Goal: Task Accomplishment & Management: Use online tool/utility

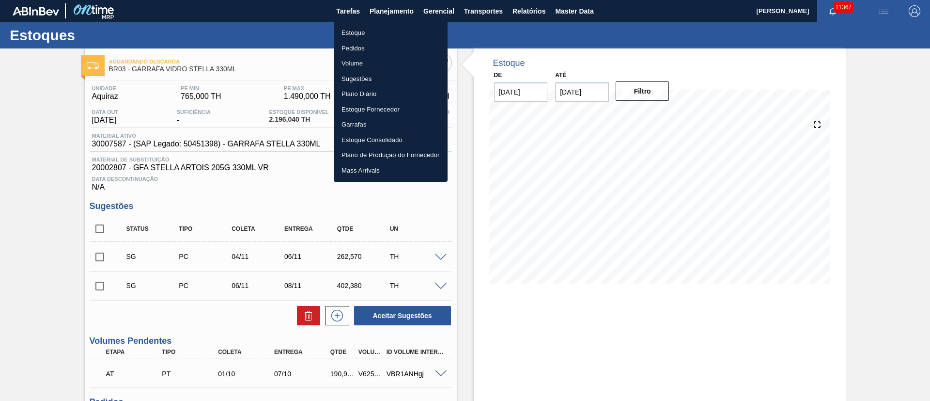
click at [358, 48] on li "Pedidos" at bounding box center [391, 49] width 114 height 16
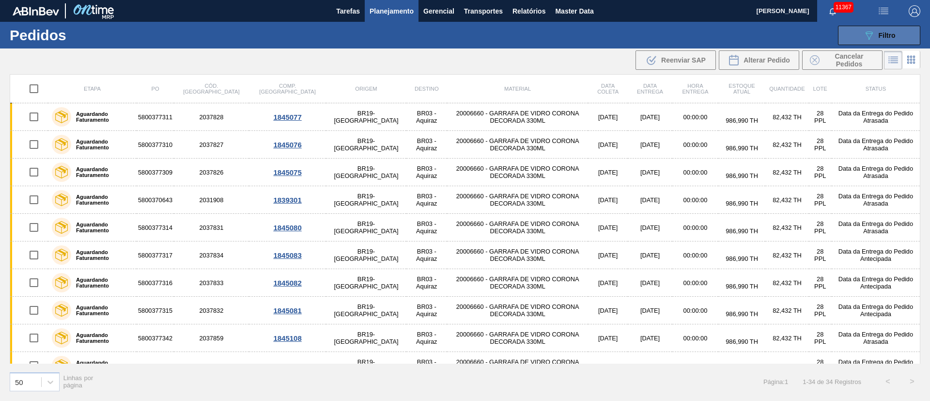
click at [896, 31] on span "Filtro" at bounding box center [887, 35] width 17 height 8
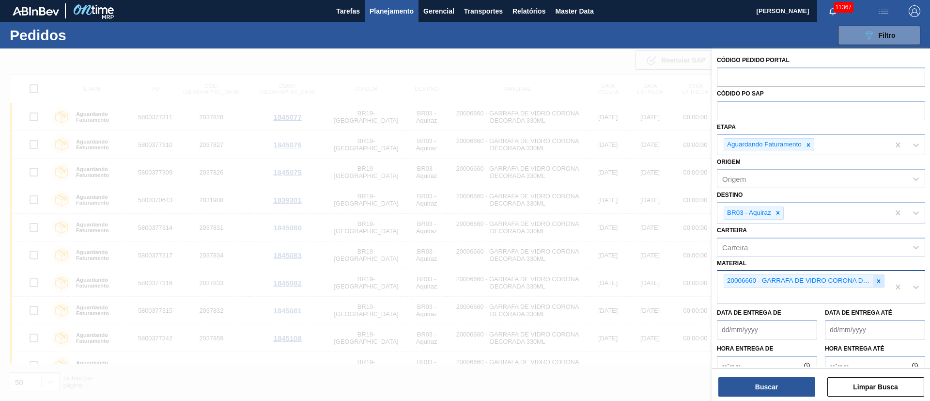
click at [880, 284] on icon at bounding box center [879, 281] width 7 height 7
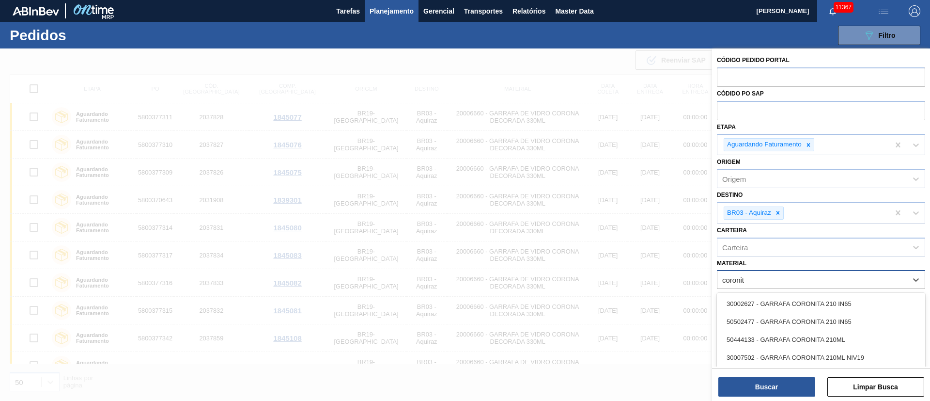
type input "coronita"
click at [799, 299] on div "30002627 - GARRAFA CORONITA 210 IN65" at bounding box center [821, 304] width 208 height 18
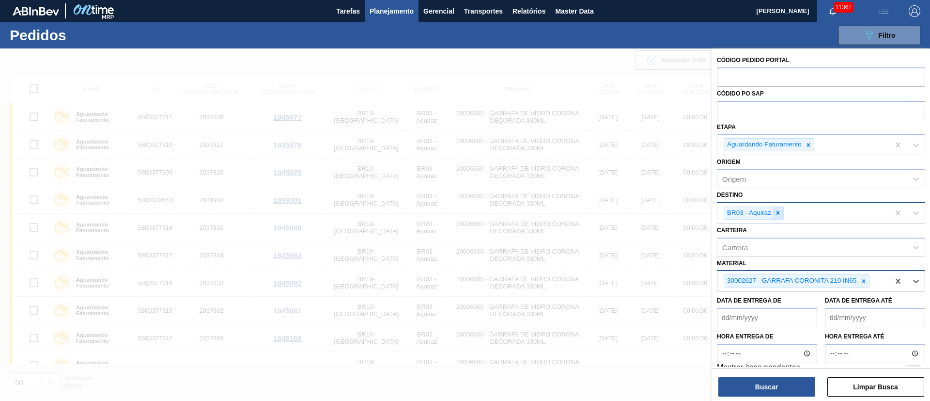
click at [781, 214] on icon at bounding box center [778, 212] width 7 height 7
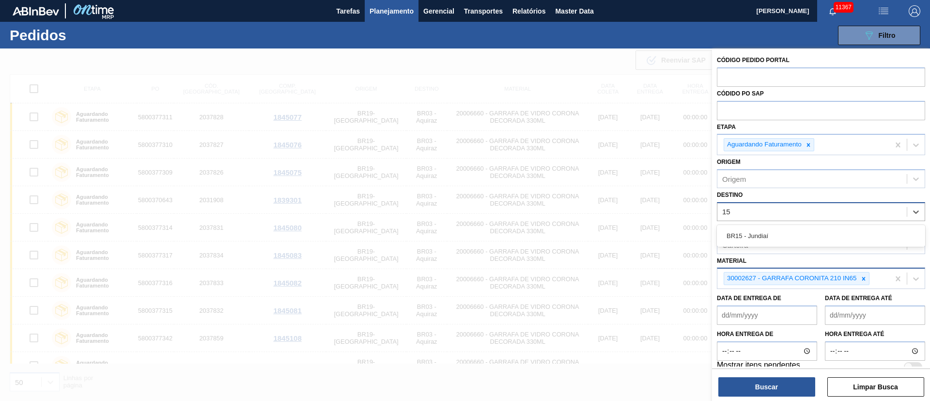
type input "1"
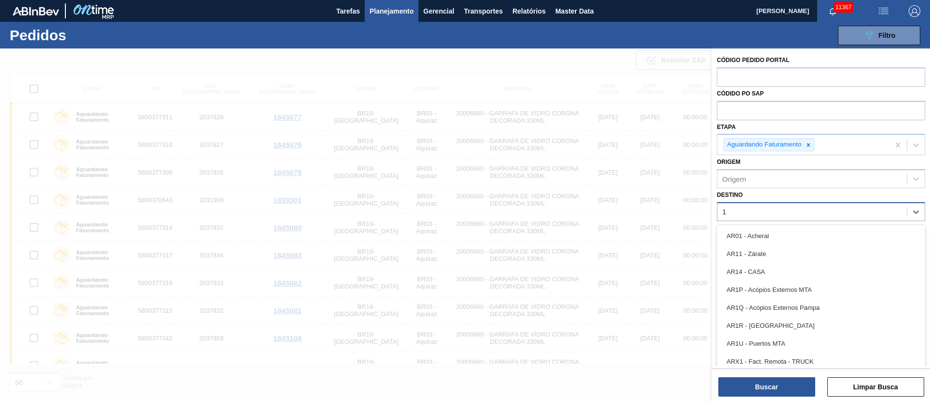
type input "19"
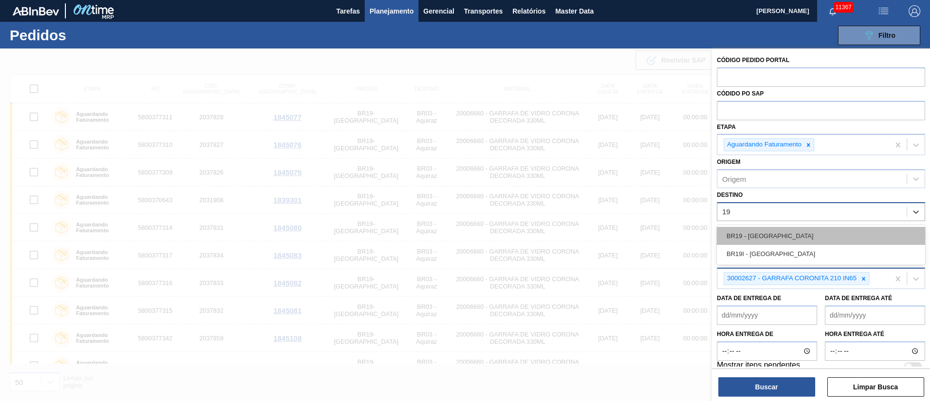
click at [737, 236] on div "BR19 - [GEOGRAPHIC_DATA]" at bounding box center [821, 236] width 208 height 18
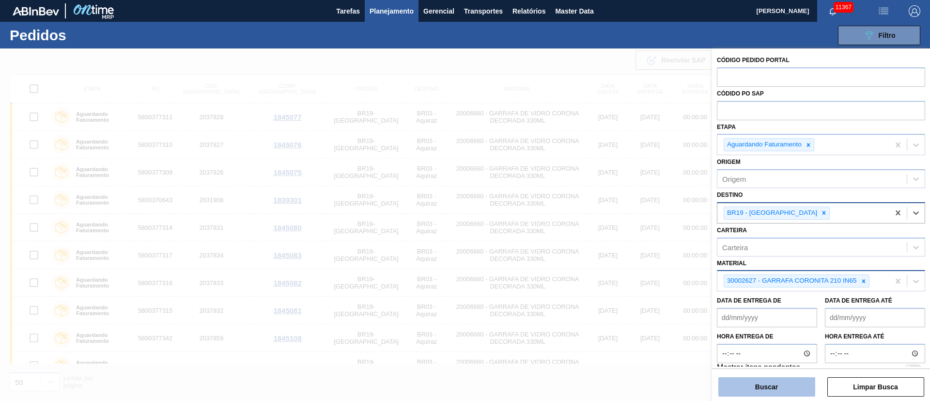
click at [772, 379] on button "Buscar" at bounding box center [767, 386] width 97 height 19
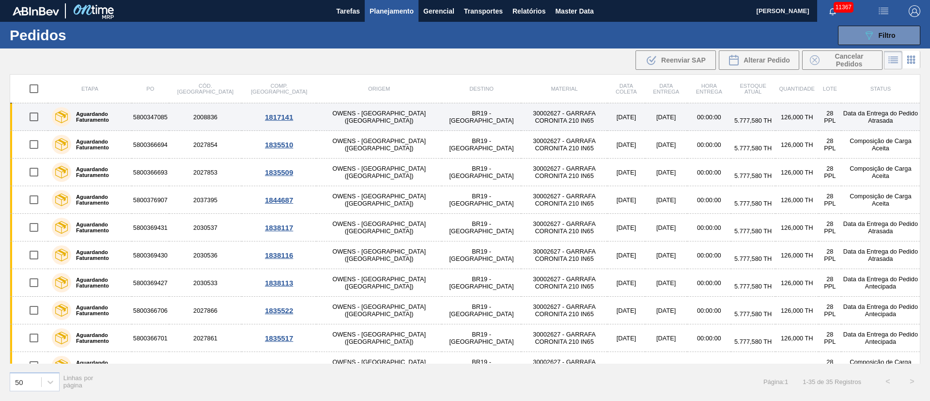
click at [36, 115] on input "checkbox" at bounding box center [34, 117] width 20 height 20
checkbox input "true"
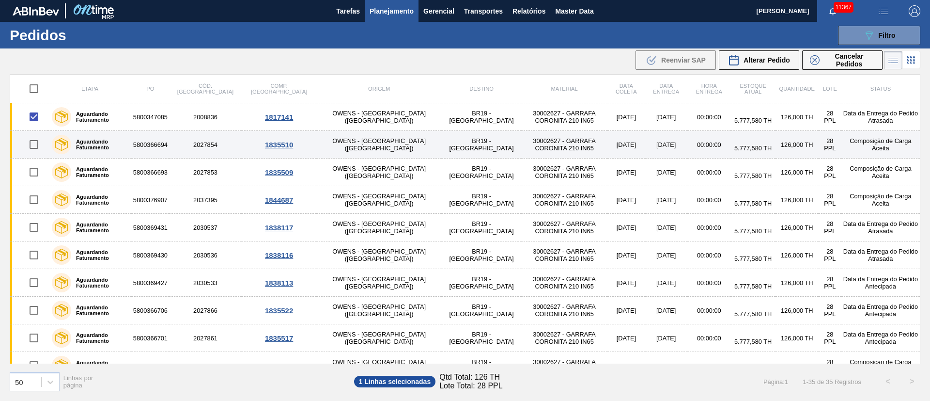
click at [35, 145] on input "checkbox" at bounding box center [34, 144] width 20 height 20
checkbox input "true"
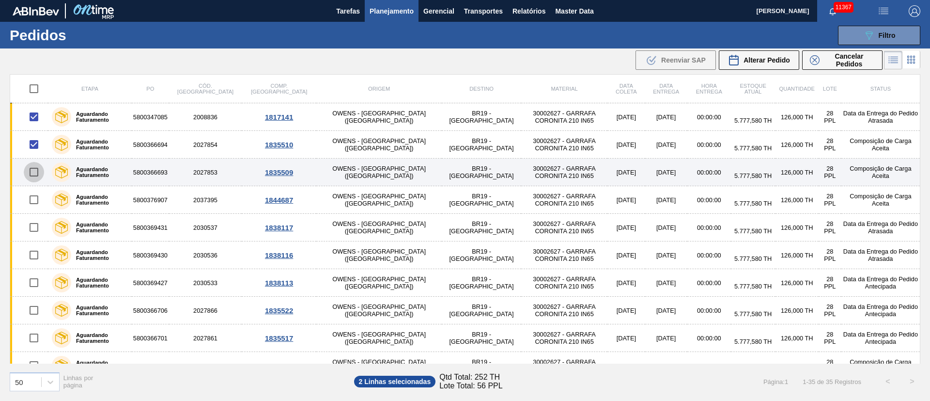
click at [34, 172] on input "checkbox" at bounding box center [34, 172] width 20 height 20
checkbox input "true"
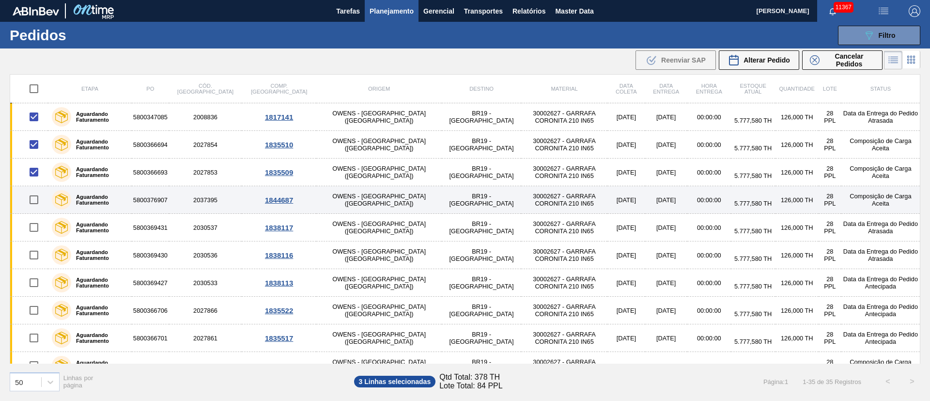
click at [33, 199] on input "checkbox" at bounding box center [34, 199] width 20 height 20
checkbox input "true"
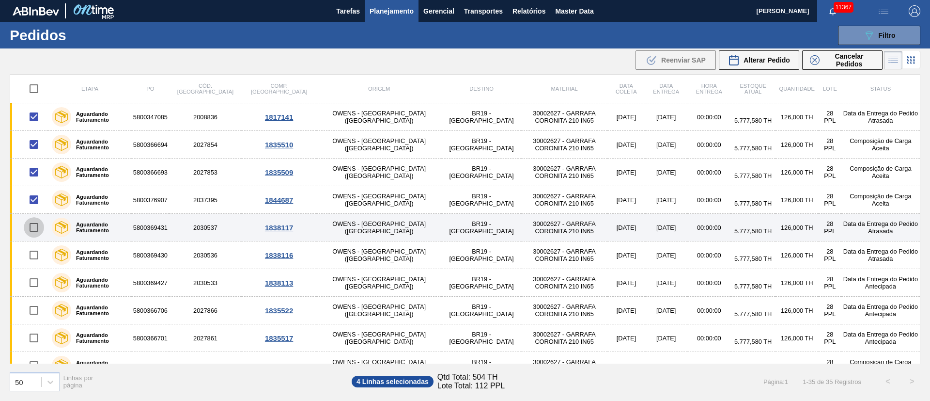
click at [34, 230] on input "checkbox" at bounding box center [34, 227] width 20 height 20
checkbox input "true"
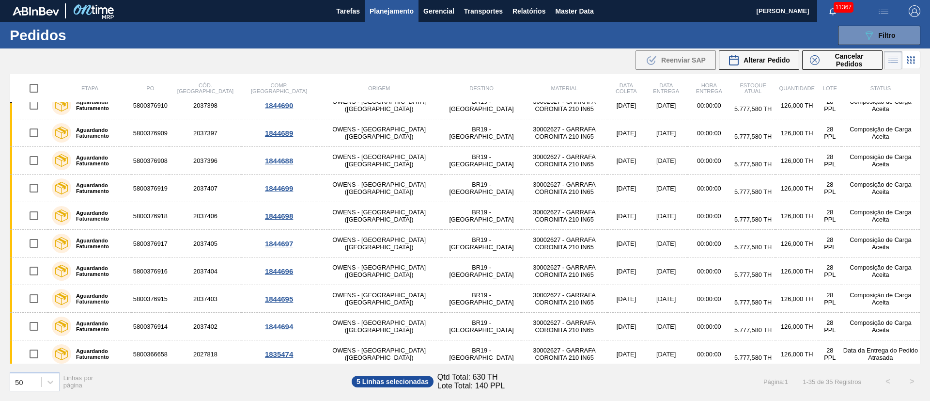
scroll to position [707, 0]
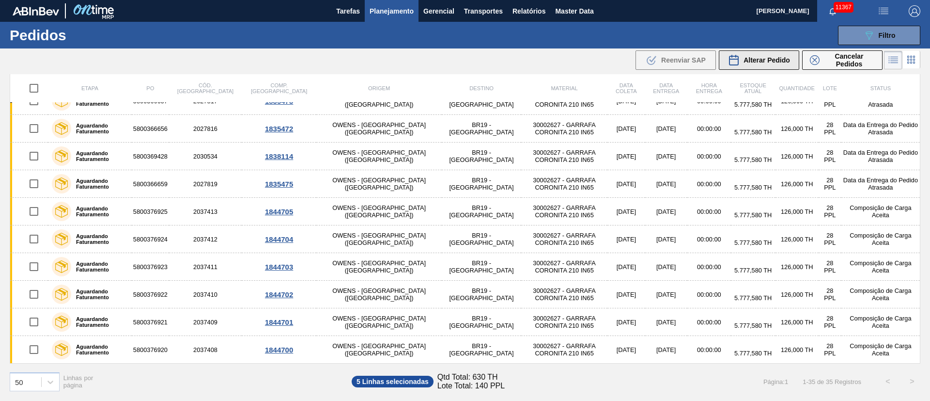
click at [762, 67] on button "Alterar Pedido" at bounding box center [759, 59] width 80 height 19
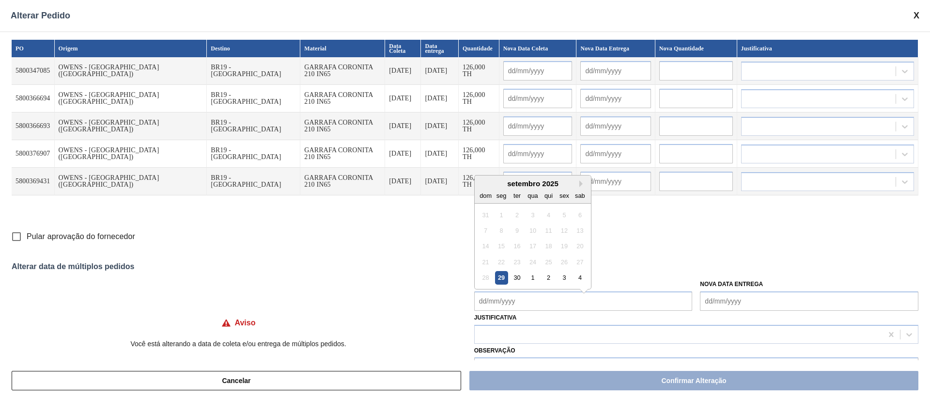
click at [522, 302] on Coleta "Nova Data Coleta" at bounding box center [583, 300] width 219 height 19
click at [18, 239] on input "Pular aprovação do fornecedor" at bounding box center [16, 236] width 20 height 20
checkbox input "true"
click at [514, 306] on Coleta "Nova Data Coleta" at bounding box center [583, 300] width 219 height 19
click at [532, 275] on div "1" at bounding box center [532, 272] width 13 height 13
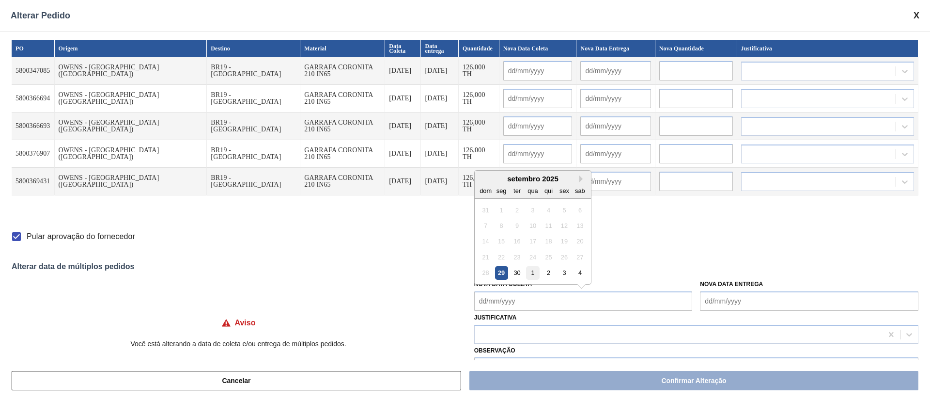
type Coleta "[DATE]"
type input "[DATE]"
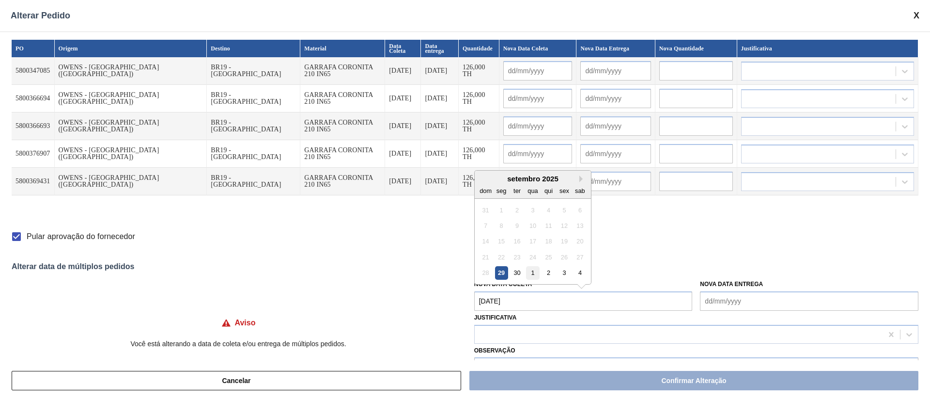
type input "[DATE]"
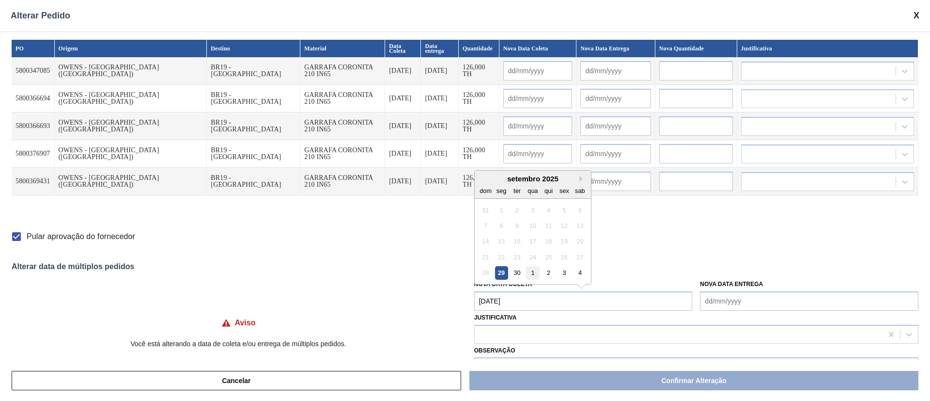
type input "[DATE]"
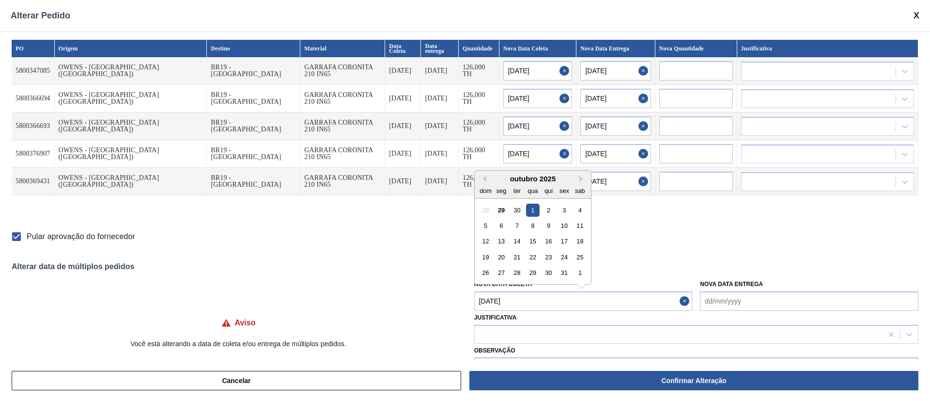
click at [537, 302] on Coleta "[DATE]" at bounding box center [583, 300] width 219 height 19
click at [551, 213] on div "2" at bounding box center [548, 209] width 13 height 13
type Coleta "[DATE]"
type input "[DATE]"
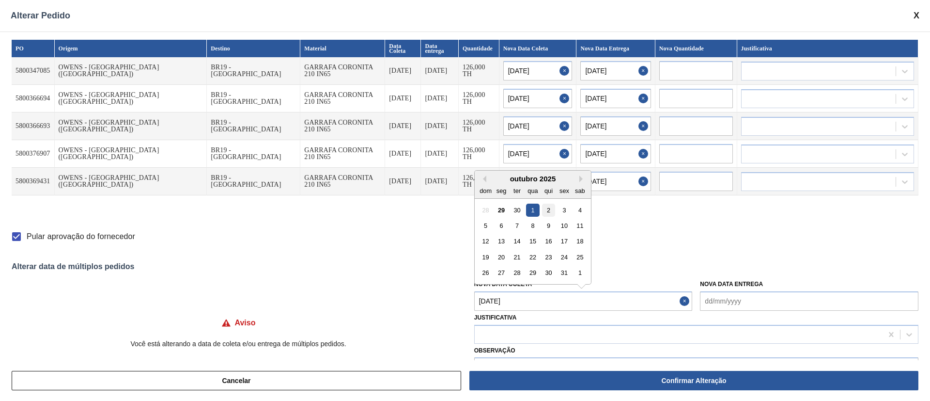
type input "[DATE]"
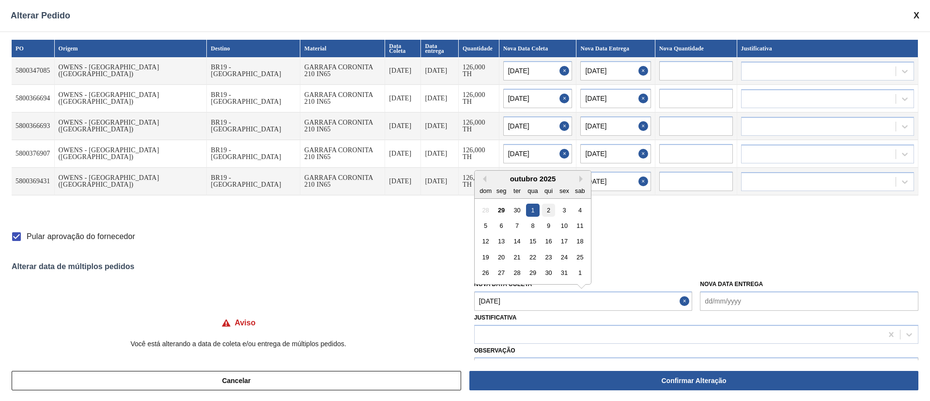
type input "[DATE]"
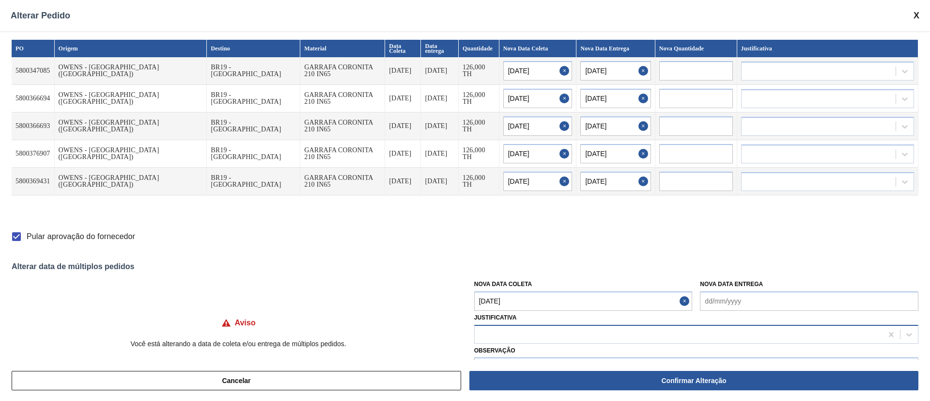
click at [542, 334] on div at bounding box center [679, 334] width 408 height 14
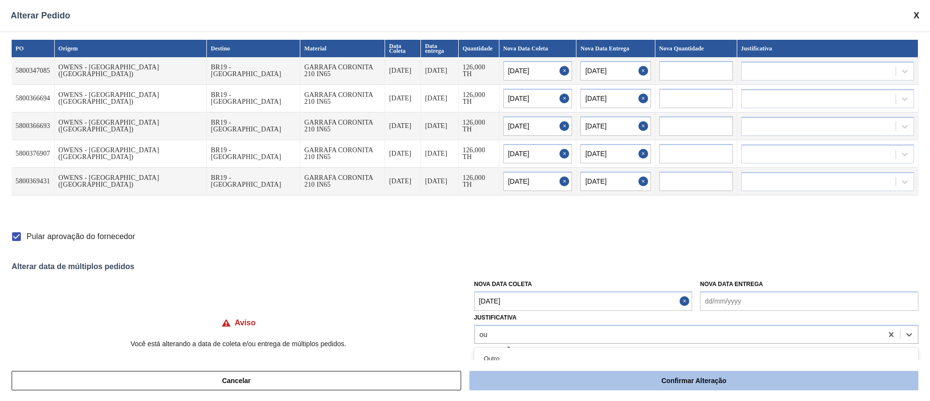
type input "ou"
click at [664, 382] on button "Confirmar Alteração" at bounding box center [694, 380] width 449 height 19
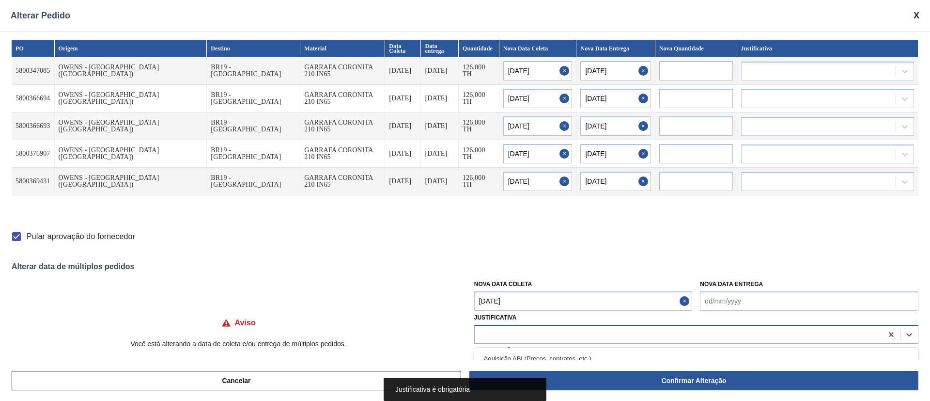
click at [520, 341] on div at bounding box center [679, 334] width 408 height 14
type input "ou"
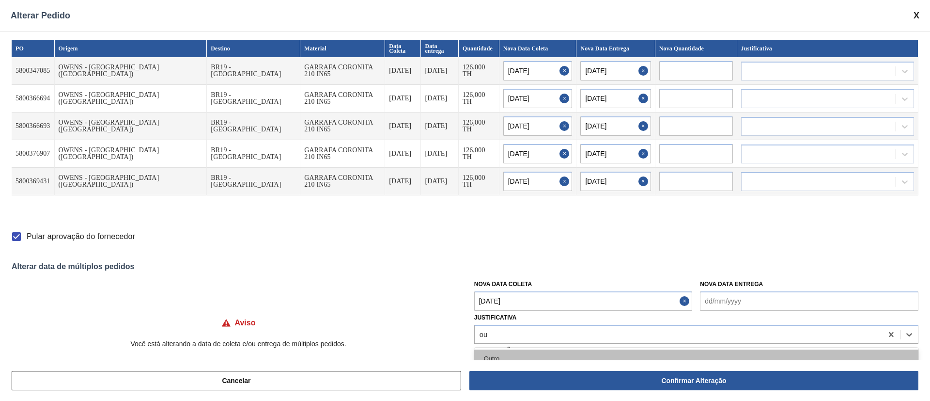
click at [516, 349] on div "Outro" at bounding box center [696, 358] width 444 height 18
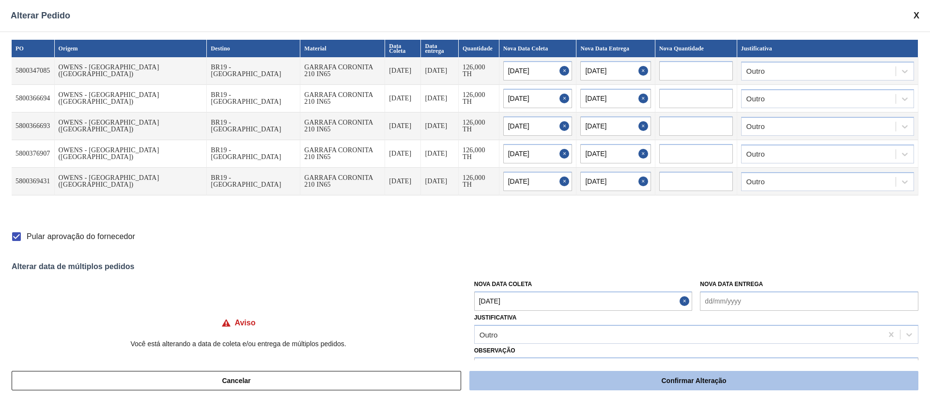
click at [723, 385] on button "Confirmar Alteração" at bounding box center [694, 380] width 449 height 19
checkbox input "false"
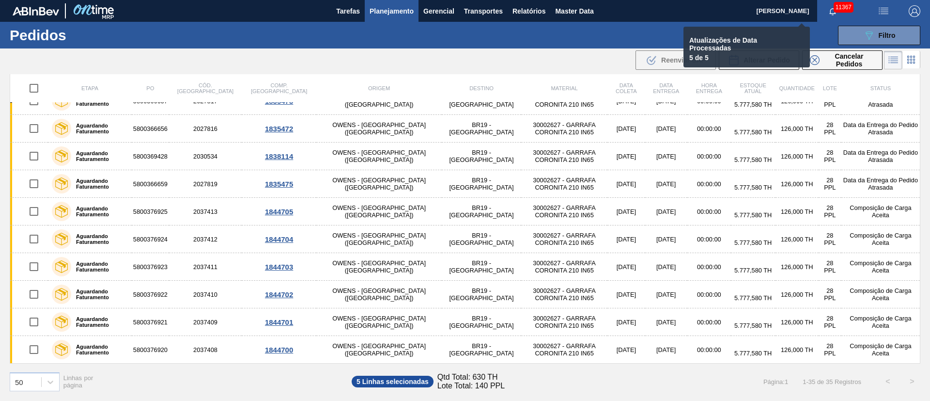
checkbox input "false"
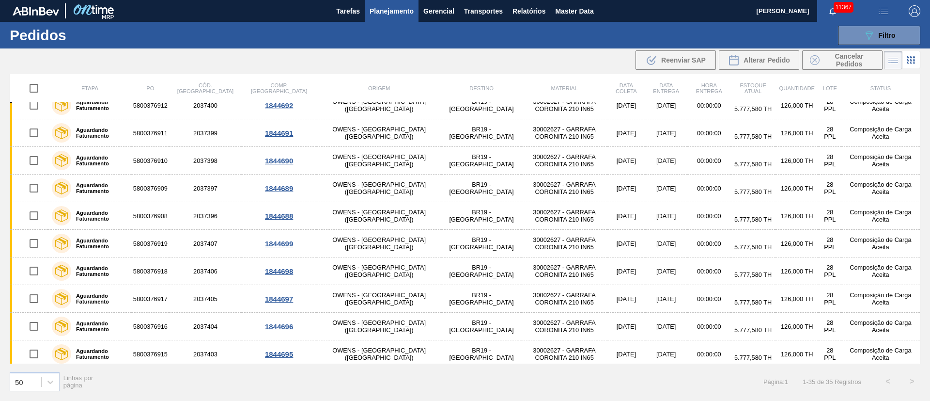
scroll to position [0, 0]
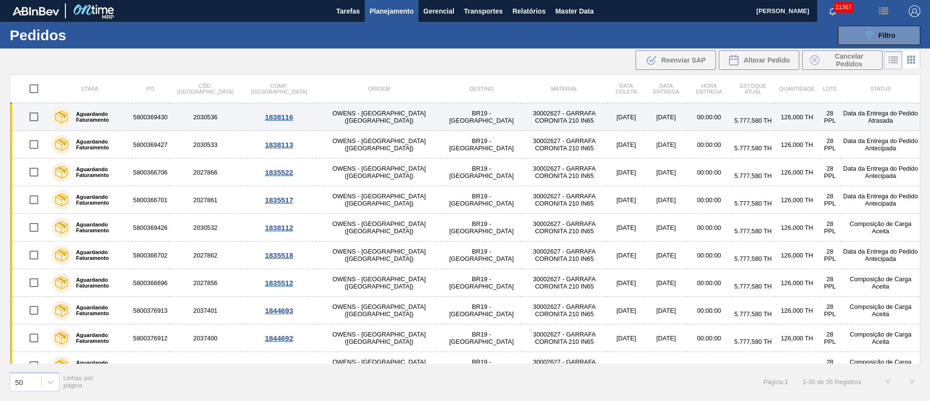
click at [37, 110] on input "checkbox" at bounding box center [34, 117] width 20 height 20
checkbox input "true"
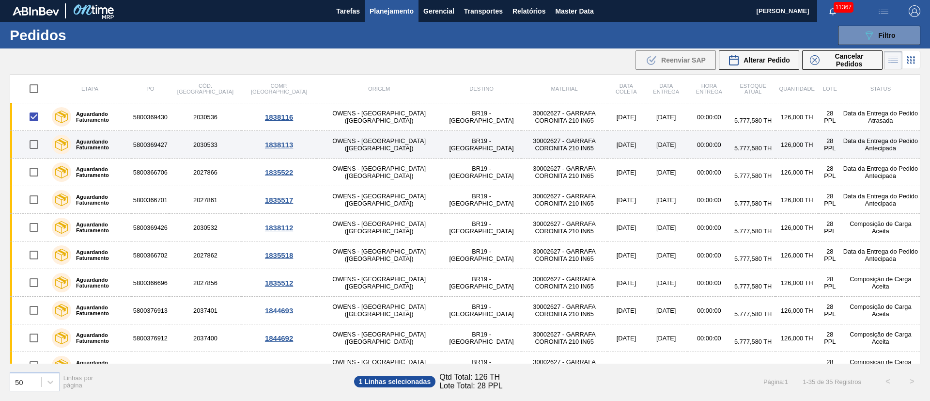
click at [30, 149] on input "checkbox" at bounding box center [34, 144] width 20 height 20
checkbox input "true"
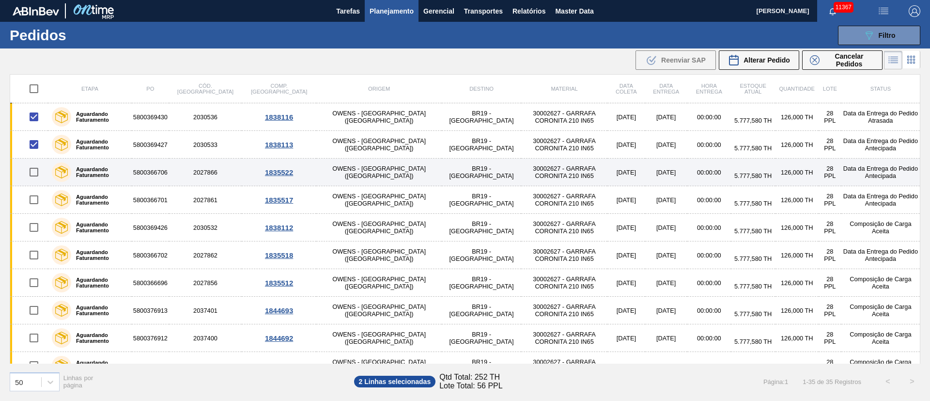
click at [38, 174] on input "checkbox" at bounding box center [34, 172] width 20 height 20
checkbox input "true"
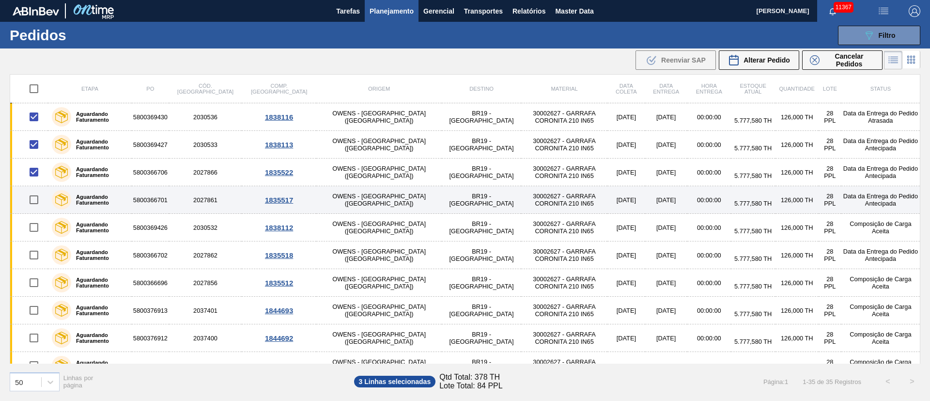
click at [36, 200] on input "checkbox" at bounding box center [34, 199] width 20 height 20
checkbox input "true"
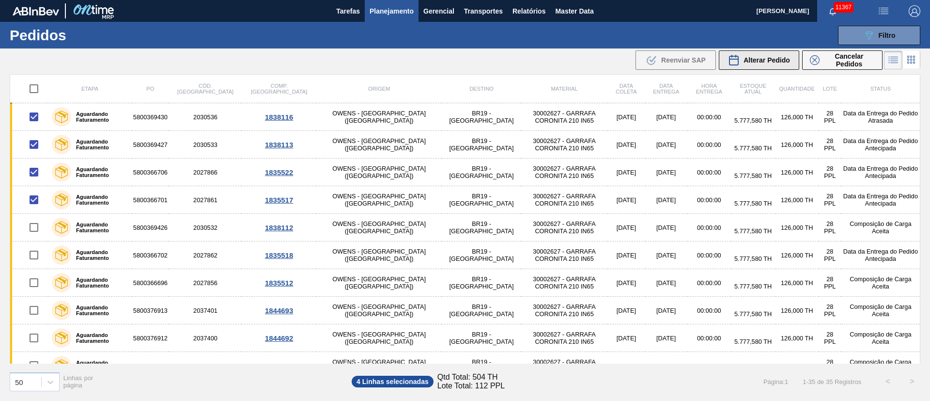
click at [772, 53] on button "Alterar Pedido" at bounding box center [759, 59] width 80 height 19
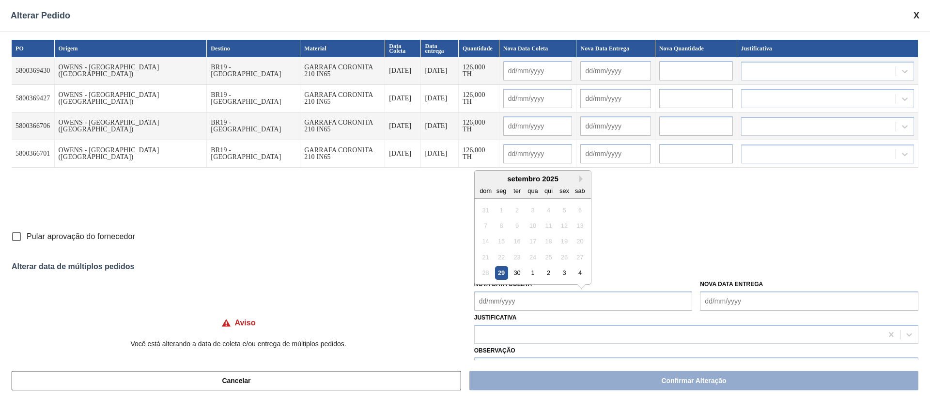
click at [511, 296] on Coleta "Nova Data Coleta" at bounding box center [583, 300] width 219 height 19
drag, startPoint x: 515, startPoint y: 276, endPoint x: 514, endPoint y: 286, distance: 9.7
click at [515, 276] on div "30" at bounding box center [517, 272] width 13 height 13
type Coleta "[DATE]"
type input "[DATE]"
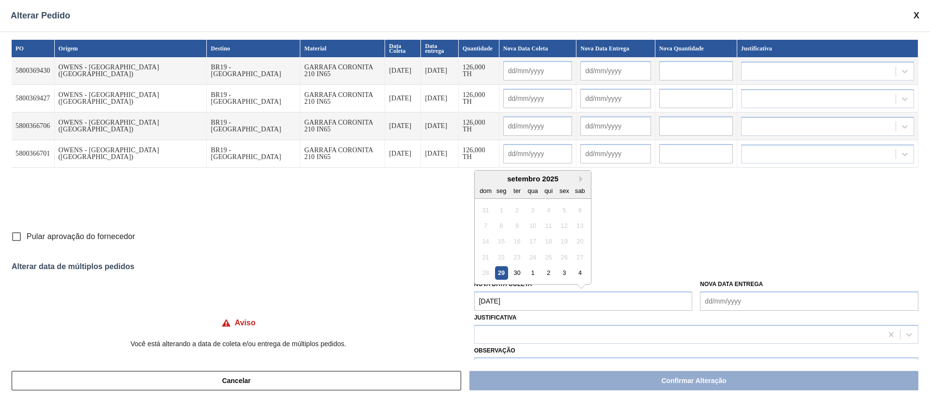
type input "[DATE]"
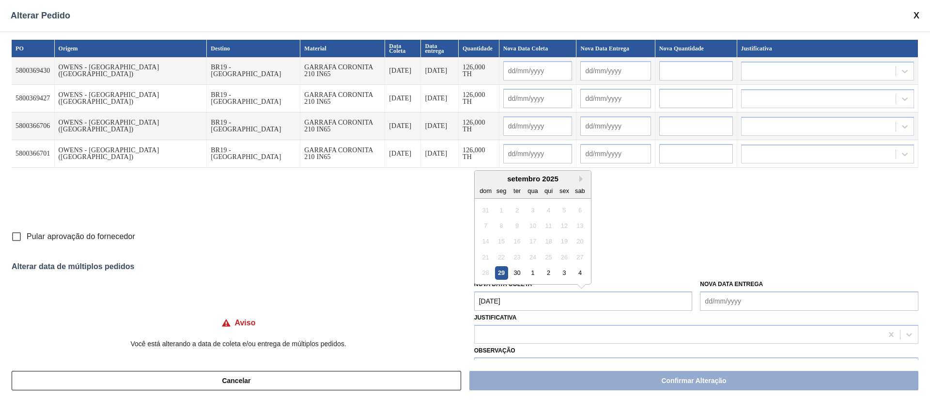
type input "[DATE]"
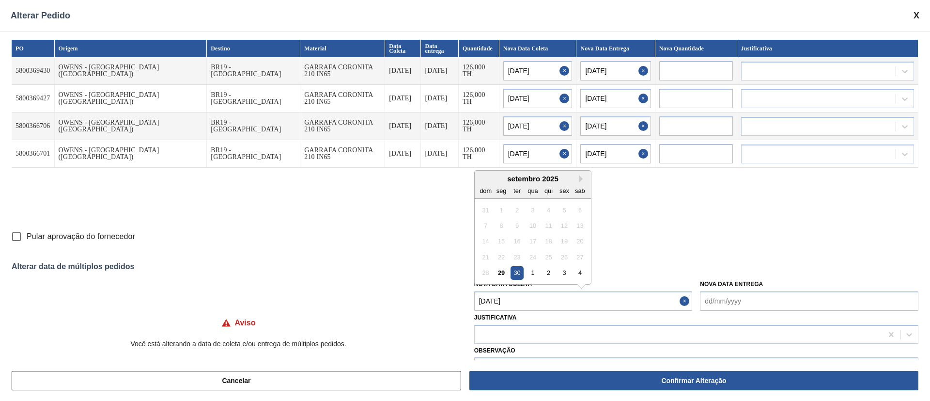
click at [514, 298] on Coleta "[DATE]" at bounding box center [583, 300] width 219 height 19
click at [559, 273] on div "3" at bounding box center [564, 272] width 13 height 13
type Coleta "[DATE]"
type input "[DATE]"
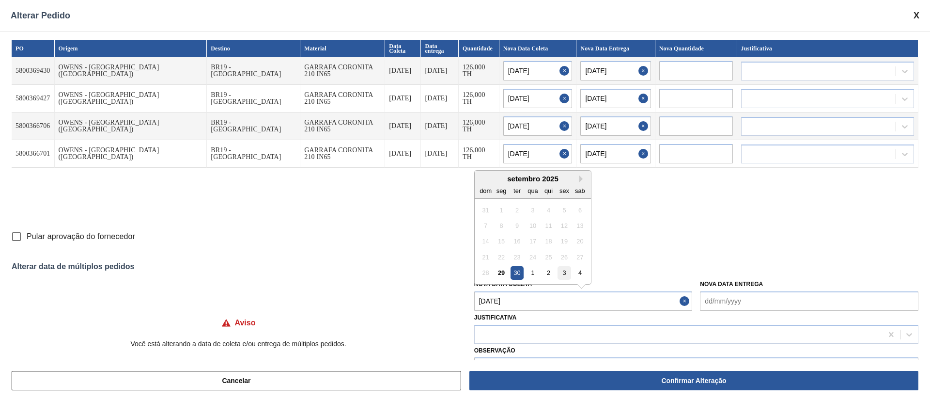
type input "[DATE]"
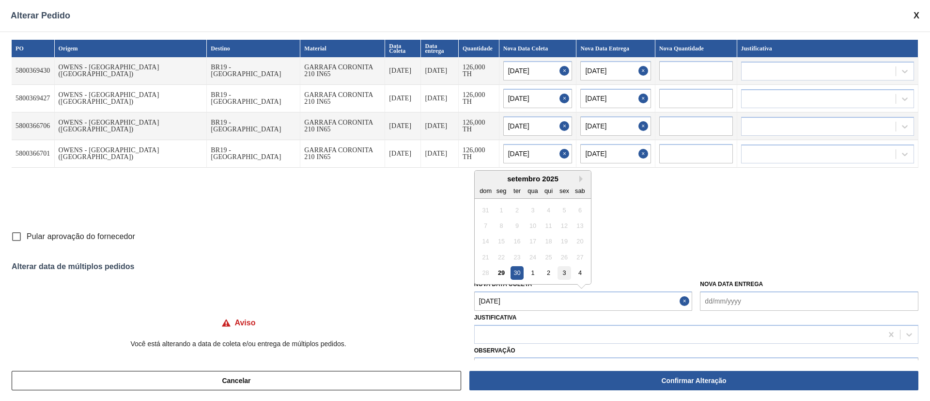
type input "[DATE]"
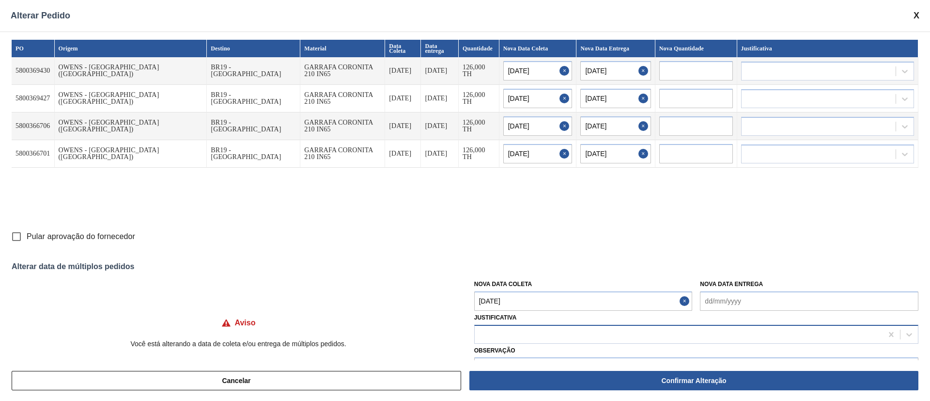
click at [512, 334] on div at bounding box center [679, 334] width 408 height 14
type input "ou"
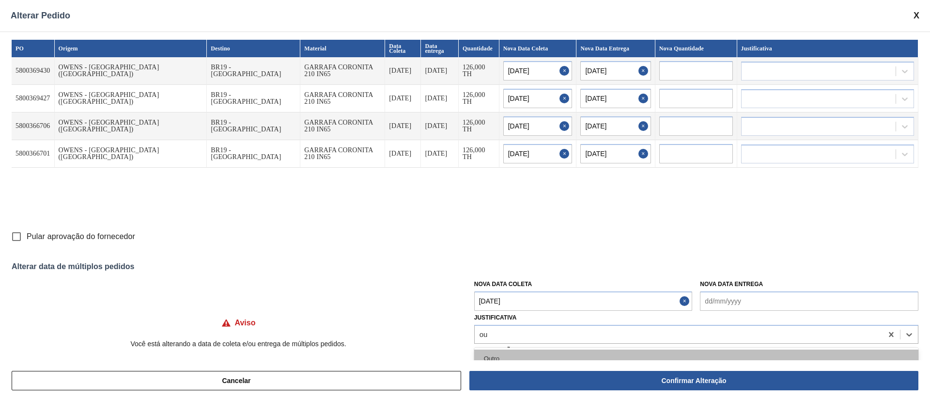
click at [503, 356] on div "Outro" at bounding box center [696, 358] width 444 height 18
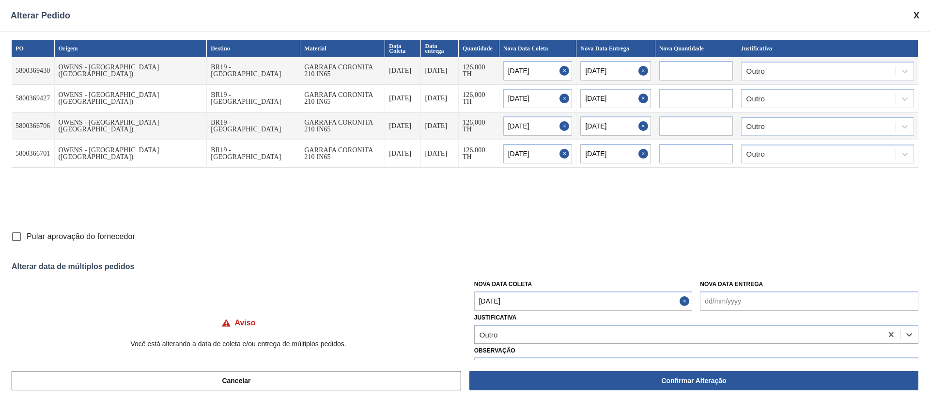
click at [17, 236] on input "Pular aprovação do fornecedor" at bounding box center [16, 236] width 20 height 20
checkbox input "true"
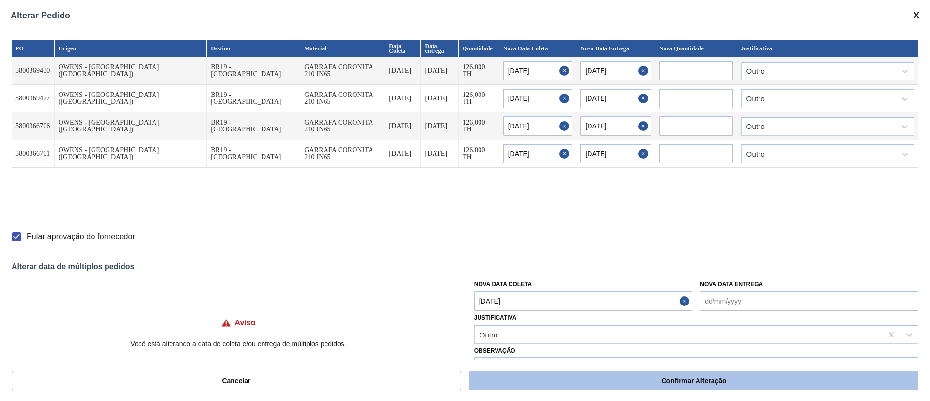
click at [648, 374] on button "Confirmar Alteração" at bounding box center [694, 380] width 449 height 19
checkbox input "false"
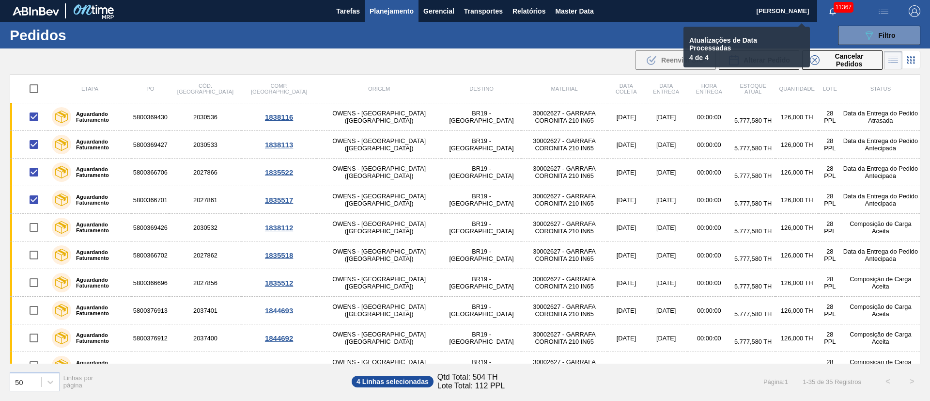
checkbox input "false"
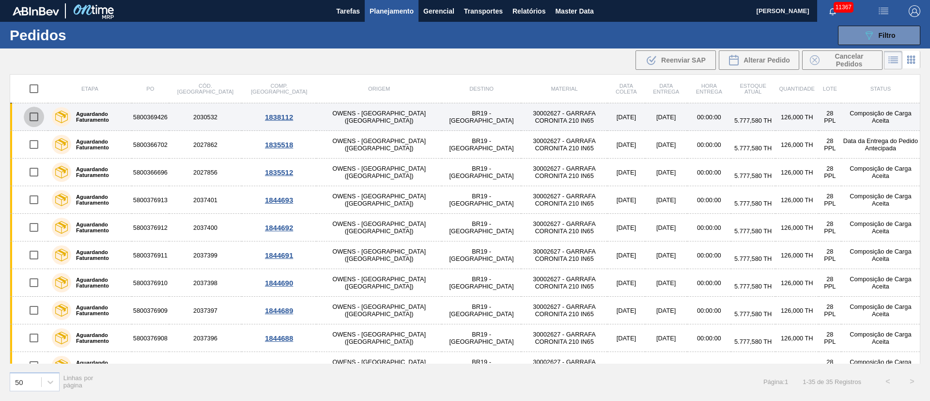
click at [35, 121] on input "checkbox" at bounding box center [34, 117] width 20 height 20
checkbox input "true"
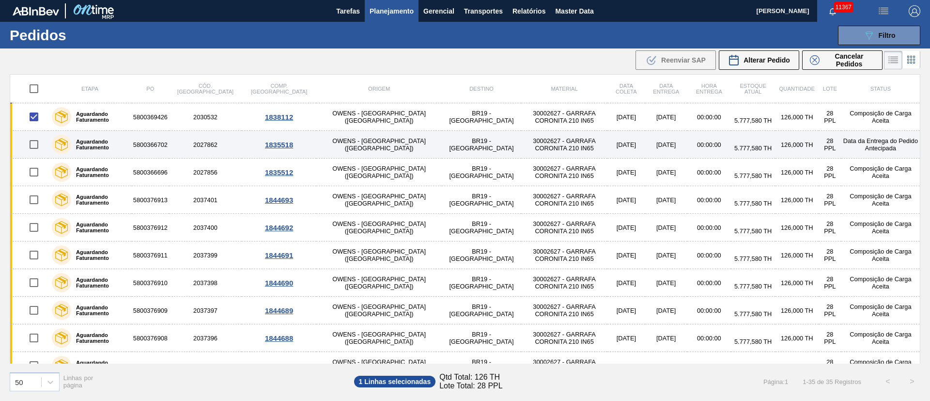
click at [37, 148] on input "checkbox" at bounding box center [34, 144] width 20 height 20
checkbox input "true"
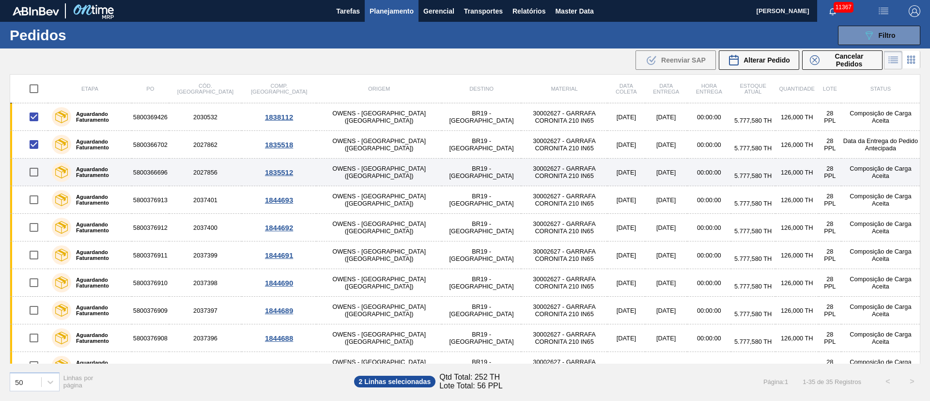
click at [31, 174] on input "checkbox" at bounding box center [34, 172] width 20 height 20
checkbox input "true"
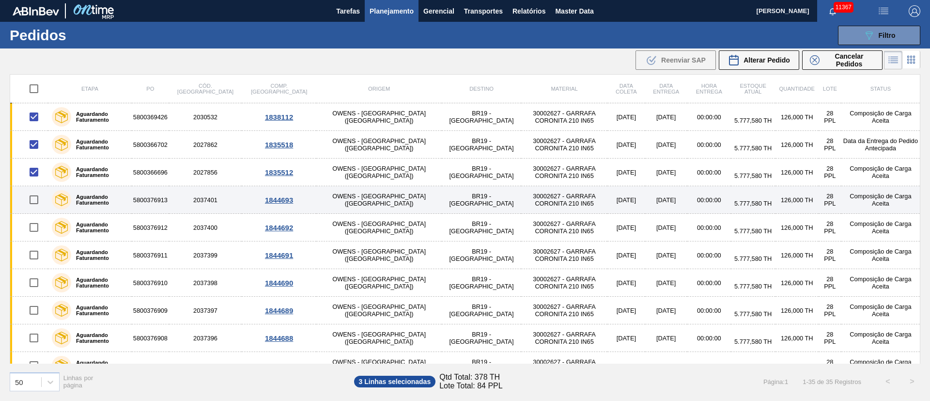
click at [37, 201] on input "checkbox" at bounding box center [34, 199] width 20 height 20
checkbox input "true"
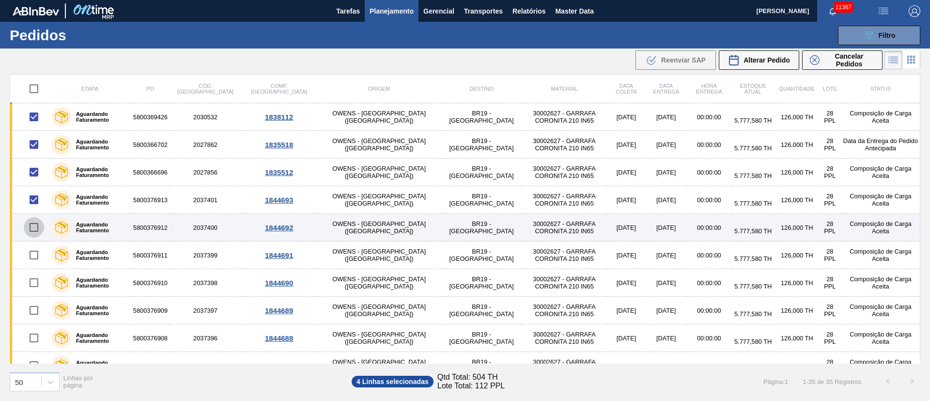
click at [37, 226] on input "checkbox" at bounding box center [34, 227] width 20 height 20
checkbox input "true"
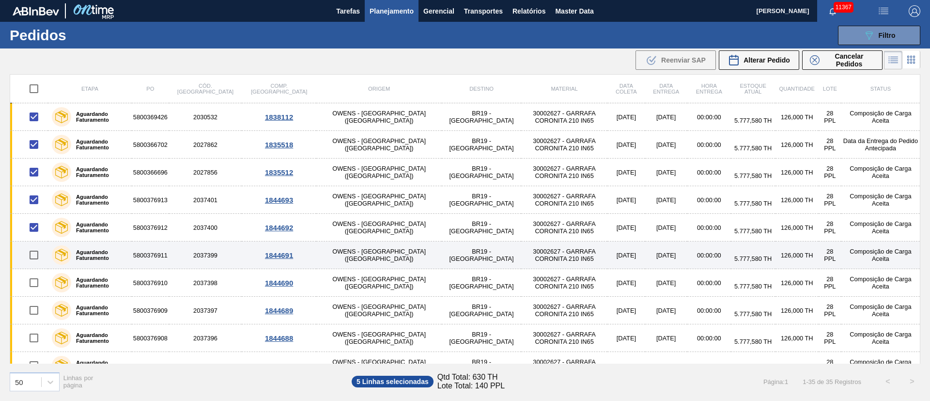
click at [37, 254] on input "checkbox" at bounding box center [34, 255] width 20 height 20
click at [30, 255] on input "checkbox" at bounding box center [34, 255] width 20 height 20
checkbox input "false"
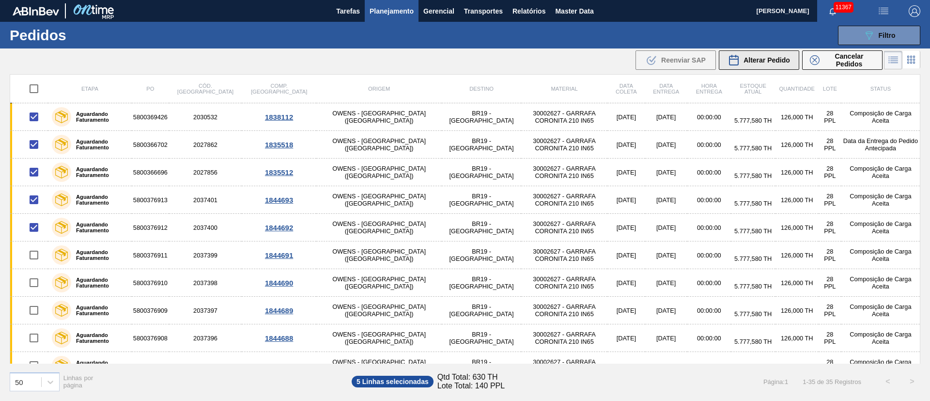
click at [774, 60] on span "Alterar Pedido" at bounding box center [767, 60] width 47 height 8
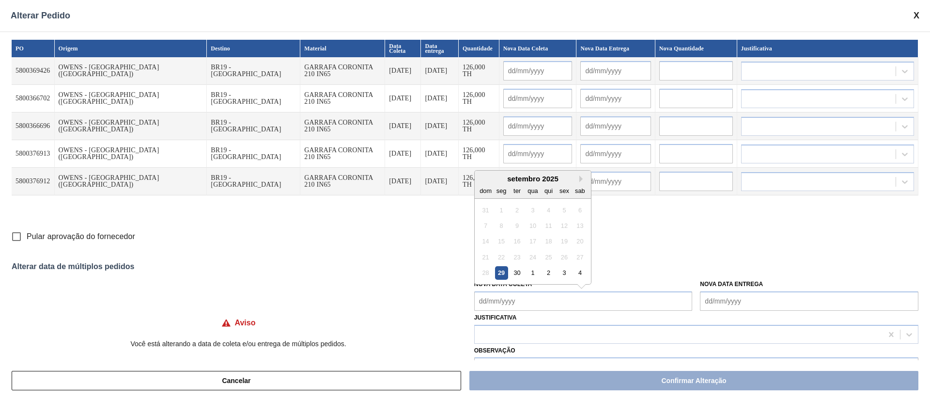
click at [524, 300] on Coleta "Nova Data Coleta" at bounding box center [583, 300] width 219 height 19
click at [536, 272] on div "1" at bounding box center [532, 272] width 13 height 13
type Coleta "[DATE]"
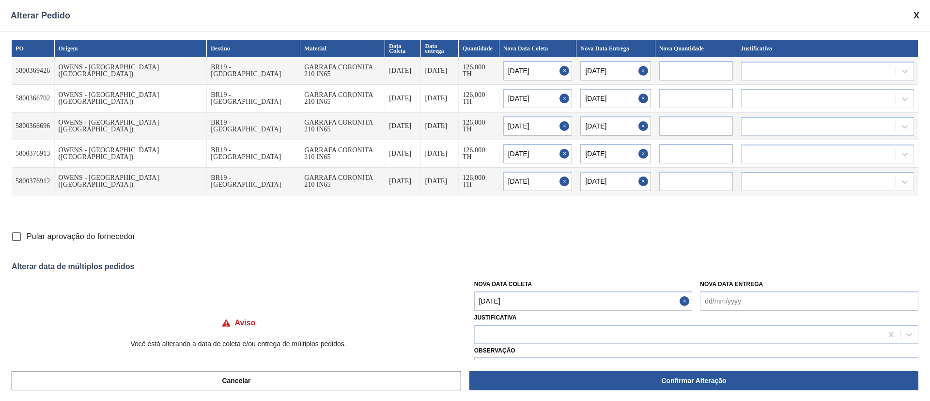
type input "[DATE]"
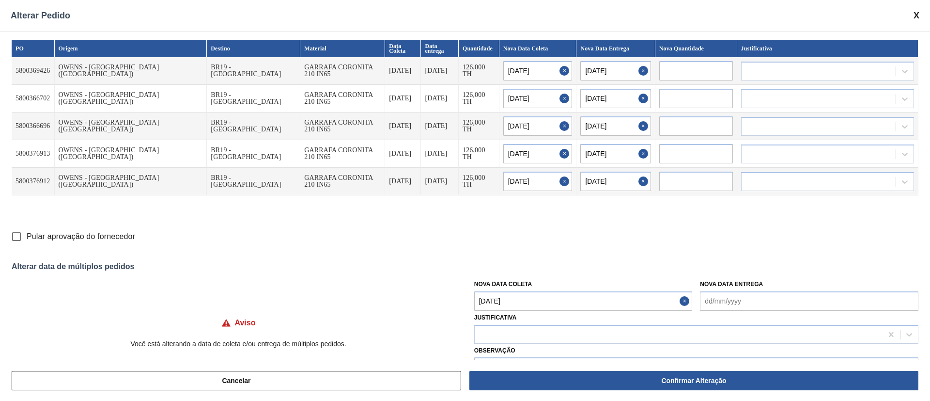
type input "[DATE]"
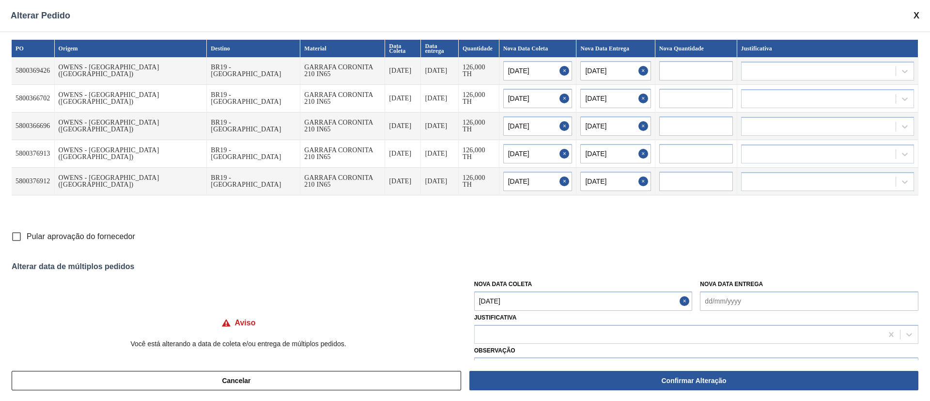
click at [535, 299] on Coleta "[DATE]" at bounding box center [583, 300] width 219 height 19
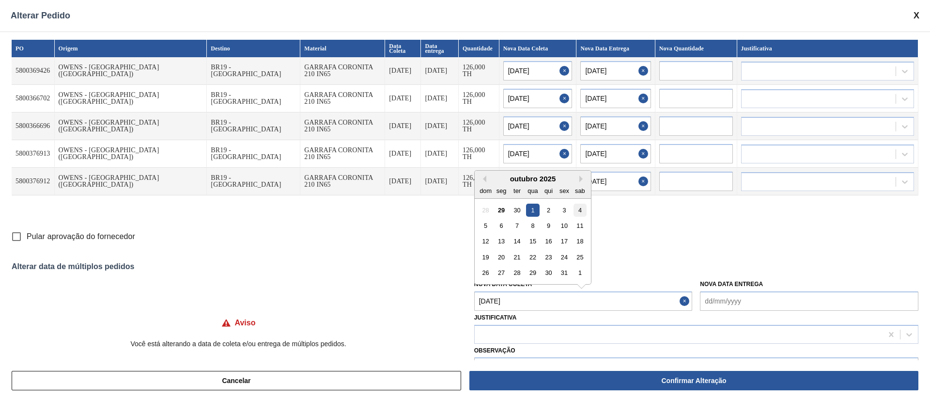
click at [578, 209] on div "4" at bounding box center [580, 209] width 13 height 13
type Coleta "[DATE]"
type input "[DATE]"
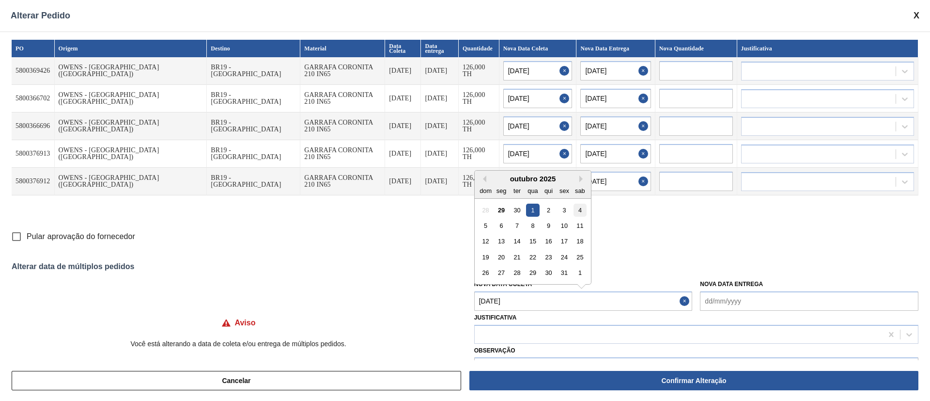
type input "[DATE]"
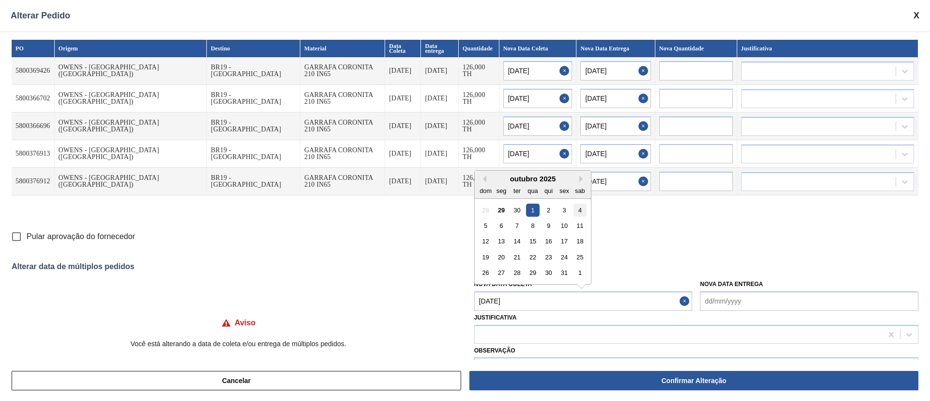
type input "[DATE]"
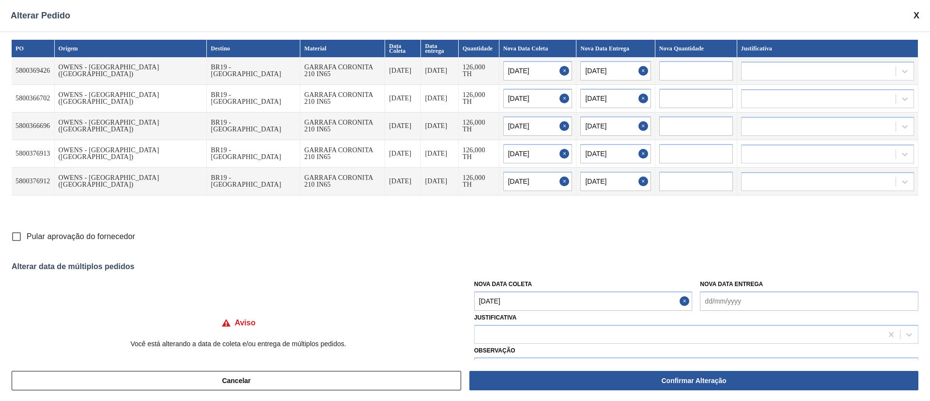
click at [510, 302] on Coleta "[DATE]" at bounding box center [583, 300] width 219 height 19
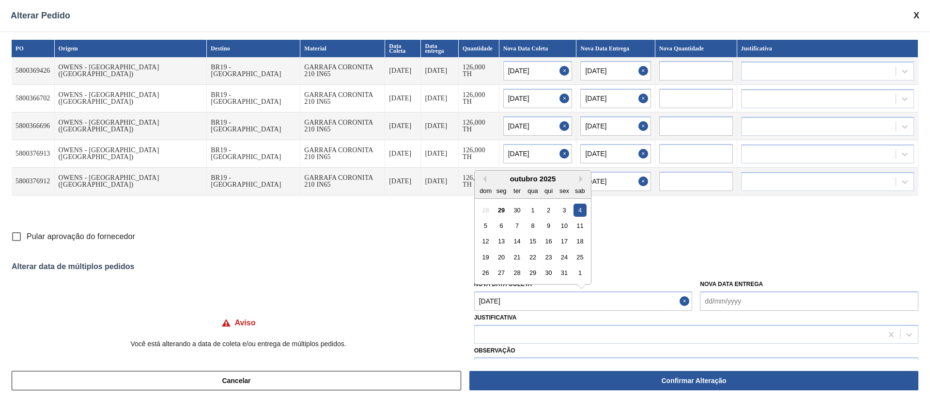
click at [19, 236] on input "Pular aprovação do fornecedor" at bounding box center [16, 236] width 20 height 20
checkbox input "true"
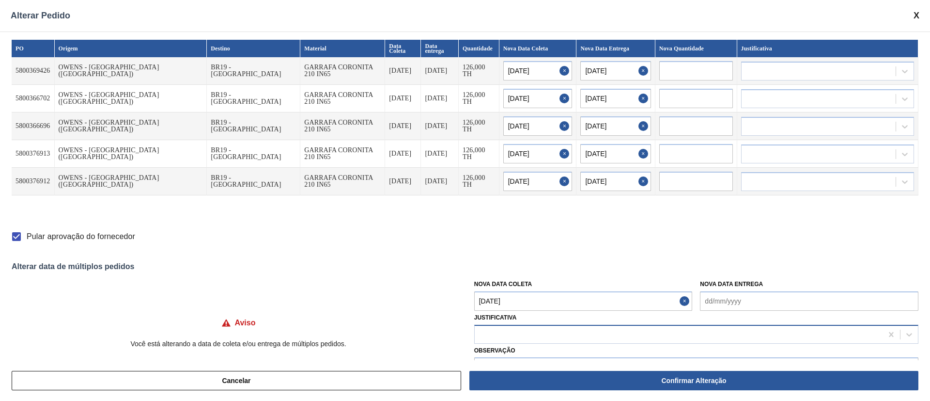
click at [512, 336] on div at bounding box center [679, 334] width 408 height 14
type input "ou"
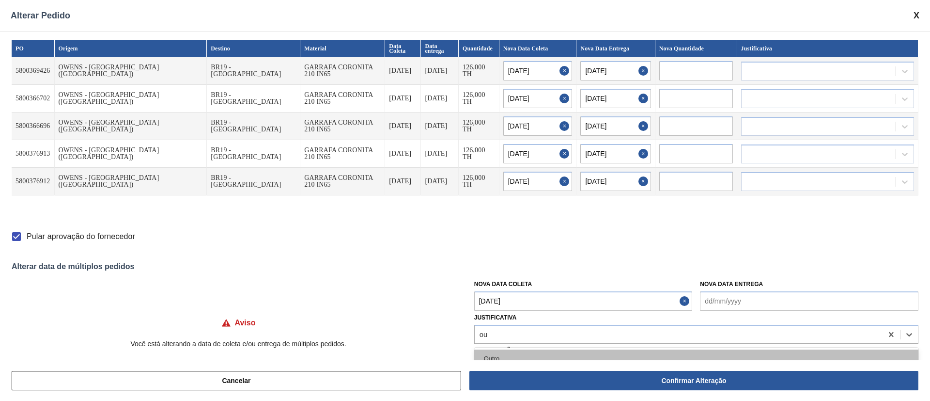
click at [503, 355] on div "Outro" at bounding box center [696, 358] width 444 height 18
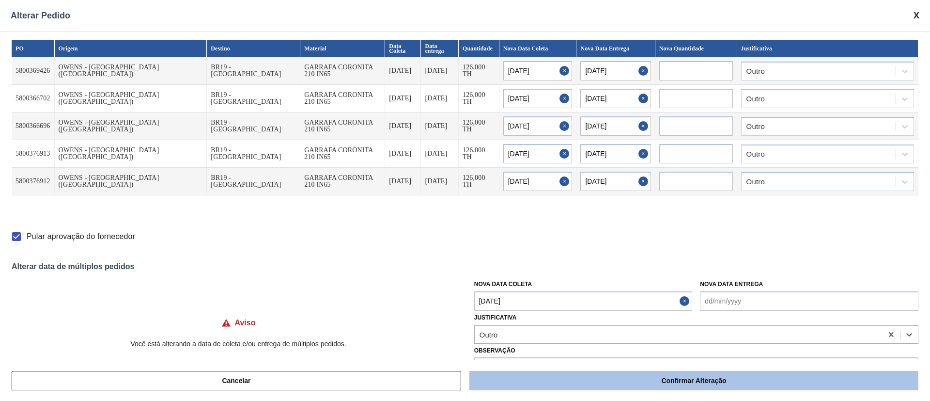
click at [611, 377] on button "Confirmar Alteração" at bounding box center [694, 380] width 449 height 19
checkbox input "false"
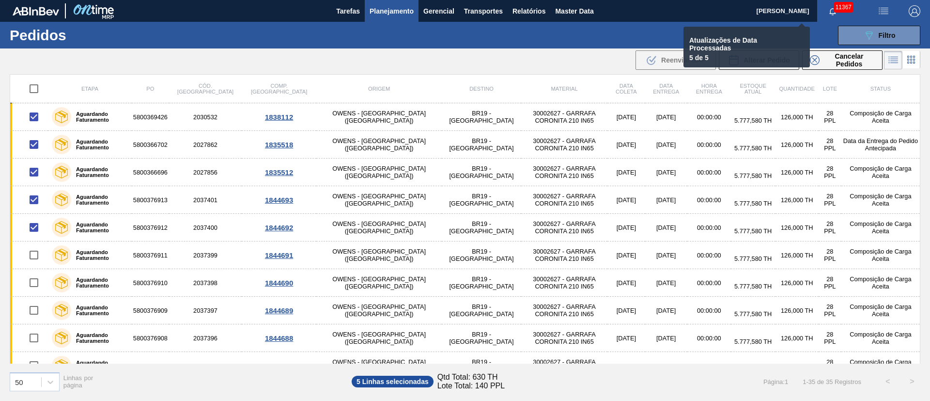
checkbox input "false"
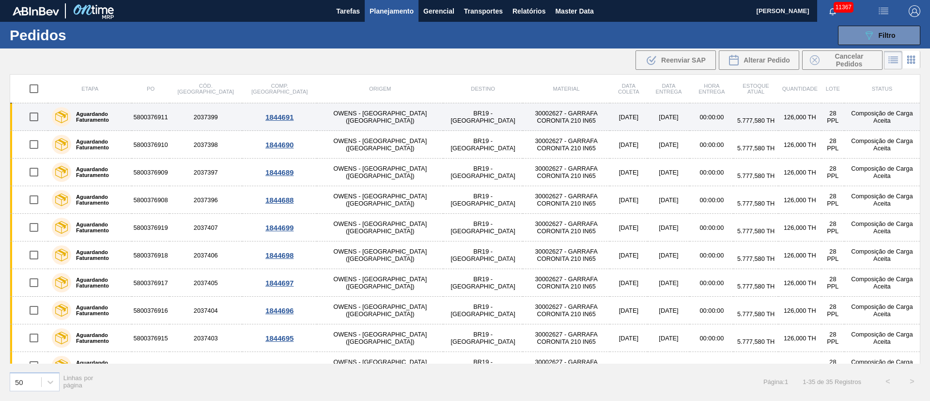
click at [38, 116] on input "checkbox" at bounding box center [34, 117] width 20 height 20
checkbox input "true"
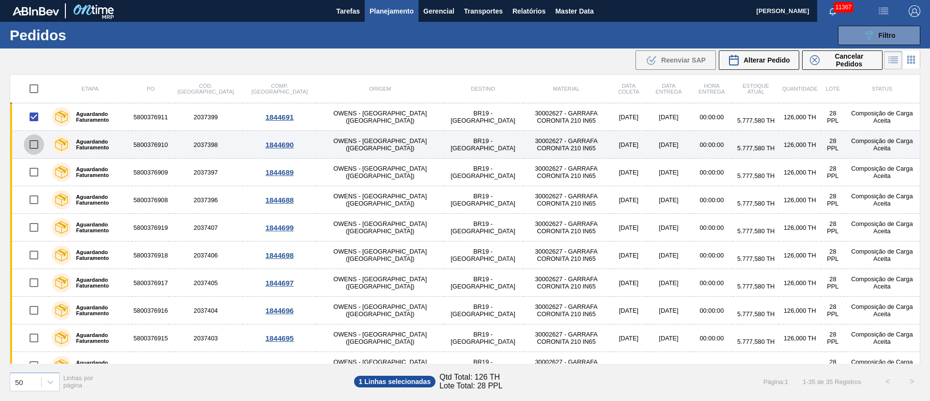
click at [35, 152] on input "checkbox" at bounding box center [34, 144] width 20 height 20
checkbox input "true"
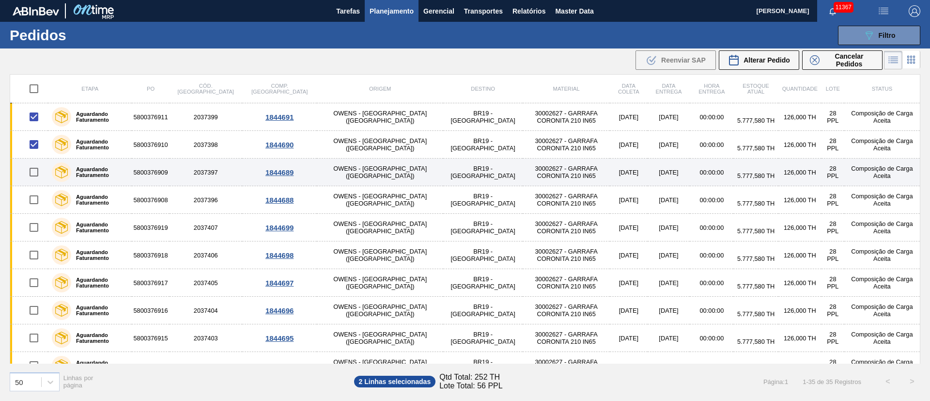
click at [37, 174] on input "checkbox" at bounding box center [34, 172] width 20 height 20
checkbox input "true"
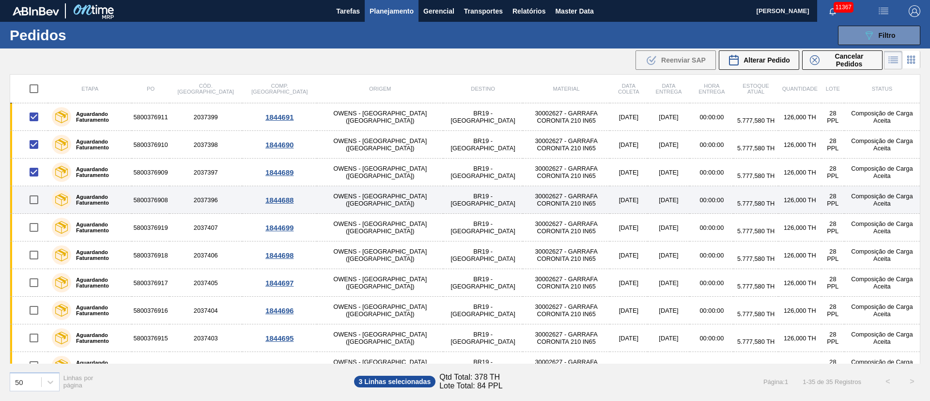
click at [36, 202] on input "checkbox" at bounding box center [34, 199] width 20 height 20
checkbox input "true"
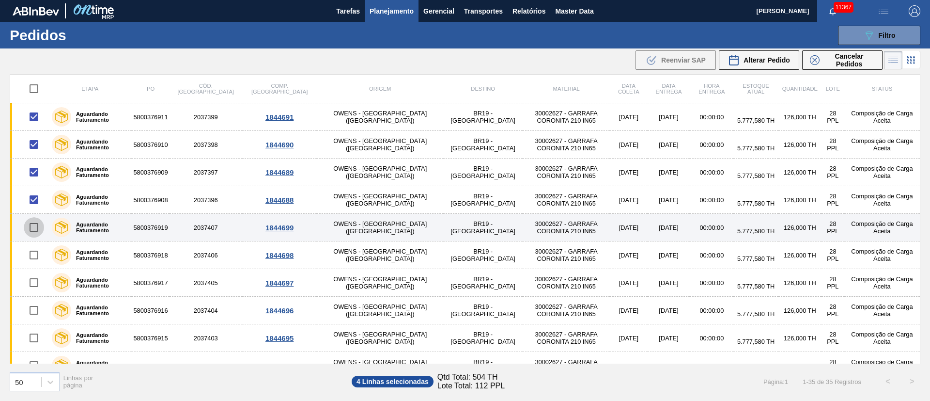
click at [37, 229] on input "checkbox" at bounding box center [34, 227] width 20 height 20
click at [34, 224] on input "checkbox" at bounding box center [34, 227] width 20 height 20
checkbox input "false"
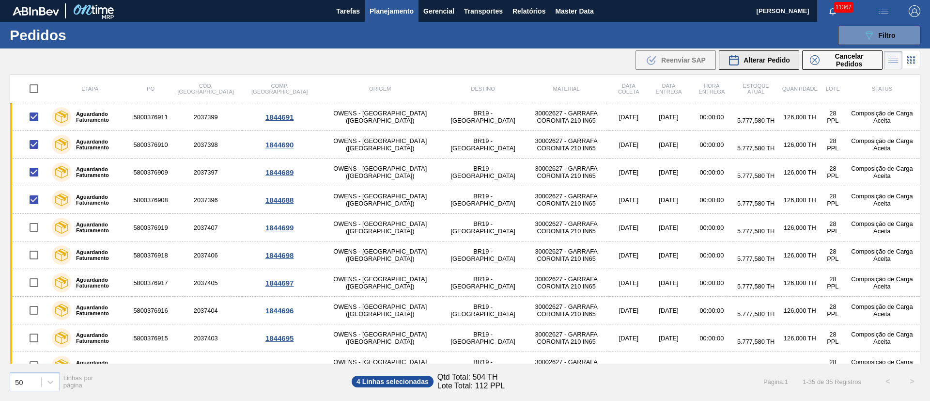
click at [777, 59] on span "Alterar Pedido" at bounding box center [767, 60] width 47 height 8
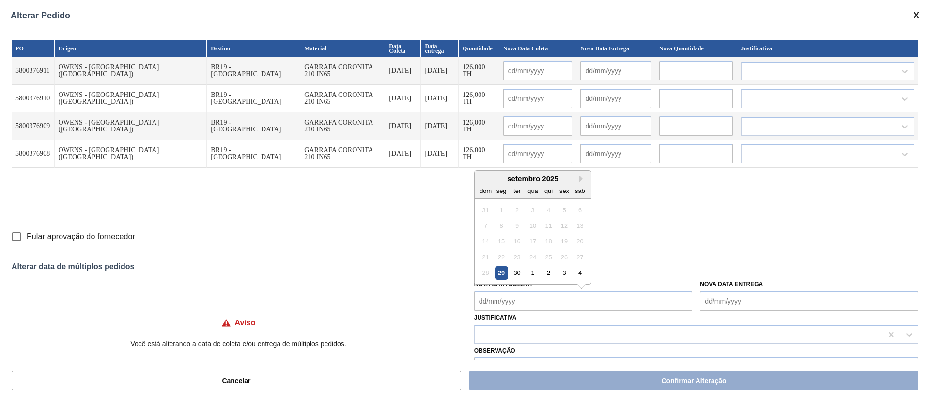
click at [511, 302] on Coleta "Nova Data Coleta" at bounding box center [583, 300] width 219 height 19
click at [527, 275] on div "1" at bounding box center [532, 272] width 13 height 13
type Coleta "[DATE]"
type input "[DATE]"
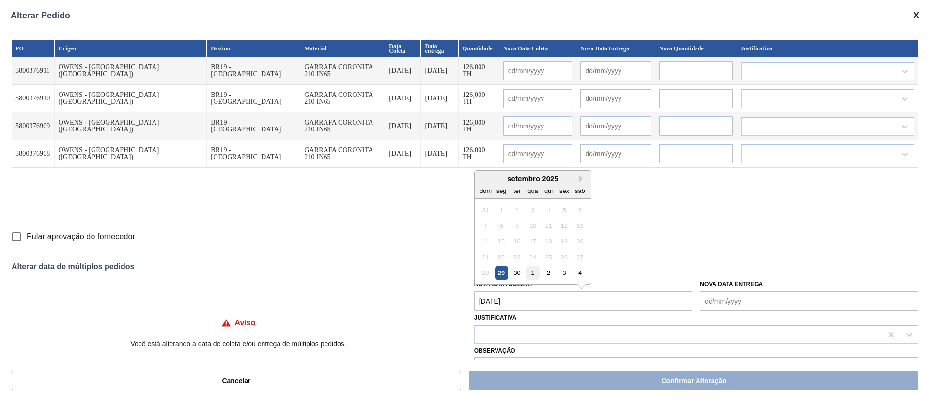
type input "[DATE]"
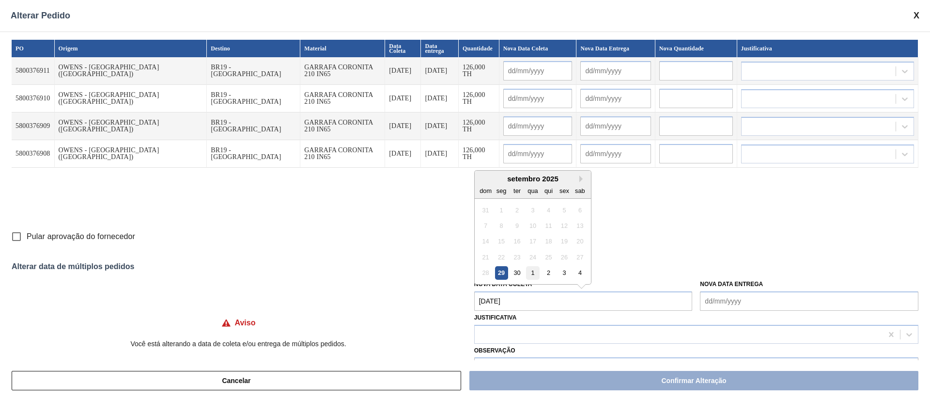
type input "[DATE]"
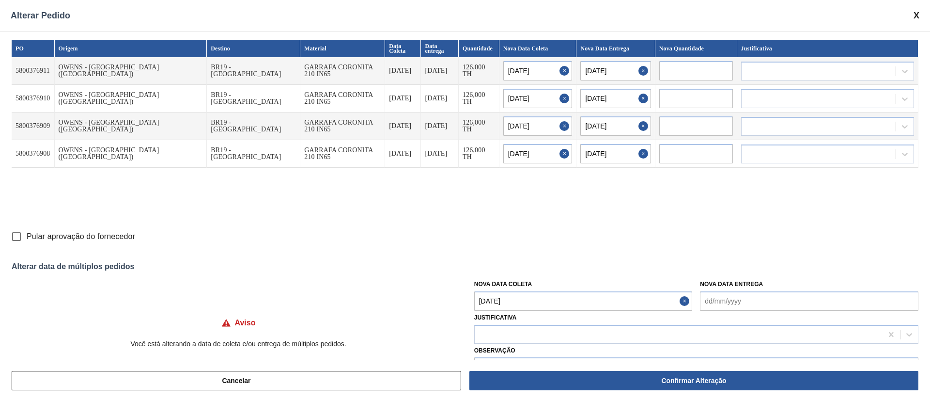
click at [516, 307] on Coleta "[DATE]" at bounding box center [583, 300] width 219 height 19
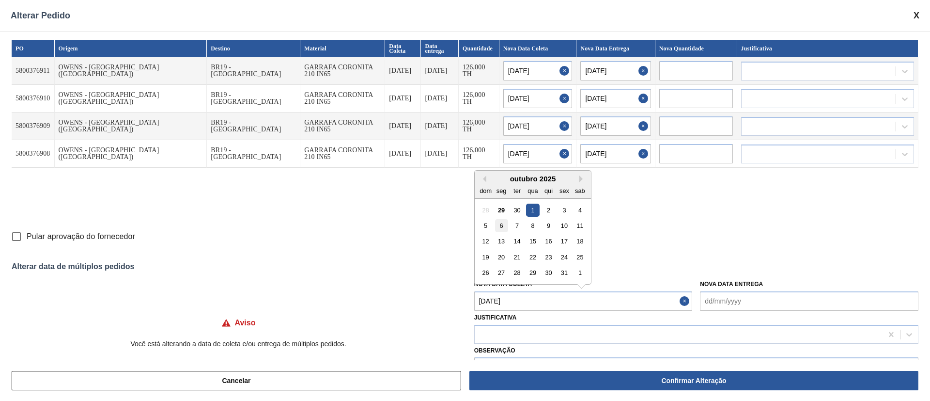
click at [501, 229] on div "6" at bounding box center [501, 225] width 13 height 13
type Coleta "[DATE]"
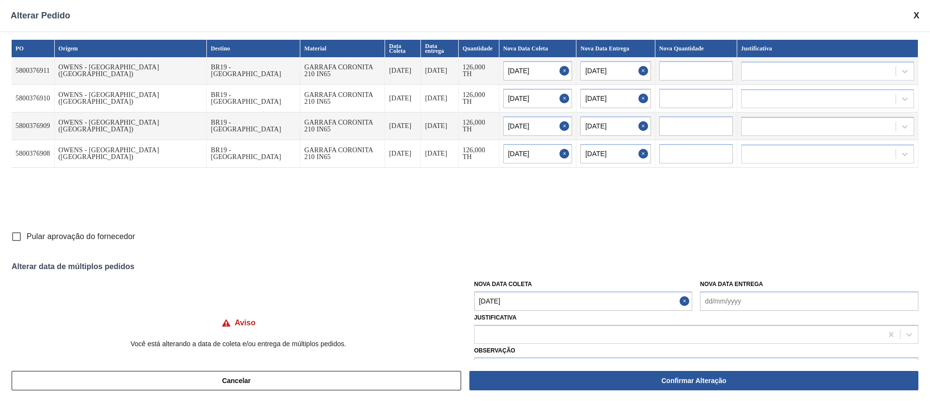
type input "[DATE]"
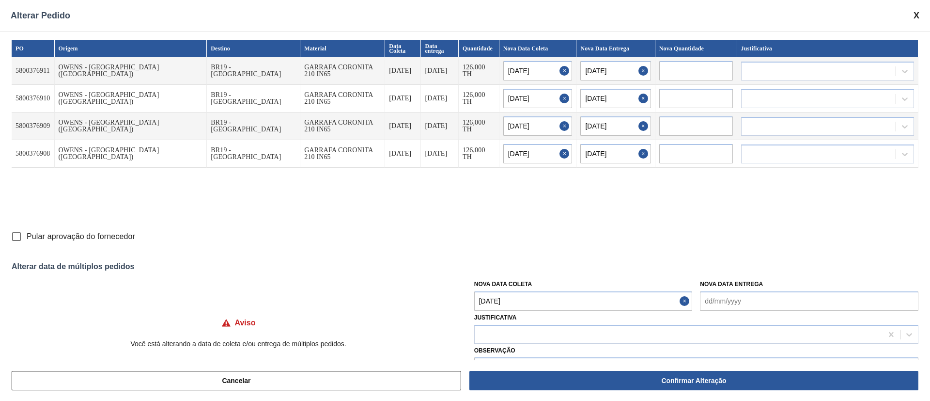
type input "[DATE]"
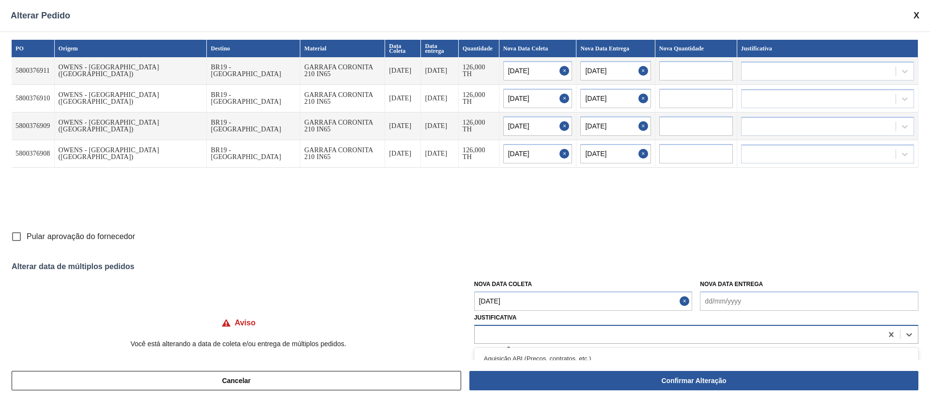
click at [497, 329] on div at bounding box center [679, 334] width 408 height 14
type input "ou"
click at [502, 361] on div "Cancelar Confirmar Alteração" at bounding box center [465, 380] width 930 height 41
click at [500, 337] on div at bounding box center [679, 334] width 408 height 14
type input "ou"
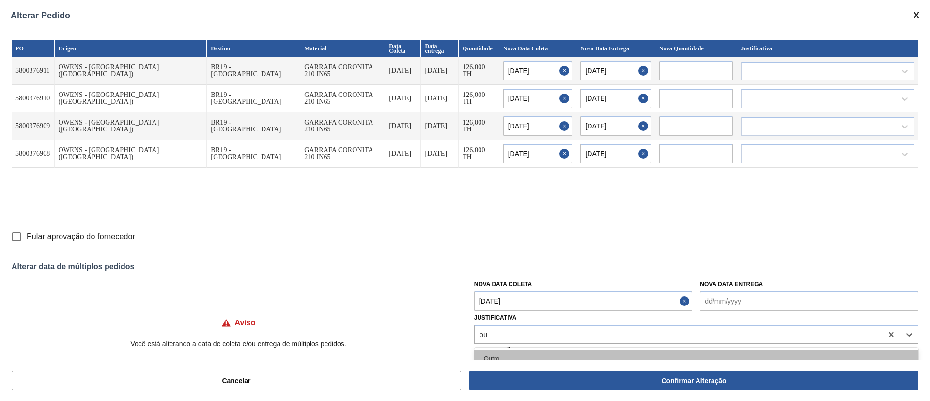
click at [498, 358] on div "Outro" at bounding box center [696, 358] width 444 height 18
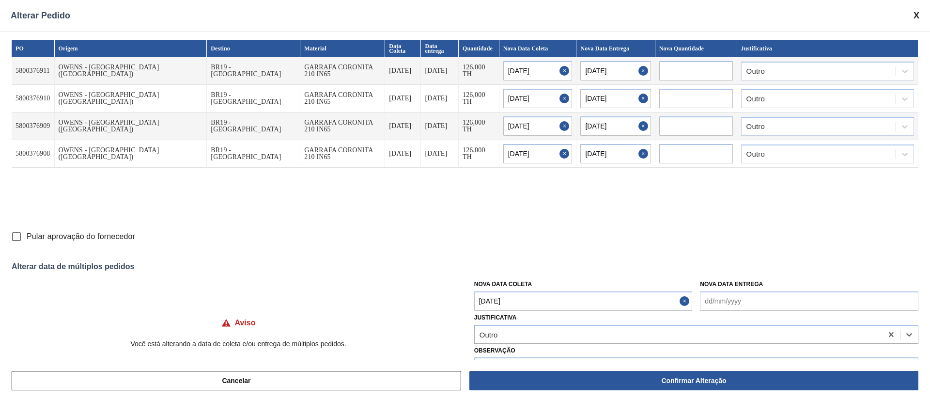
click at [18, 236] on input "Pular aprovação do fornecedor" at bounding box center [16, 236] width 20 height 20
checkbox input "true"
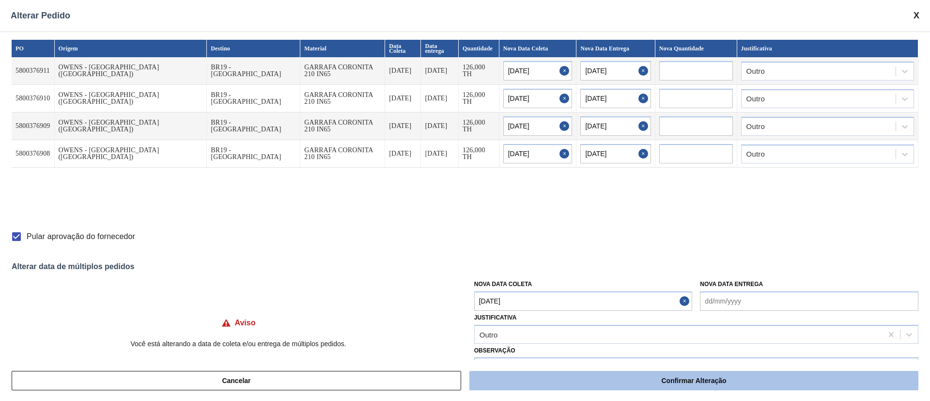
click at [664, 380] on button "Confirmar Alteração" at bounding box center [694, 380] width 449 height 19
checkbox input "false"
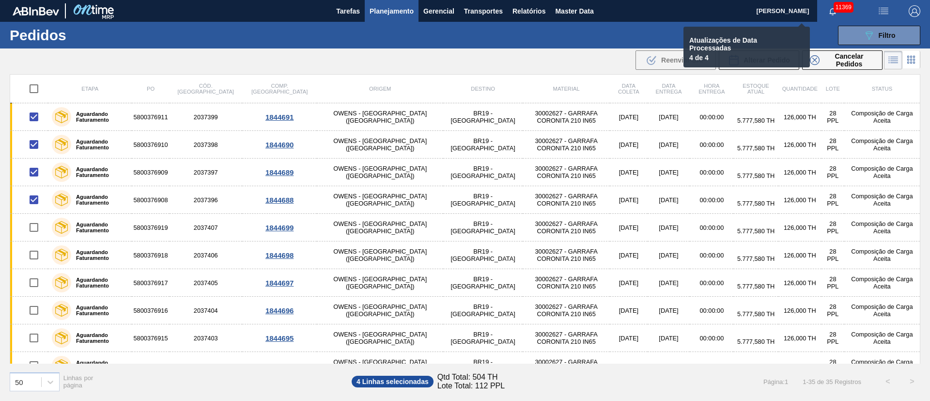
checkbox input "false"
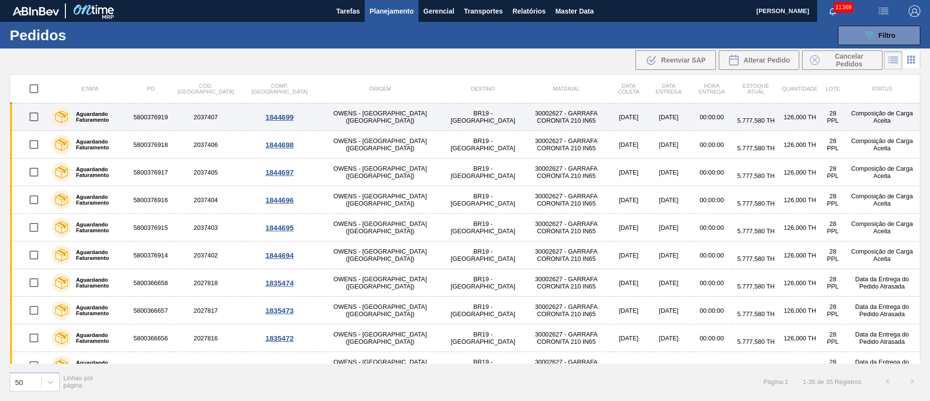
click at [36, 118] on input "checkbox" at bounding box center [34, 117] width 20 height 20
checkbox input "true"
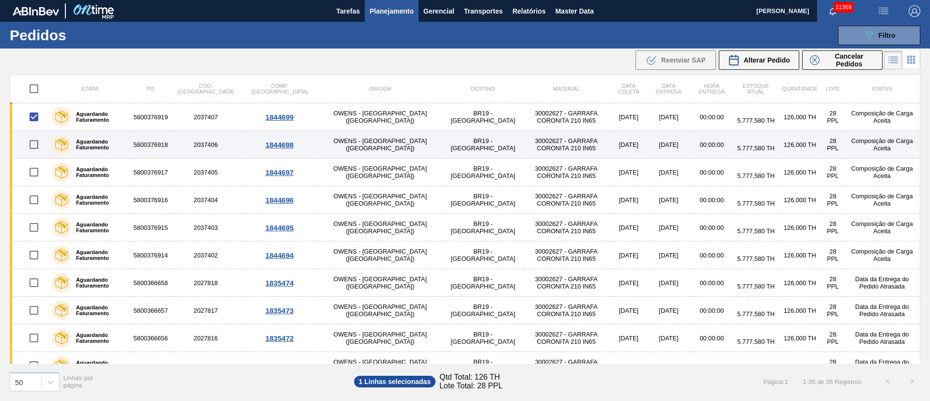
click at [33, 149] on input "checkbox" at bounding box center [34, 144] width 20 height 20
checkbox input "true"
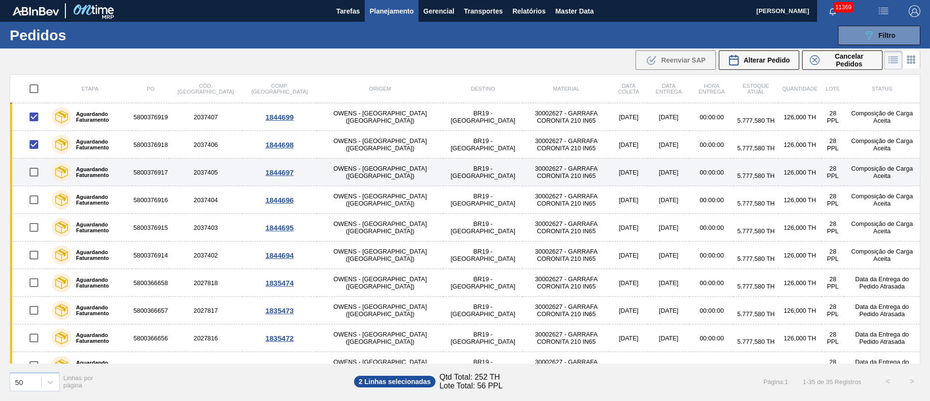
click at [35, 171] on input "checkbox" at bounding box center [34, 172] width 20 height 20
checkbox input "true"
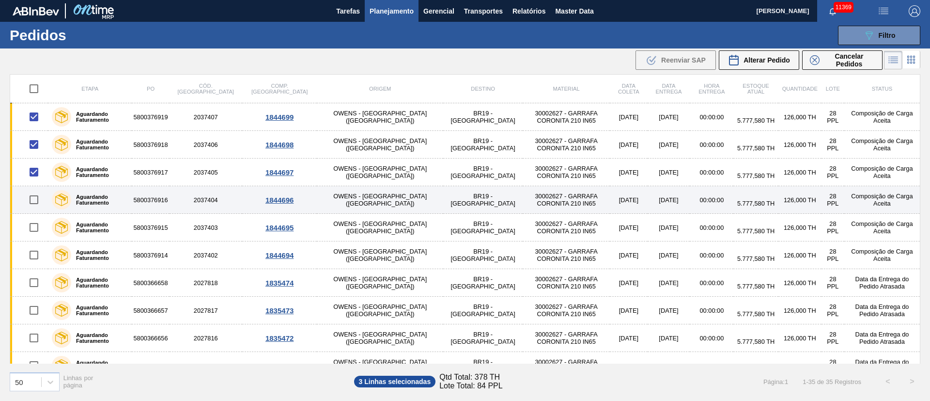
click at [36, 202] on input "checkbox" at bounding box center [34, 199] width 20 height 20
checkbox input "true"
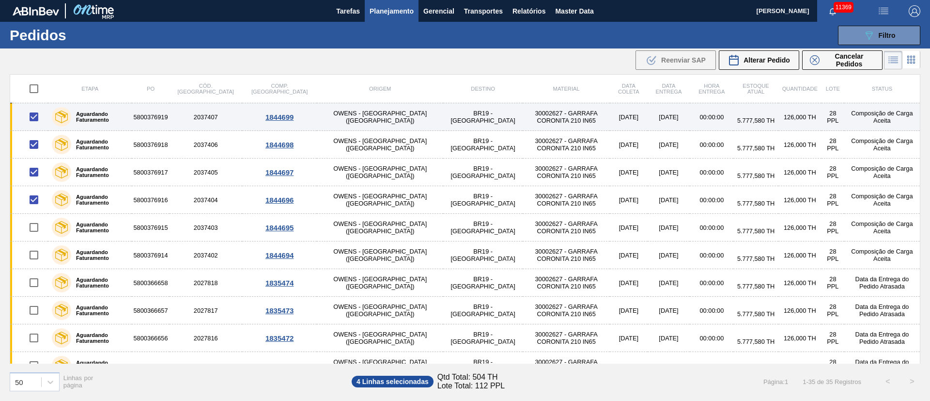
click at [33, 116] on input "checkbox" at bounding box center [34, 117] width 20 height 20
checkbox input "false"
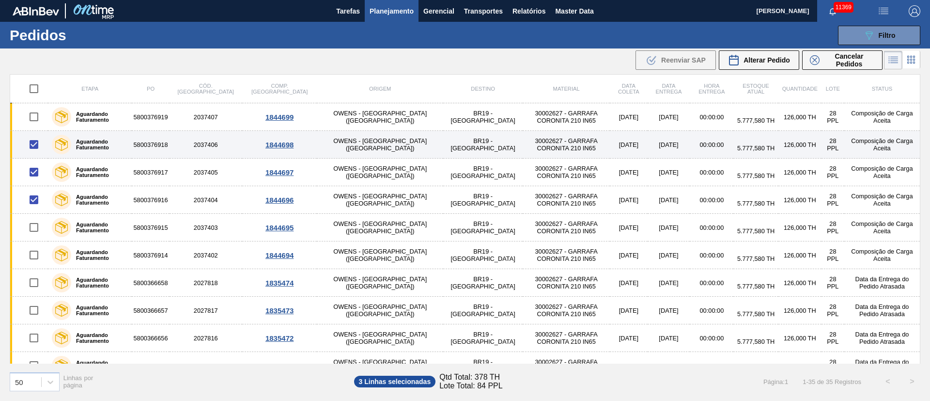
click at [35, 145] on input "checkbox" at bounding box center [34, 144] width 20 height 20
checkbox input "false"
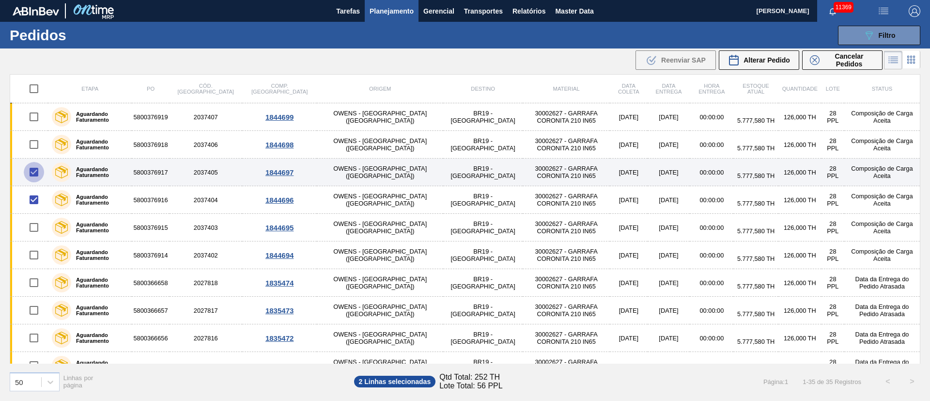
click at [35, 173] on input "checkbox" at bounding box center [34, 172] width 20 height 20
checkbox input "false"
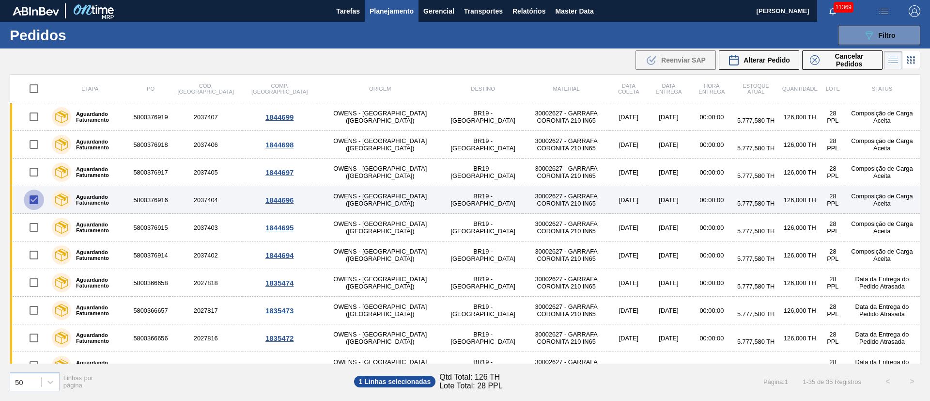
click at [35, 198] on input "checkbox" at bounding box center [34, 199] width 20 height 20
checkbox input "false"
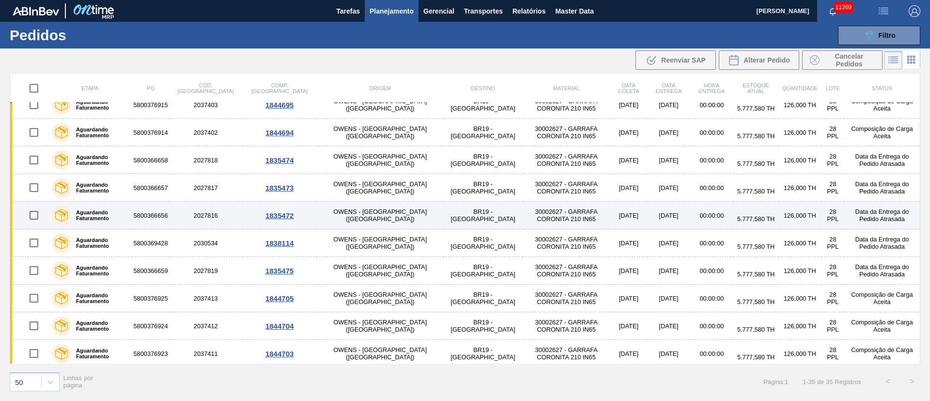
scroll to position [145, 0]
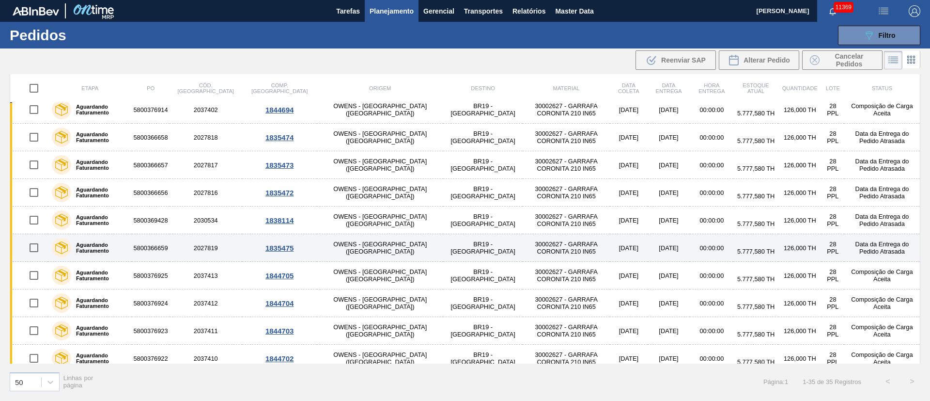
click at [30, 252] on input "checkbox" at bounding box center [34, 247] width 20 height 20
click at [34, 244] on input "checkbox" at bounding box center [34, 247] width 20 height 20
checkbox input "false"
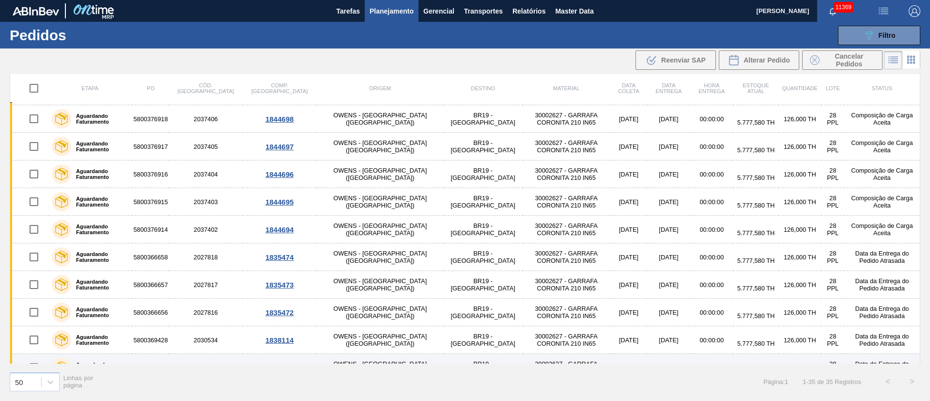
scroll to position [0, 0]
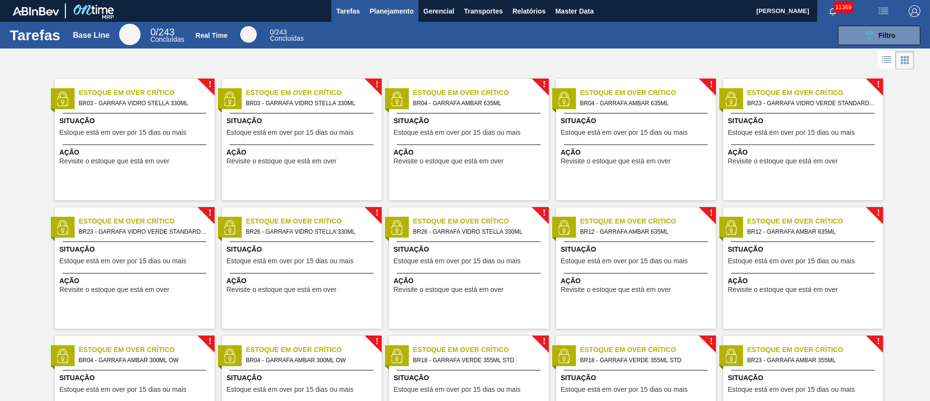
click at [392, 14] on span "Planejamento" at bounding box center [392, 11] width 44 height 12
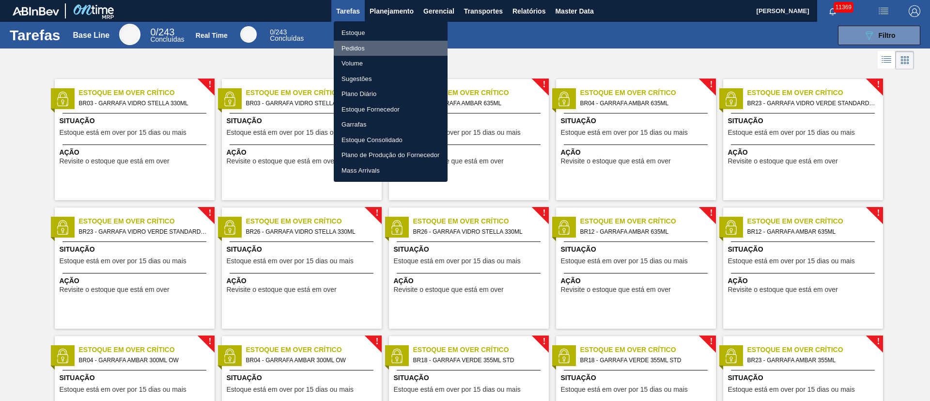
click at [347, 48] on li "Pedidos" at bounding box center [391, 49] width 114 height 16
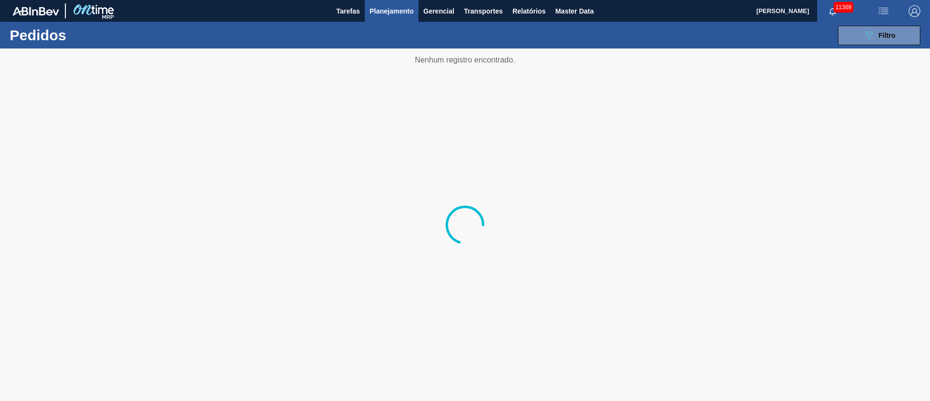
click at [400, 7] on span "Planejamento" at bounding box center [392, 11] width 44 height 12
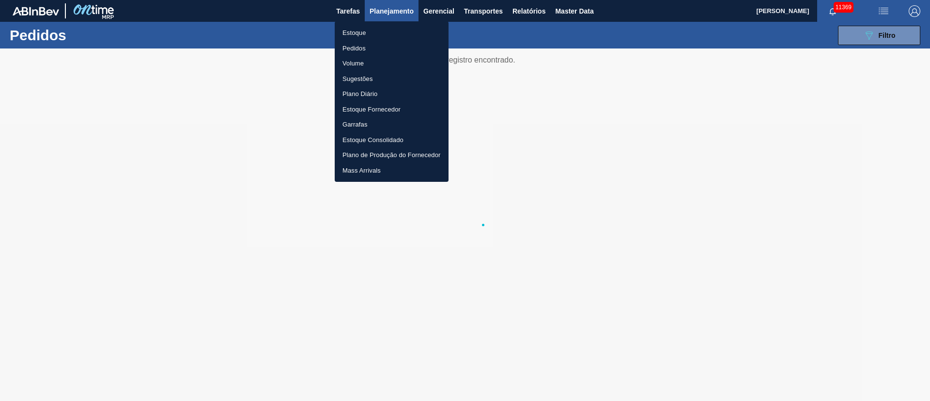
click at [868, 172] on div at bounding box center [465, 200] width 930 height 401
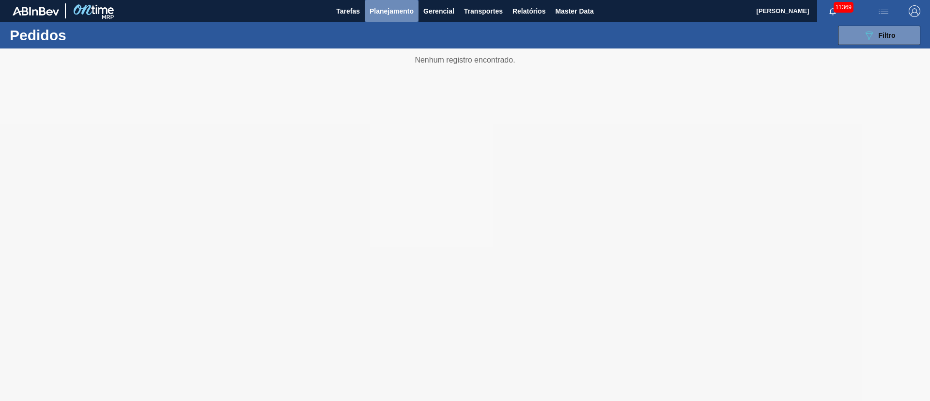
click at [381, 11] on span "Planejamento" at bounding box center [392, 11] width 44 height 12
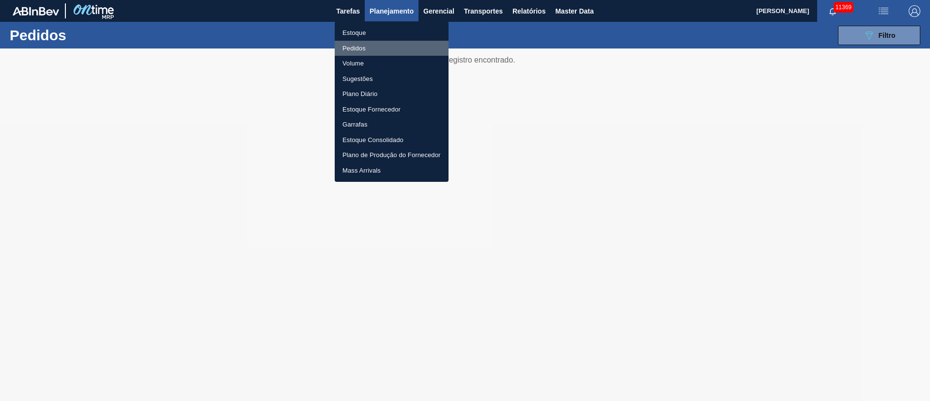
click at [351, 53] on li "Pedidos" at bounding box center [392, 49] width 114 height 16
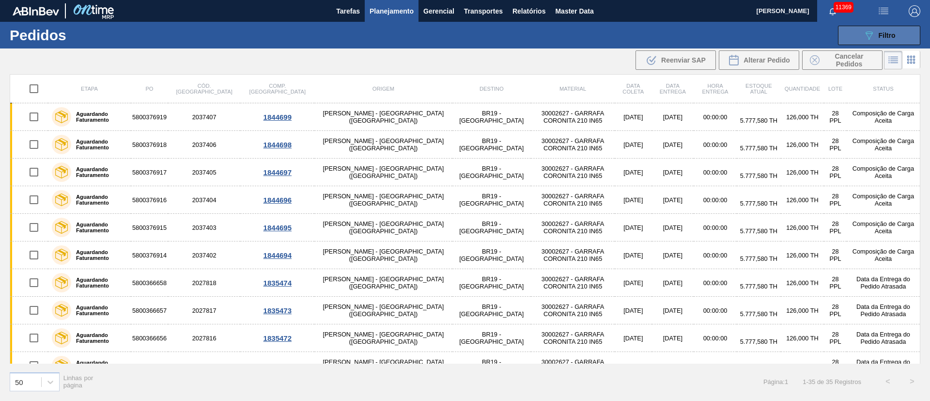
click at [878, 38] on div "089F7B8B-B2A5-4AFE-B5C0-19BA573D28AC Filtro" at bounding box center [880, 36] width 32 height 12
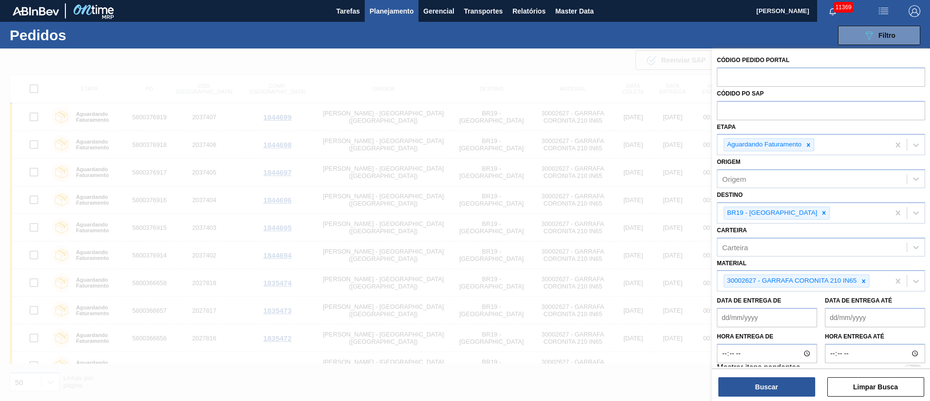
click at [387, 5] on span "Planejamento" at bounding box center [392, 11] width 44 height 12
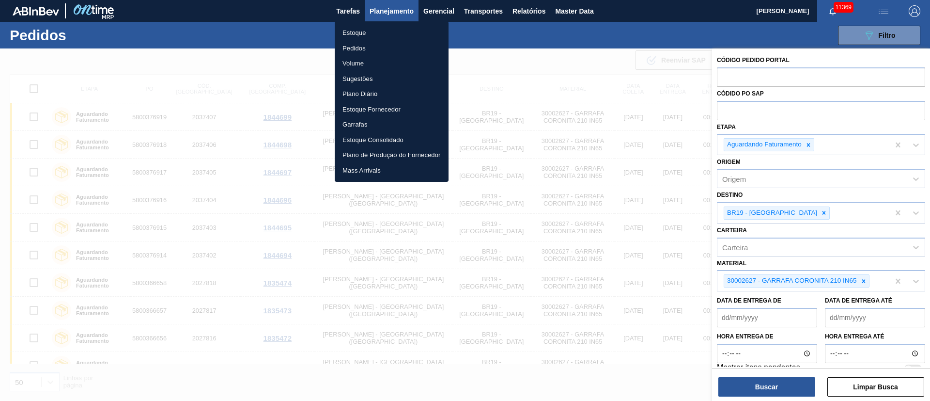
click at [353, 31] on li "Estoque" at bounding box center [392, 33] width 114 height 16
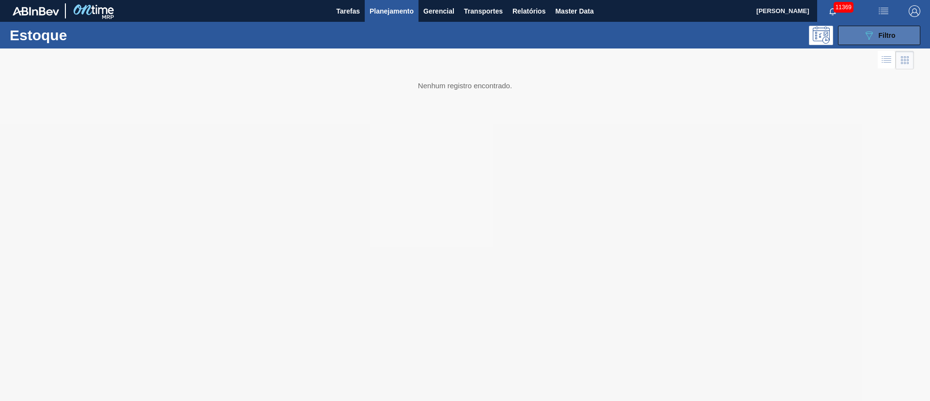
click at [872, 32] on icon at bounding box center [869, 35] width 7 height 8
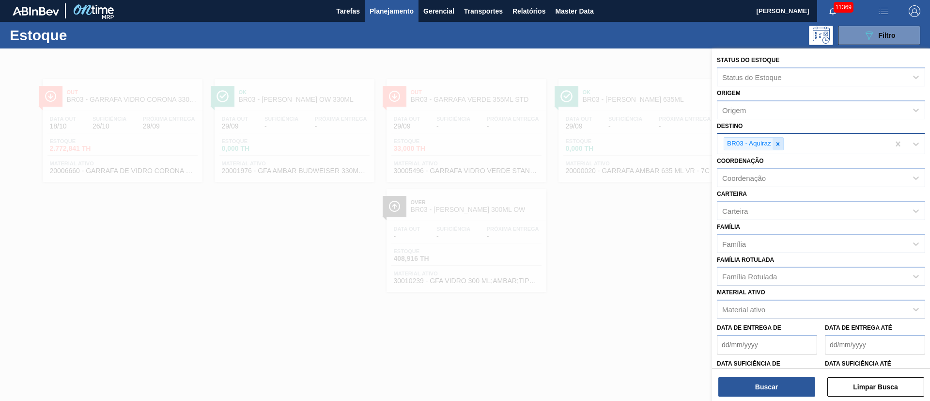
click at [777, 145] on icon at bounding box center [778, 143] width 3 height 3
type input "21"
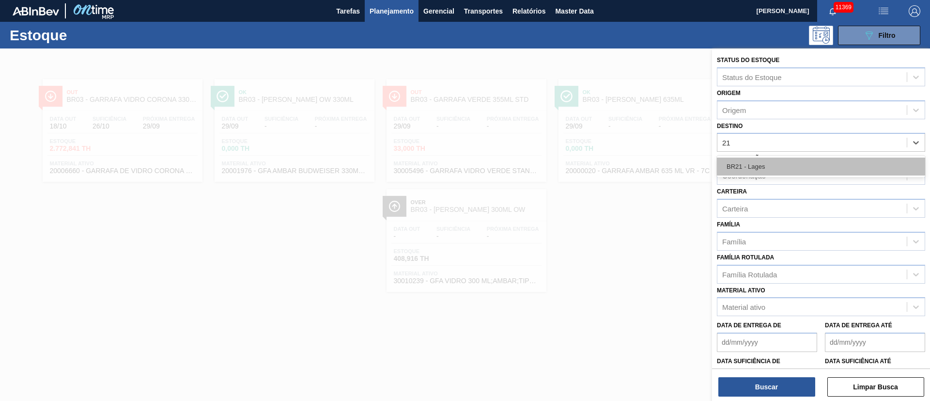
click at [776, 166] on div "BR21 - Lages" at bounding box center [821, 166] width 208 height 18
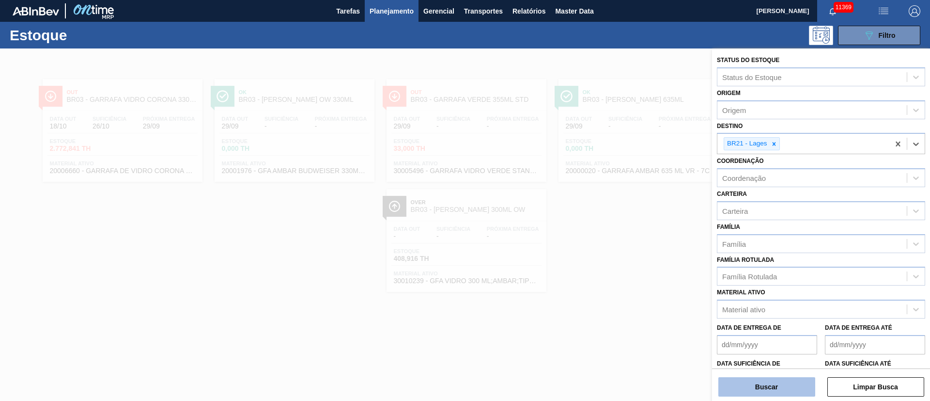
click at [731, 385] on button "Buscar" at bounding box center [767, 386] width 97 height 19
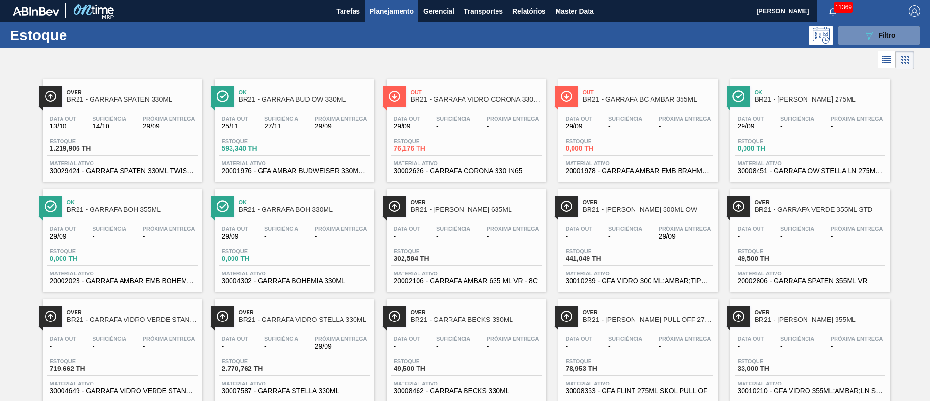
click at [125, 145] on div "Estoque 1.219,906 TH" at bounding box center [122, 146] width 150 height 17
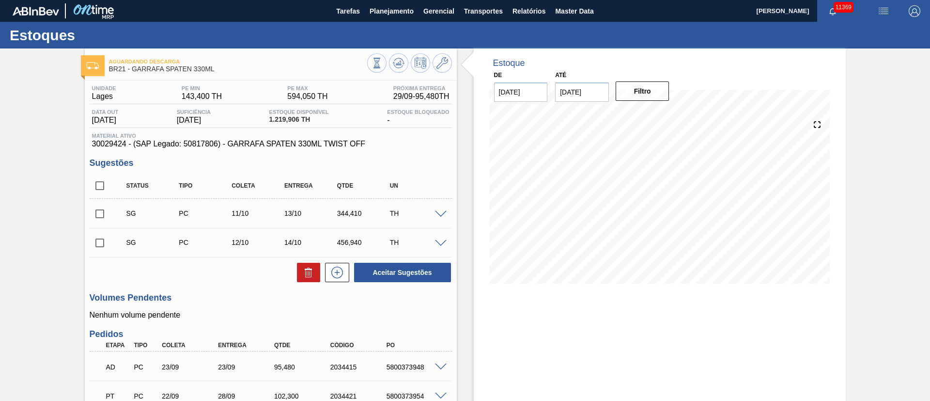
click at [97, 183] on input "checkbox" at bounding box center [100, 185] width 20 height 20
checkbox input "true"
click at [99, 191] on input "checkbox" at bounding box center [100, 185] width 20 height 20
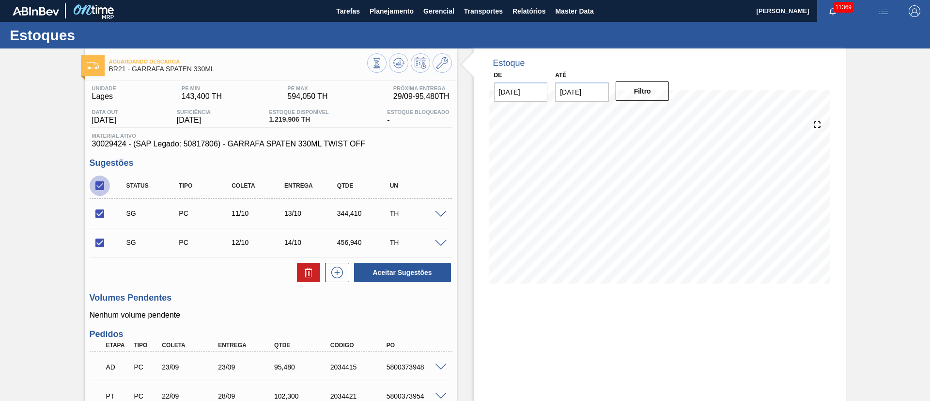
checkbox input "false"
click at [442, 213] on span at bounding box center [441, 214] width 12 height 7
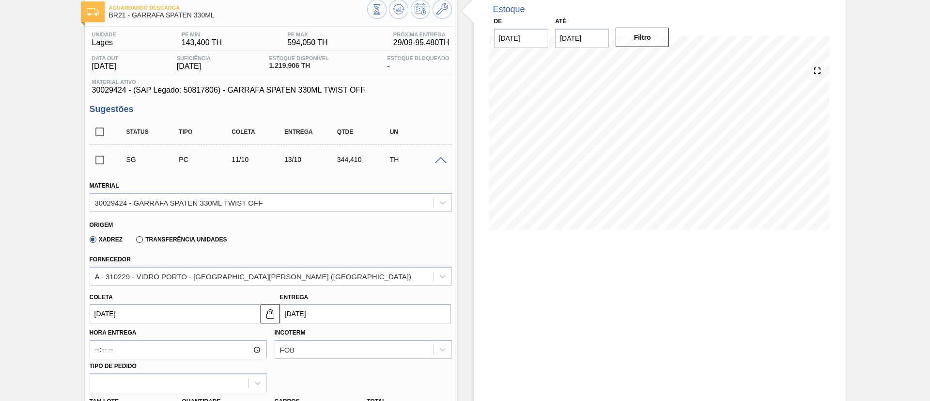
scroll to position [145, 0]
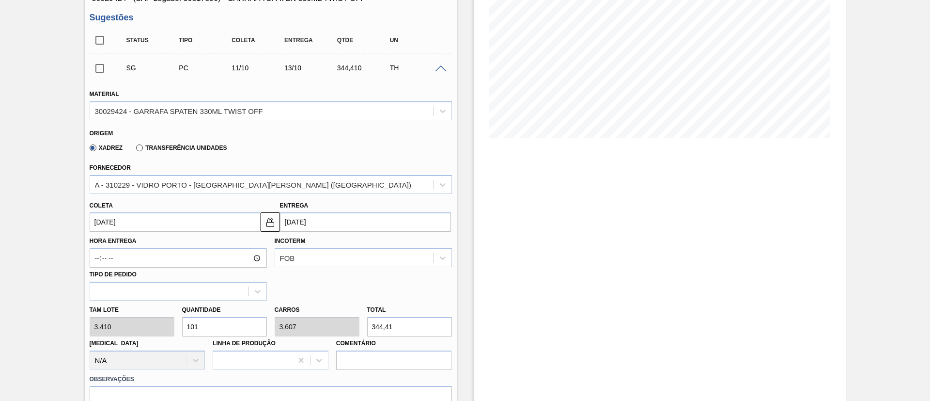
click at [132, 222] on input "[DATE]" at bounding box center [175, 221] width 171 height 19
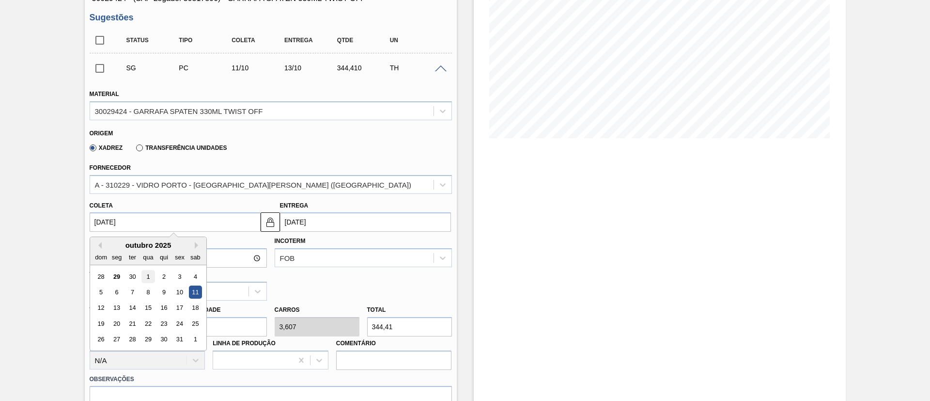
click at [149, 278] on div "1" at bounding box center [147, 276] width 13 height 13
type input "[DATE]"
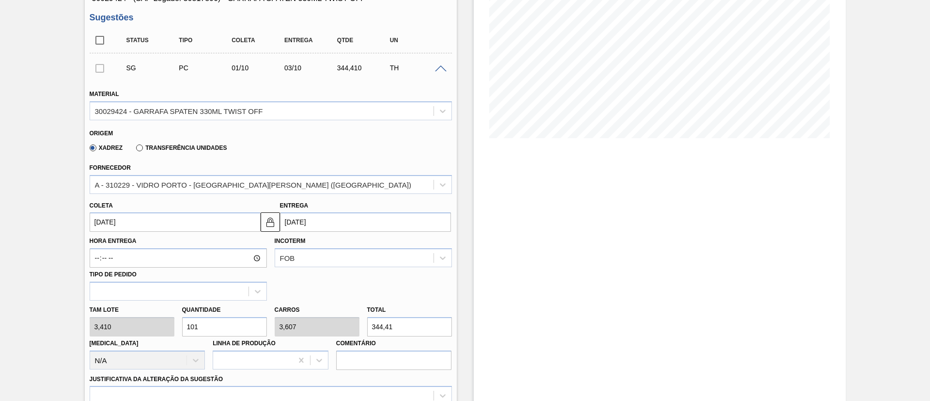
click at [107, 323] on div "[PERSON_NAME] 3,410 Quantidade 101 Carros 3,607 Total 344,41 [MEDICAL_DATA] N/A…" at bounding box center [271, 334] width 370 height 69
type input "1"
type input "0,036"
type input "3,41"
type input "11"
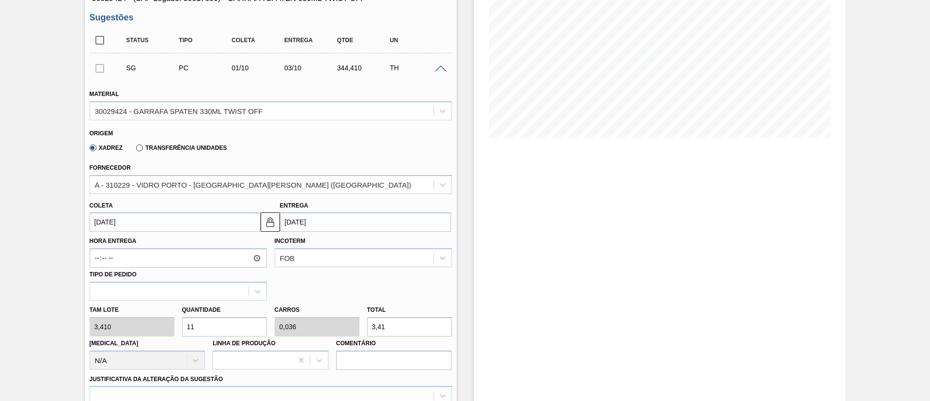
type input "0,393"
type input "37,51"
type input "112"
type input "4"
type input "381,92"
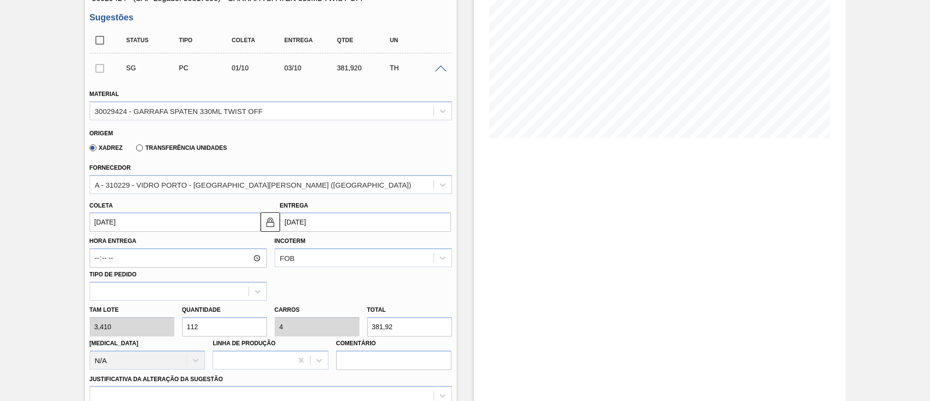
scroll to position [291, 0]
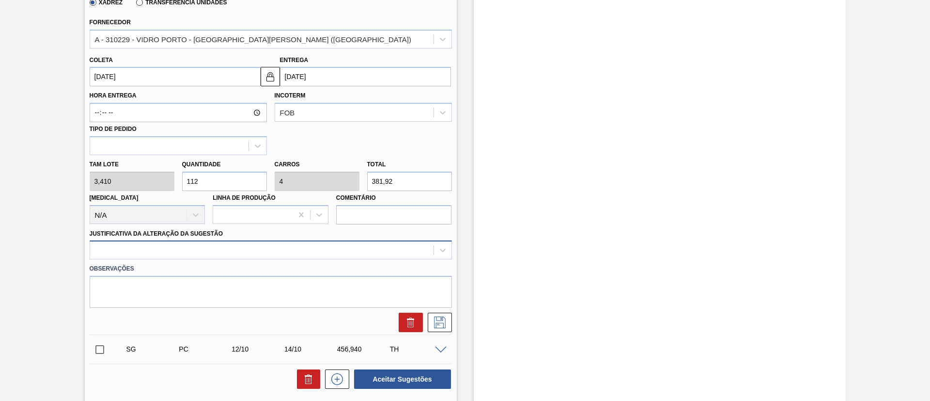
type input "112"
click at [151, 247] on div at bounding box center [271, 249] width 362 height 19
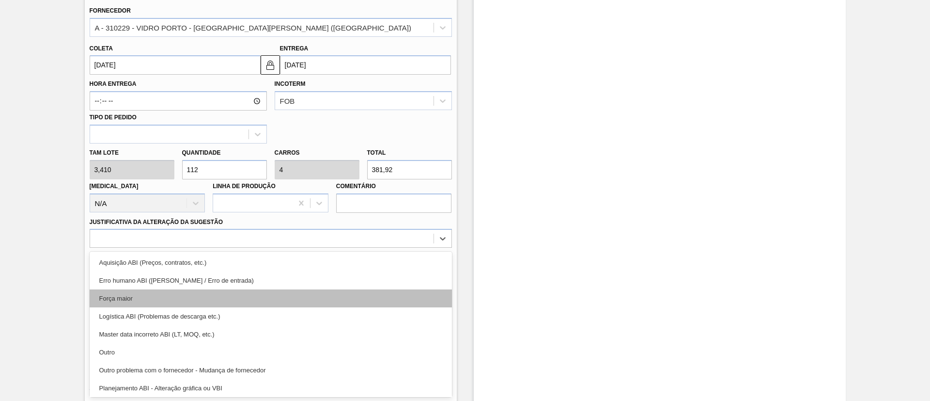
click at [135, 296] on div "Força maior" at bounding box center [271, 298] width 362 height 18
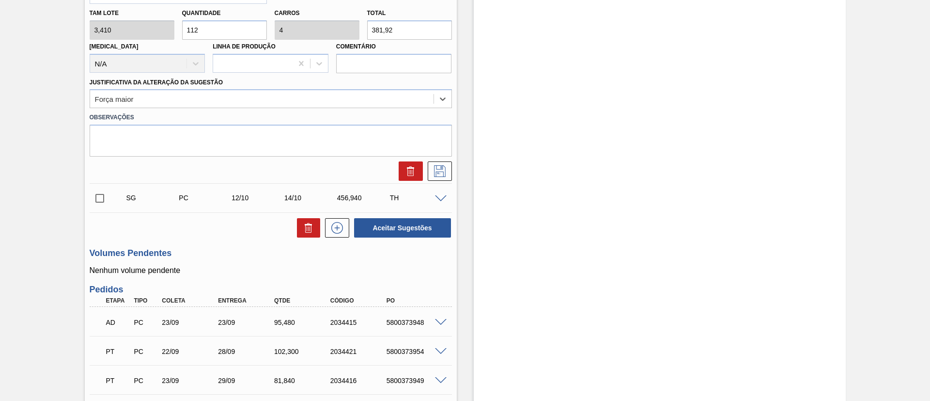
scroll to position [448, 0]
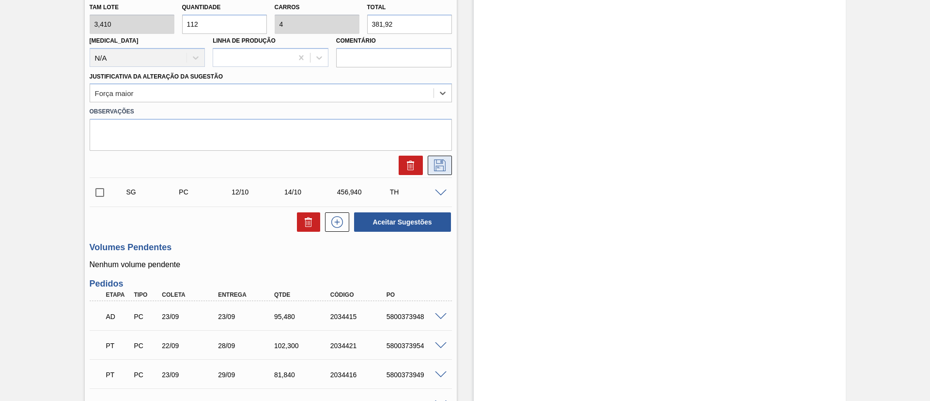
click at [441, 167] on icon at bounding box center [440, 165] width 16 height 12
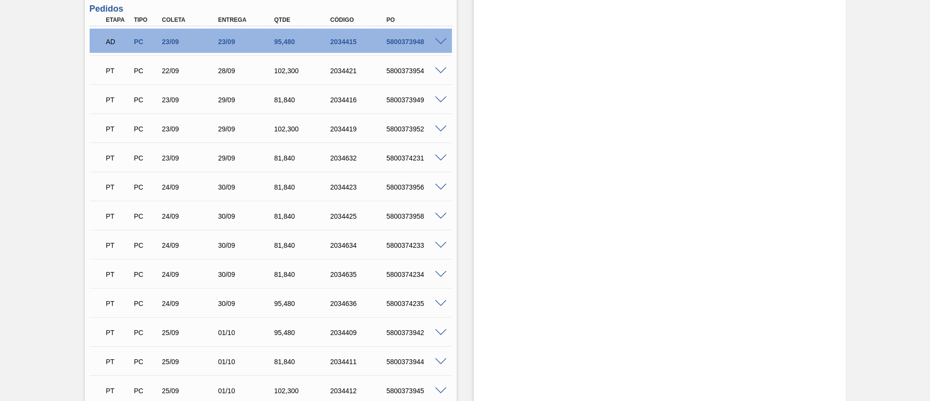
scroll to position [12, 0]
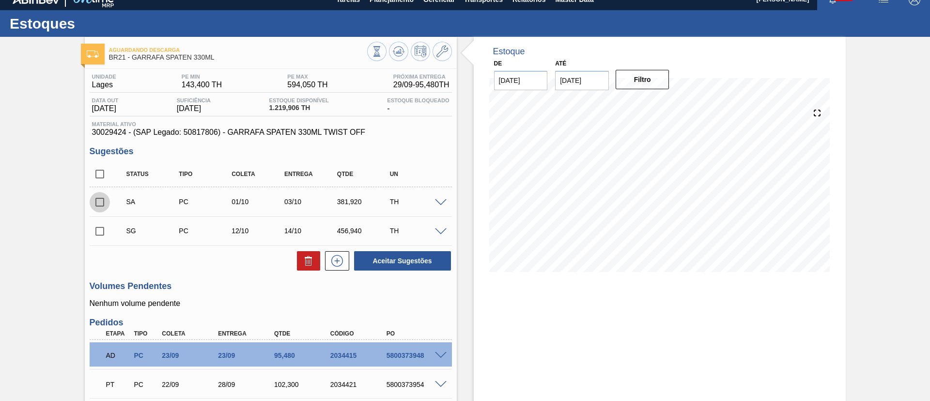
click at [101, 196] on input "checkbox" at bounding box center [100, 202] width 20 height 20
click at [440, 198] on div at bounding box center [442, 201] width 19 height 7
click at [438, 201] on span at bounding box center [441, 202] width 12 height 7
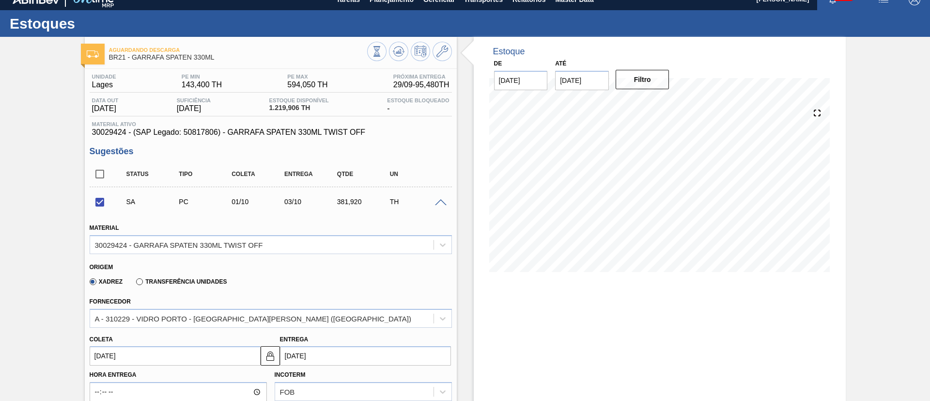
scroll to position [84, 0]
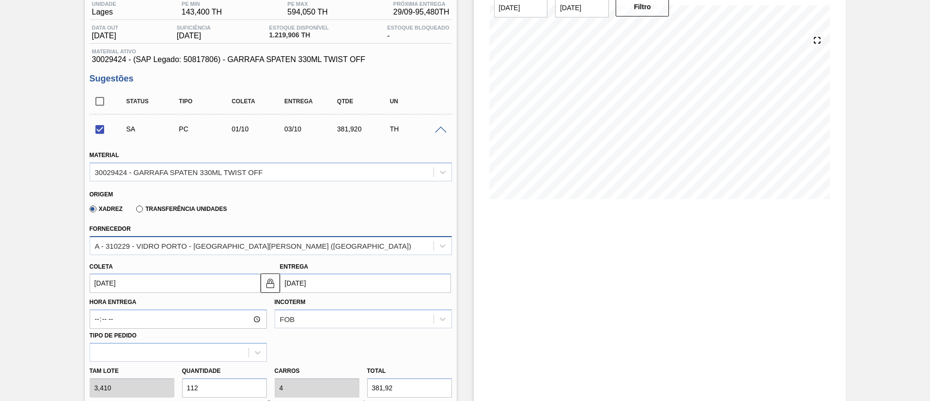
click at [192, 245] on div "A - 310229 - VIDRO PORTO - [GEOGRAPHIC_DATA][PERSON_NAME] ([GEOGRAPHIC_DATA])" at bounding box center [253, 245] width 316 height 8
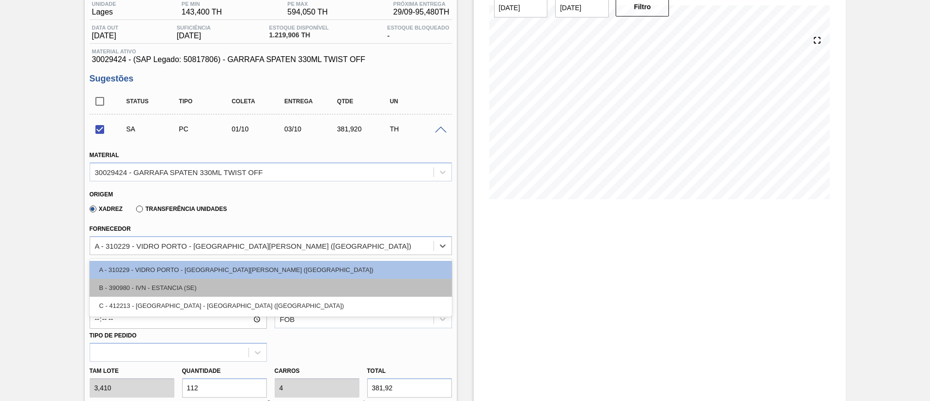
click at [166, 286] on div "B - 390980 - IVN - ESTANCIA (SE)" at bounding box center [271, 288] width 362 height 18
checkbox input "false"
type input "[DATE]"
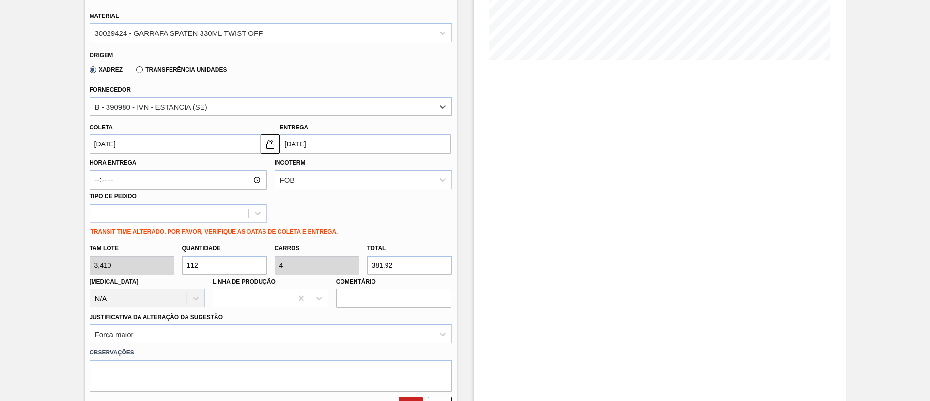
scroll to position [230, 0]
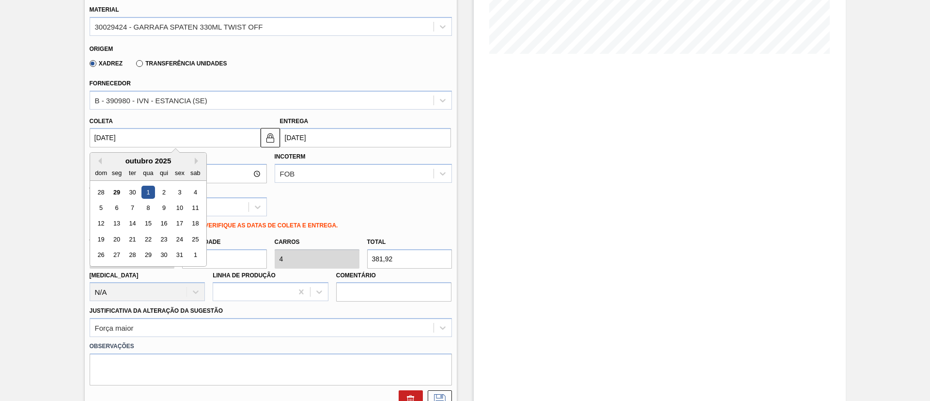
click at [156, 137] on input "[DATE]" at bounding box center [175, 137] width 171 height 19
click at [165, 254] on div "30" at bounding box center [163, 255] width 13 height 13
type input "[DATE]"
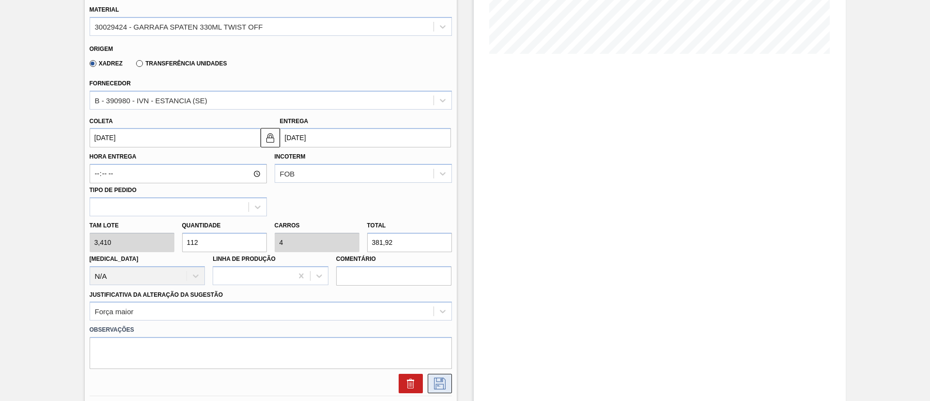
click at [439, 386] on icon at bounding box center [440, 383] width 16 height 12
checkbox input "true"
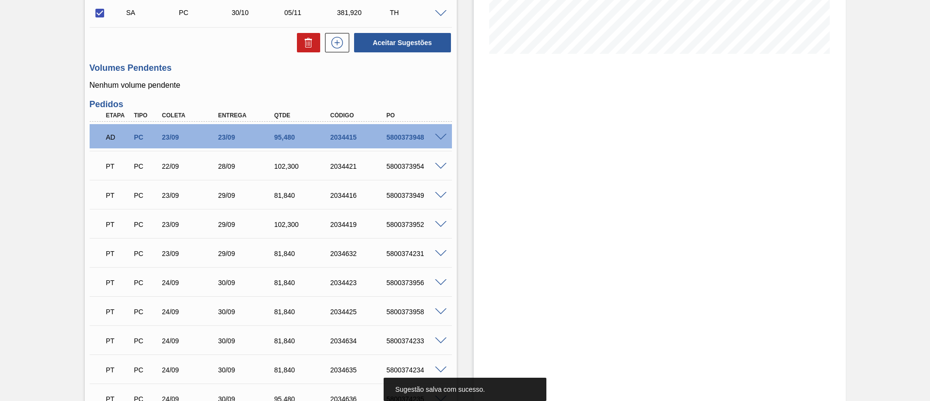
scroll to position [0, 0]
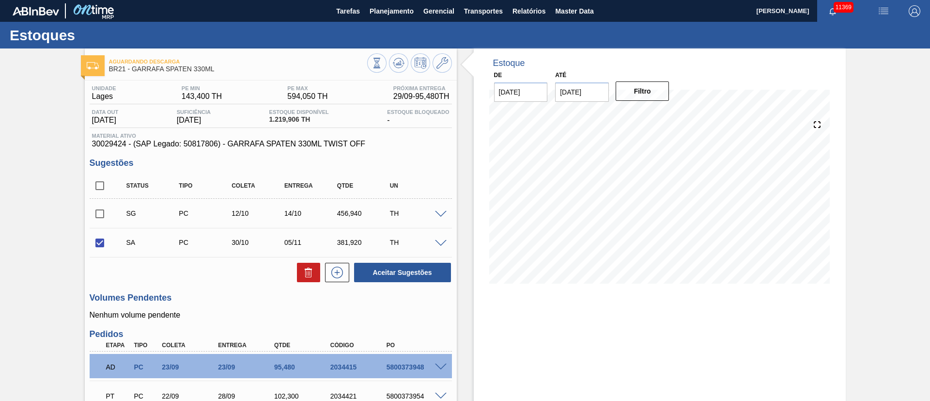
click at [438, 242] on span at bounding box center [441, 243] width 12 height 7
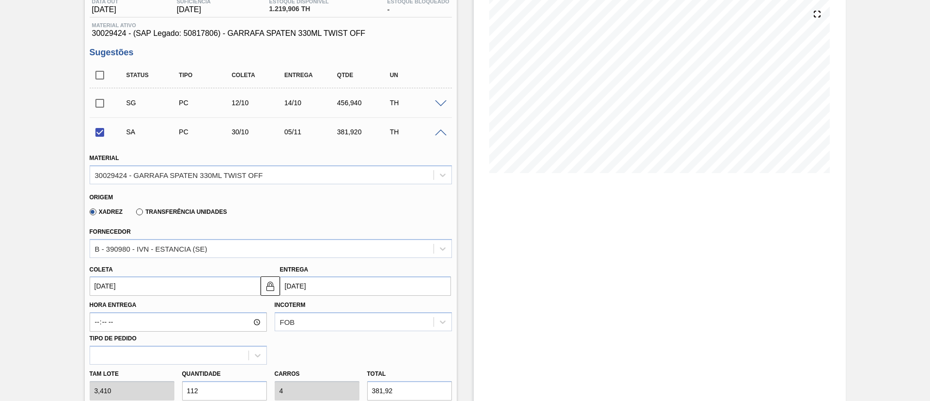
scroll to position [145, 0]
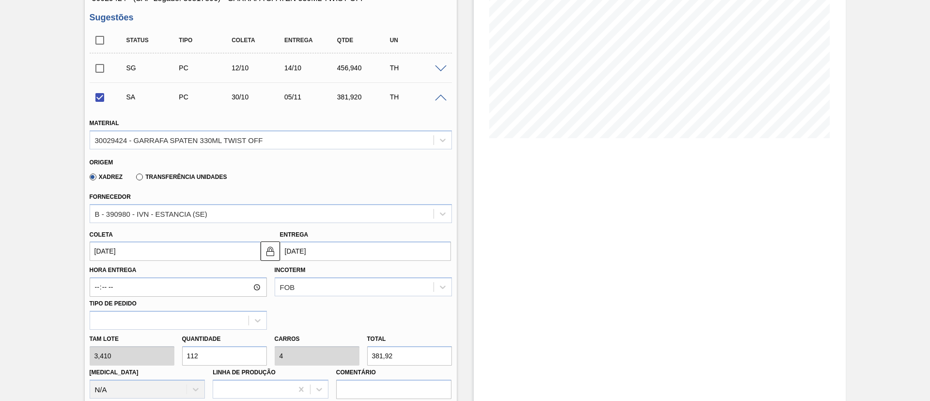
click at [146, 249] on input "[DATE]" at bounding box center [175, 250] width 171 height 19
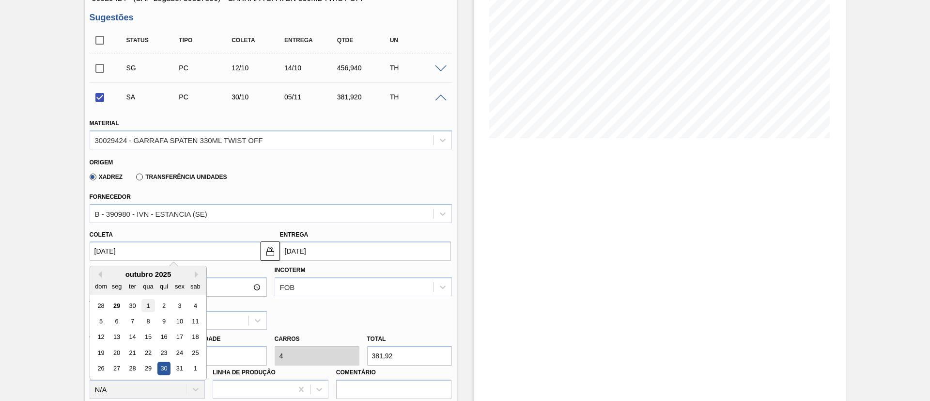
click at [149, 306] on div "1" at bounding box center [147, 305] width 13 height 13
checkbox input "false"
type input "[DATE]"
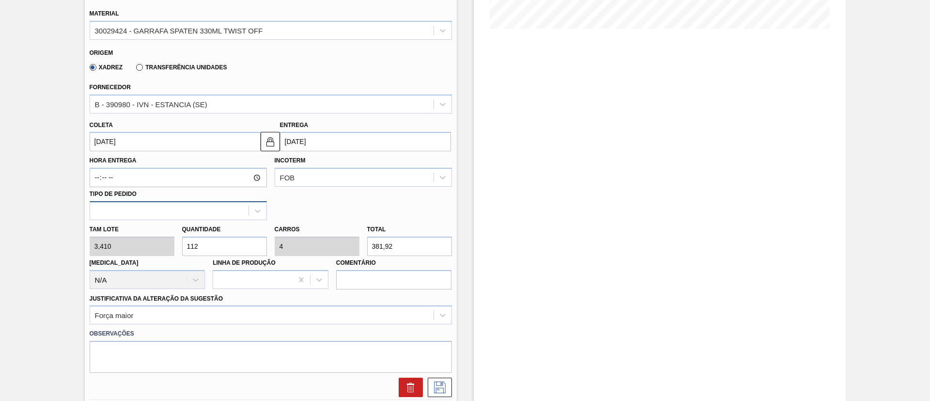
scroll to position [291, 0]
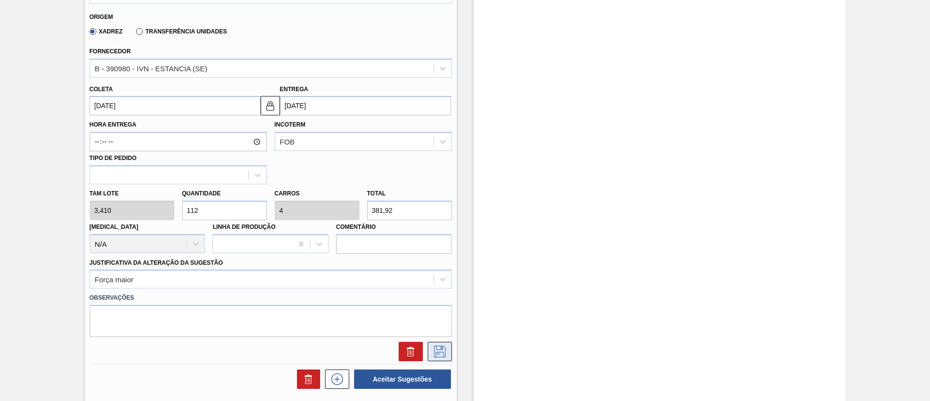
click at [437, 349] on icon at bounding box center [440, 352] width 16 height 12
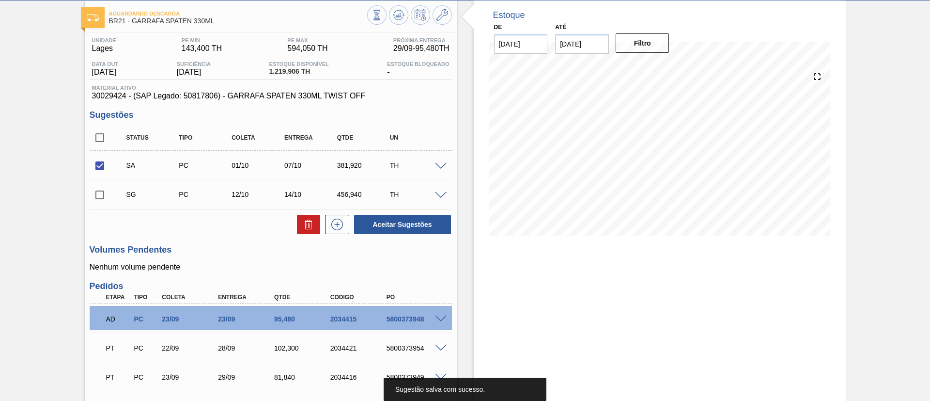
scroll to position [44, 0]
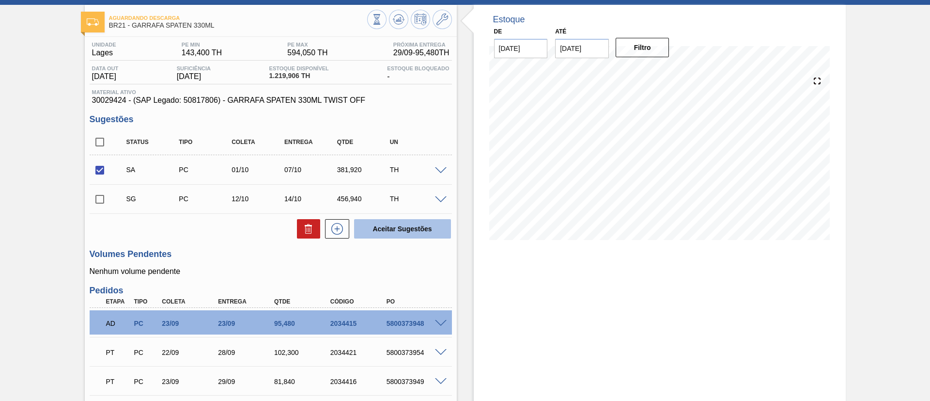
click at [406, 232] on button "Aceitar Sugestões" at bounding box center [402, 228] width 97 height 19
checkbox input "false"
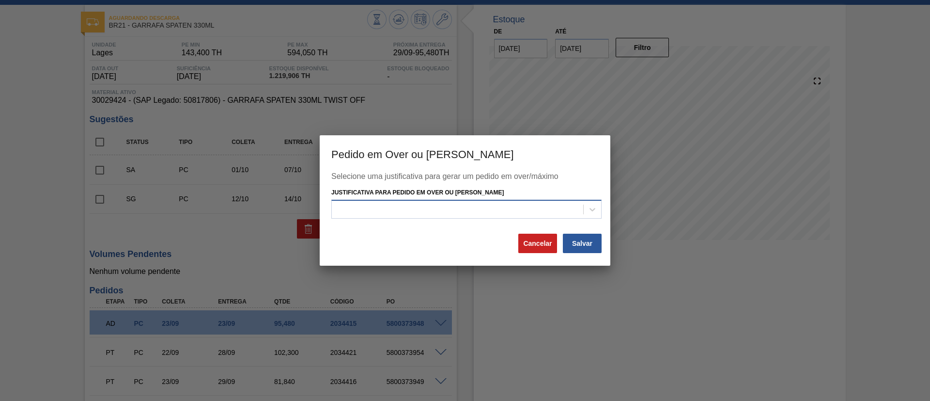
click at [384, 220] on div "Selecione uma justificativa para gerar um pedido em over/máximo Justificativa p…" at bounding box center [464, 202] width 267 height 61
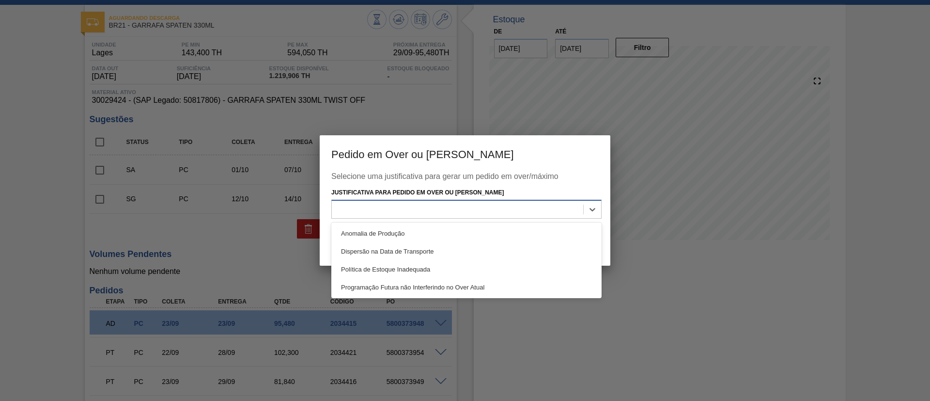
click at [384, 204] on div at bounding box center [457, 209] width 251 height 14
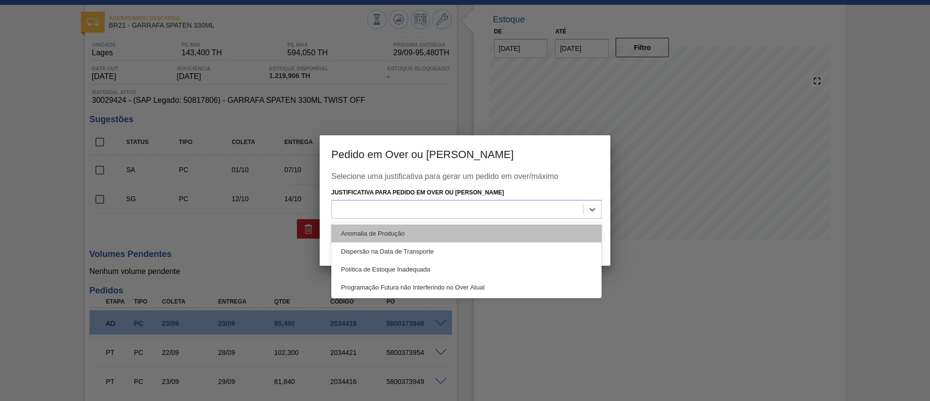
click at [366, 232] on div "Anomalia de Produção" at bounding box center [466, 233] width 270 height 18
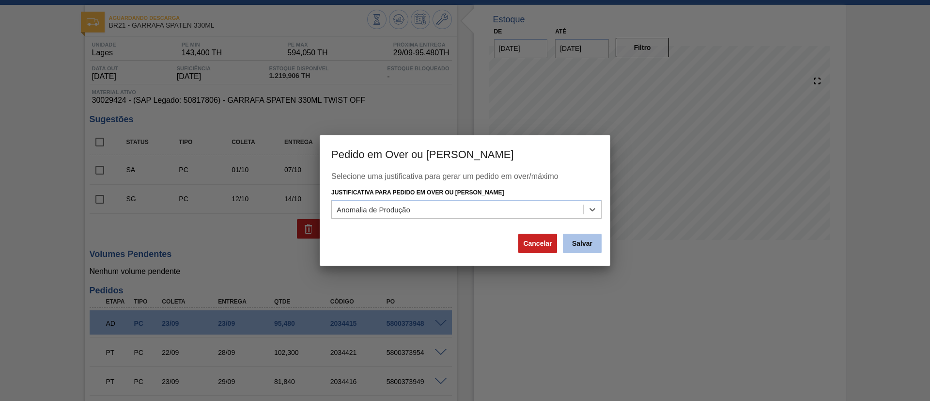
click at [582, 243] on button "Salvar" at bounding box center [582, 243] width 39 height 19
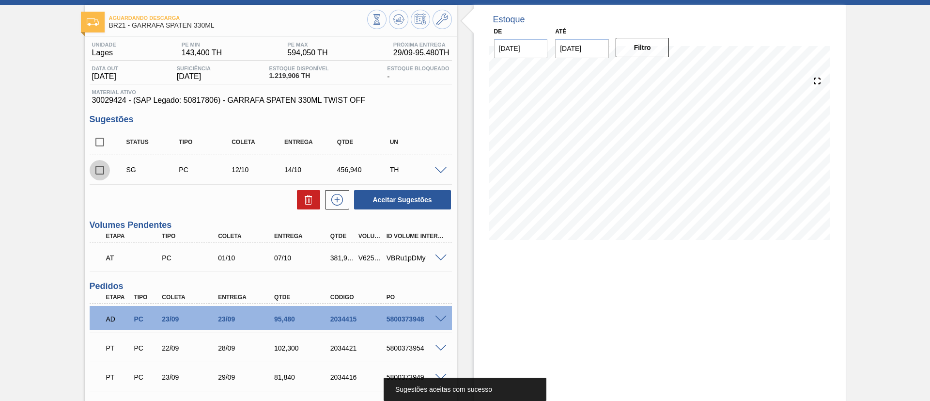
click at [104, 173] on input "checkbox" at bounding box center [100, 170] width 20 height 20
checkbox input "true"
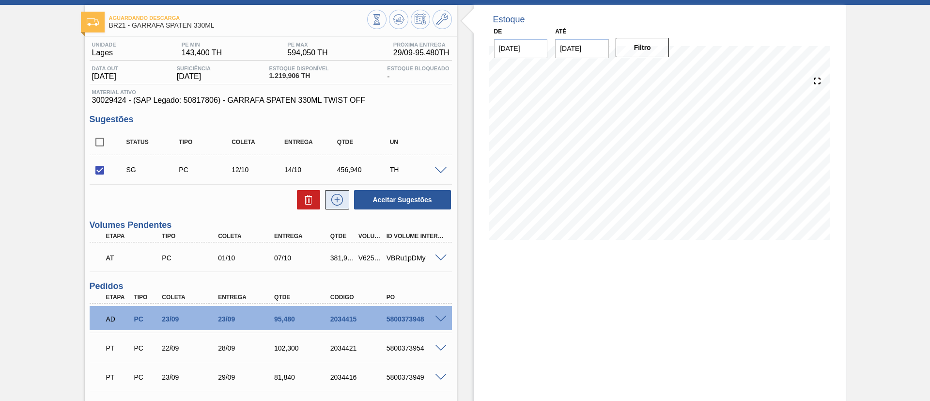
click at [337, 199] on icon at bounding box center [336, 199] width 5 height 0
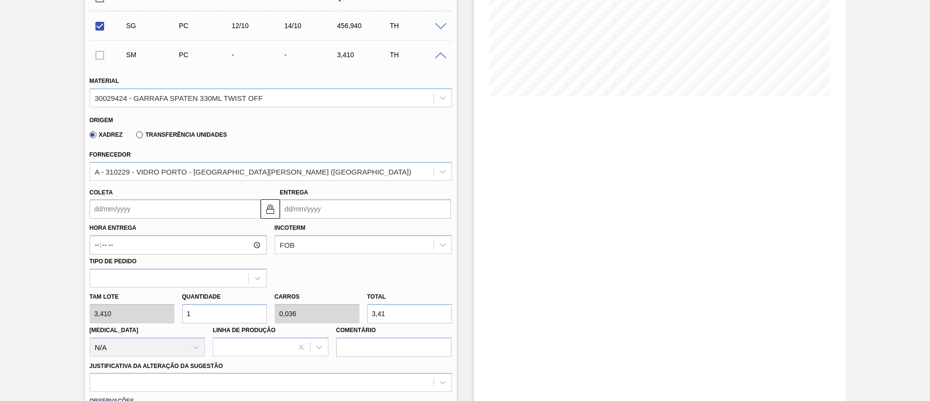
scroll to position [189, 0]
click at [146, 201] on input "Coleta" at bounding box center [175, 207] width 171 height 19
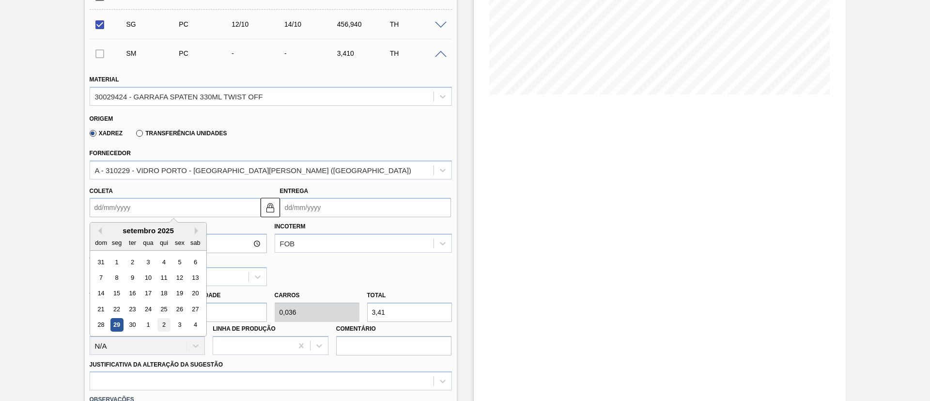
click at [161, 326] on div "2" at bounding box center [163, 324] width 13 height 13
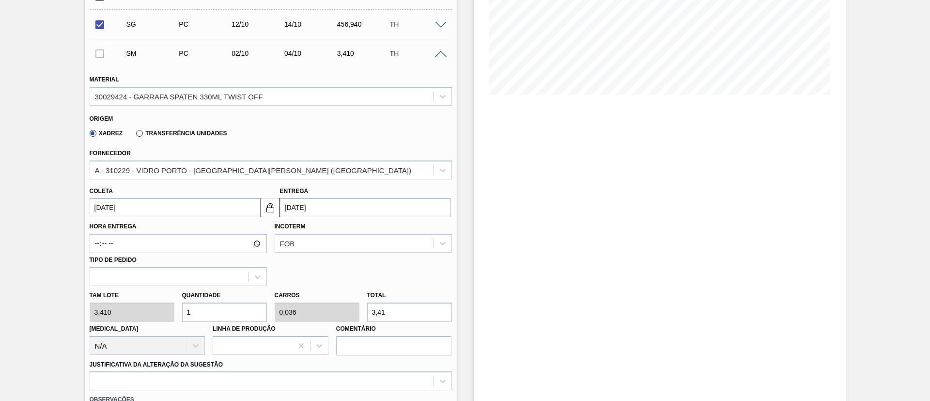
type input "[DATE]"
click at [111, 314] on div "[PERSON_NAME] 3,410 Quantidade 1 Carros 0,036 Total 3,41 [MEDICAL_DATA] N/A Lin…" at bounding box center [271, 320] width 370 height 69
type input "11"
type input "0,393"
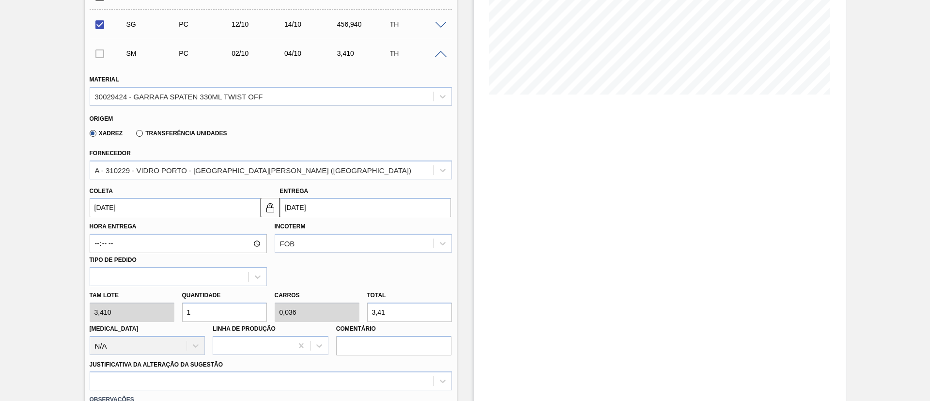
type input "37,51"
type input "112"
type input "4"
type input "381,92"
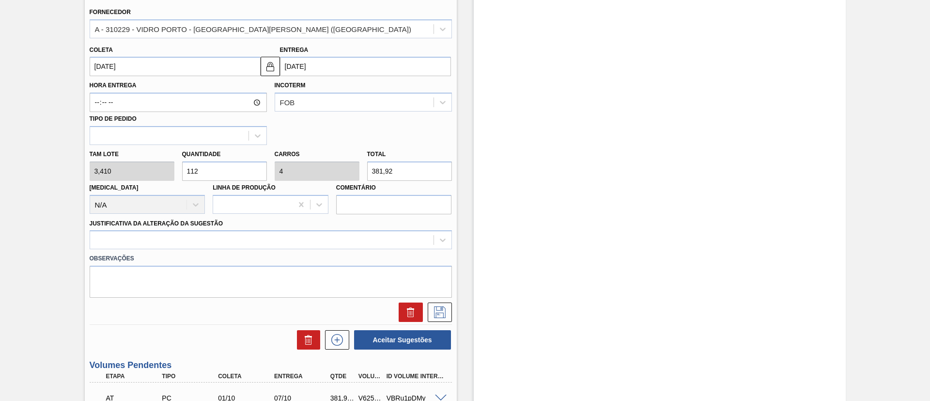
scroll to position [334, 0]
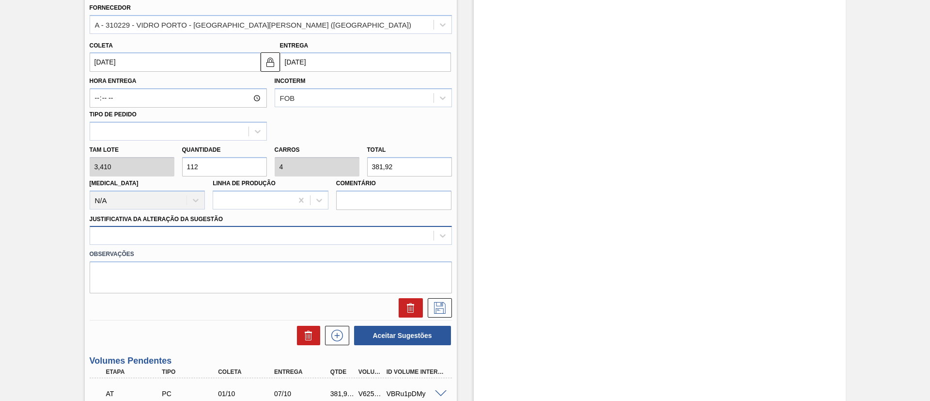
type input "112"
click at [197, 236] on div at bounding box center [262, 236] width 344 height 14
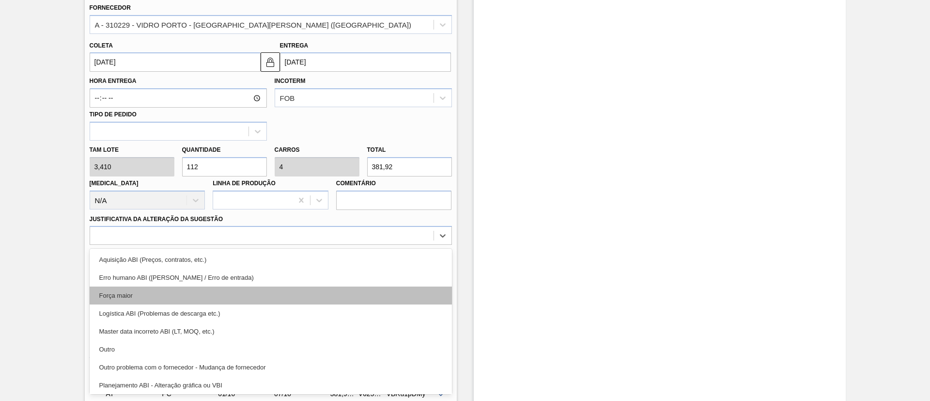
click at [134, 297] on div "Força maior" at bounding box center [271, 295] width 362 height 18
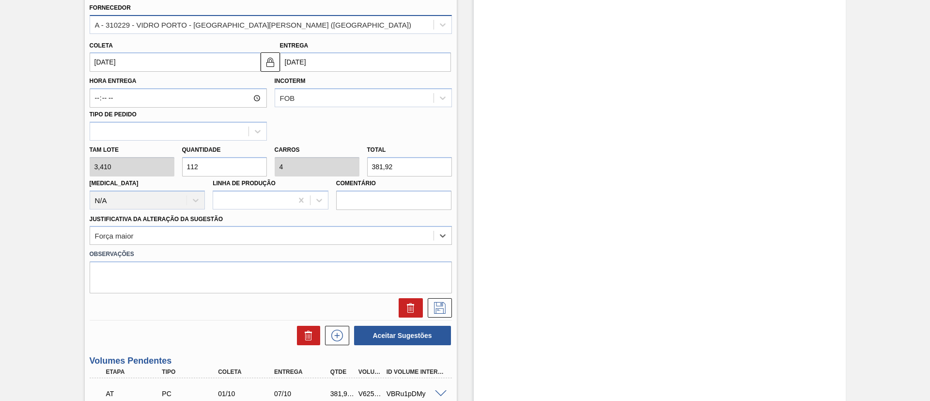
click at [277, 25] on div "A - 310229 - VIDRO PORTO - [GEOGRAPHIC_DATA][PERSON_NAME] ([GEOGRAPHIC_DATA])" at bounding box center [262, 24] width 344 height 14
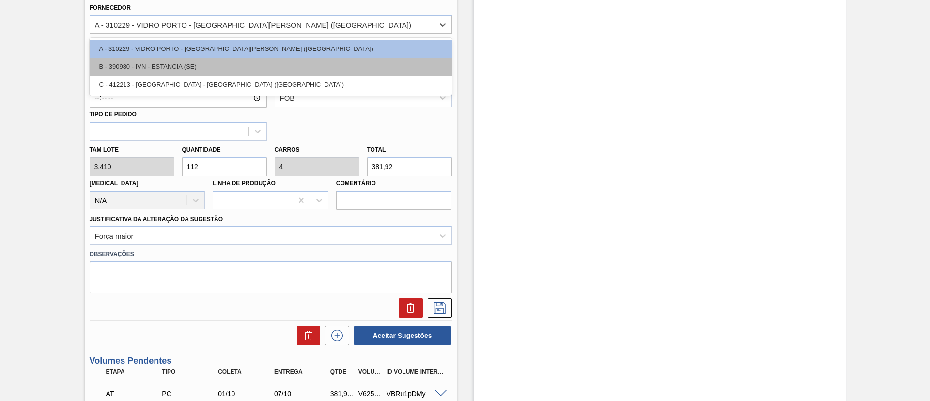
click at [189, 65] on div "B - 390980 - IVN - ESTANCIA (SE)" at bounding box center [271, 67] width 362 height 18
type input "[DATE]"
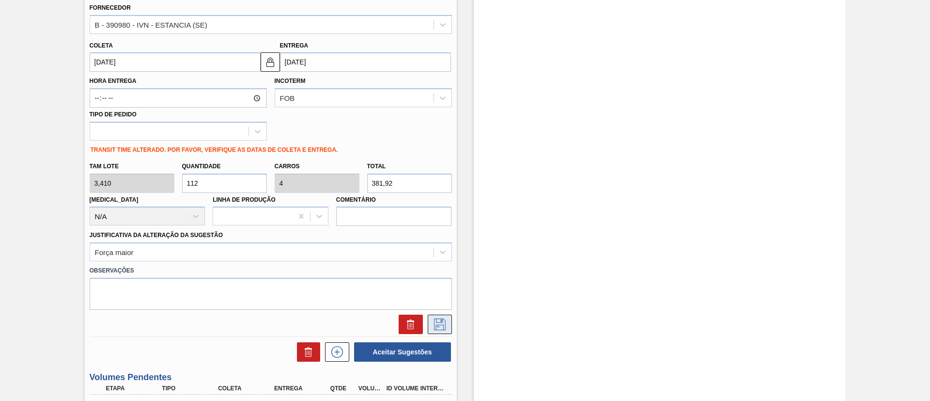
click at [441, 327] on icon at bounding box center [440, 324] width 16 height 12
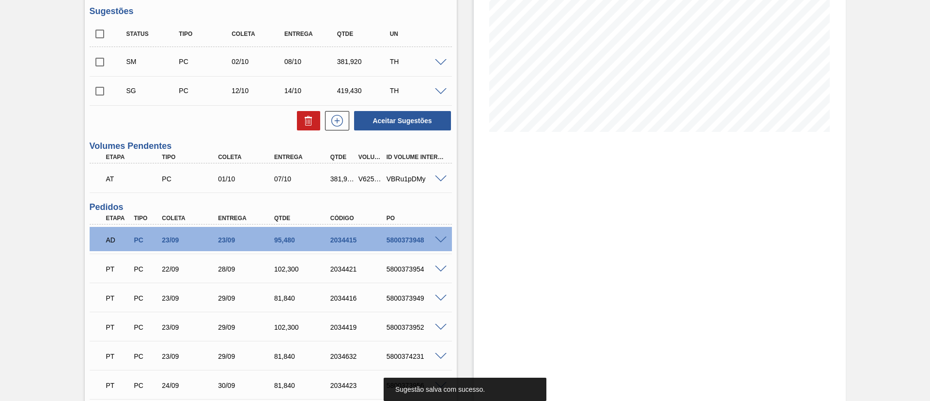
scroll to position [87, 0]
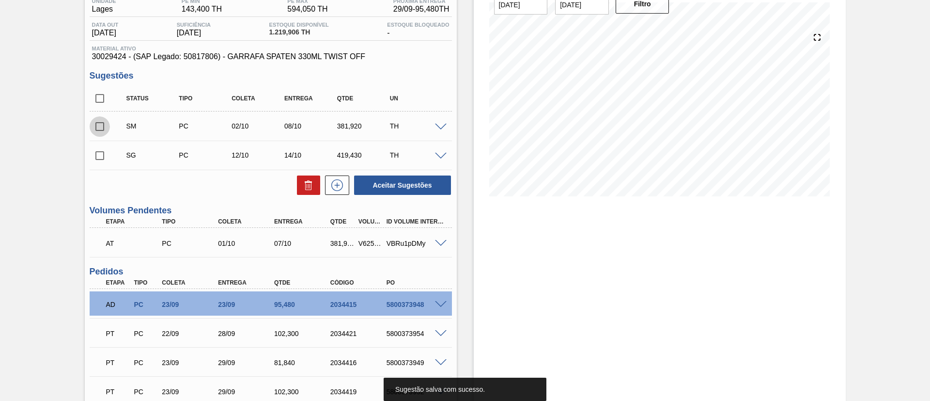
click at [104, 127] on input "checkbox" at bounding box center [100, 126] width 20 height 20
checkbox input "true"
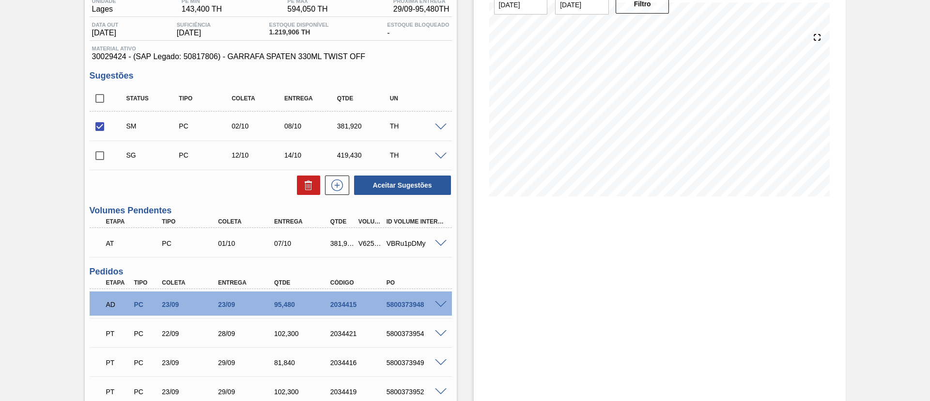
click at [108, 156] on input "checkbox" at bounding box center [100, 155] width 20 height 20
click at [441, 156] on span at bounding box center [441, 156] width 12 height 7
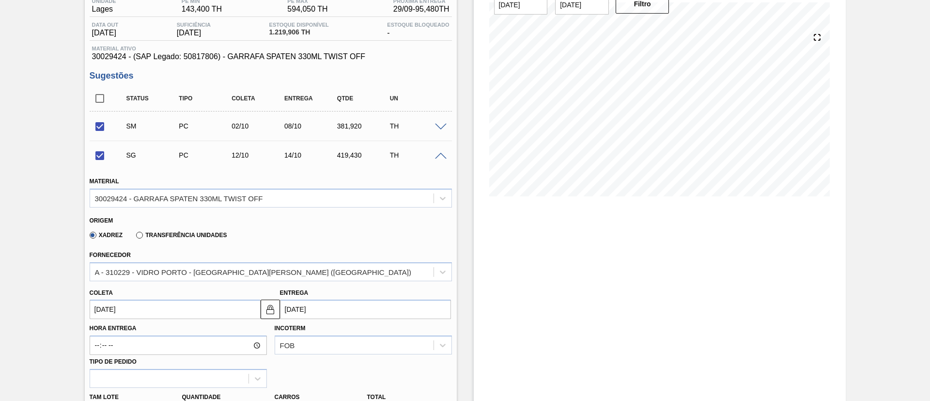
scroll to position [233, 0]
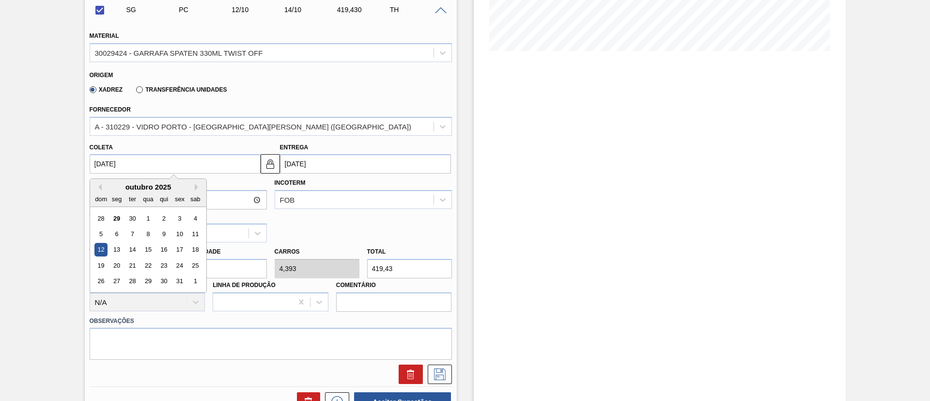
drag, startPoint x: 148, startPoint y: 164, endPoint x: 2, endPoint y: 163, distance: 145.9
click at [178, 220] on div "3" at bounding box center [179, 218] width 13 height 13
checkbox input "false"
type input "[DATE]"
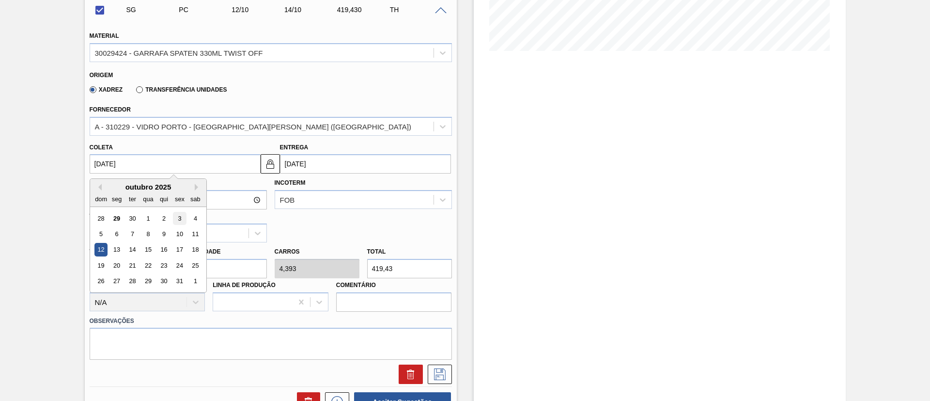
type input "[DATE]"
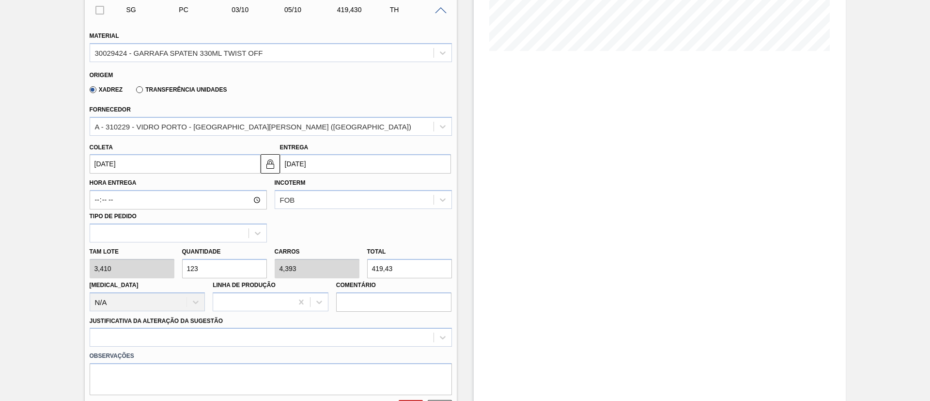
drag, startPoint x: 214, startPoint y: 266, endPoint x: 78, endPoint y: 266, distance: 135.7
click at [86, 266] on div "[PERSON_NAME] 3,410 Quantidade 123 Carros 4,393 Total 419,43 [MEDICAL_DATA] N/A…" at bounding box center [271, 276] width 370 height 69
type input "1"
type input "0,036"
type input "3,41"
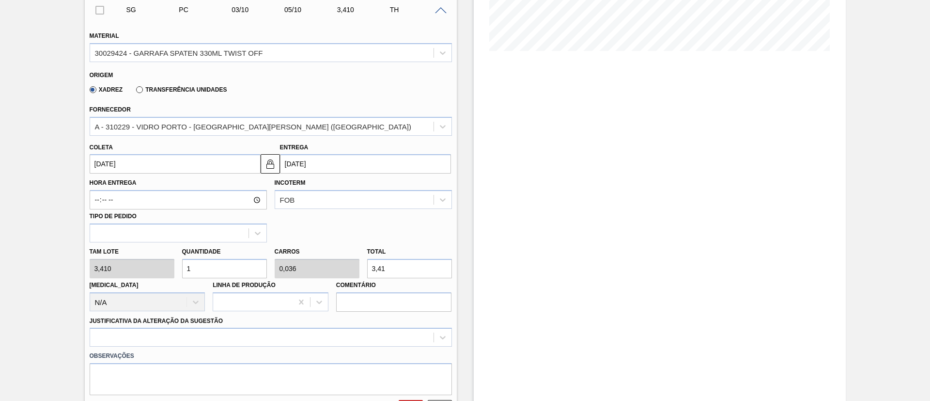
type input "11"
type input "0,393"
type input "37,51"
type input "112"
type input "4"
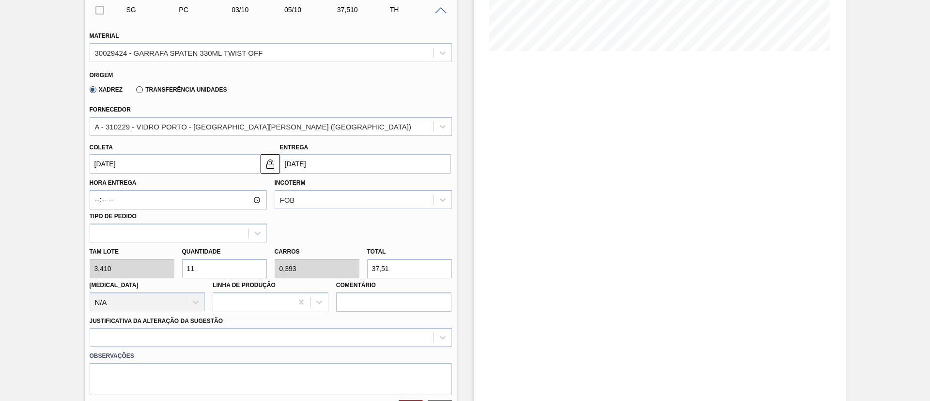
type input "381,92"
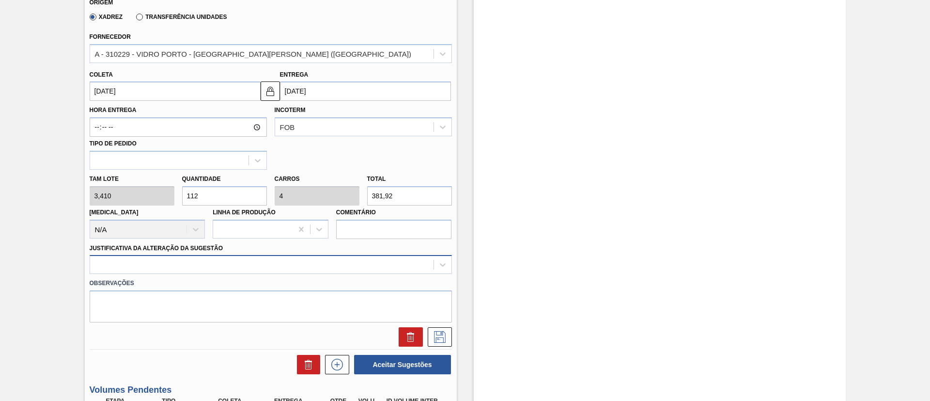
type input "112"
click at [247, 260] on div at bounding box center [271, 264] width 362 height 19
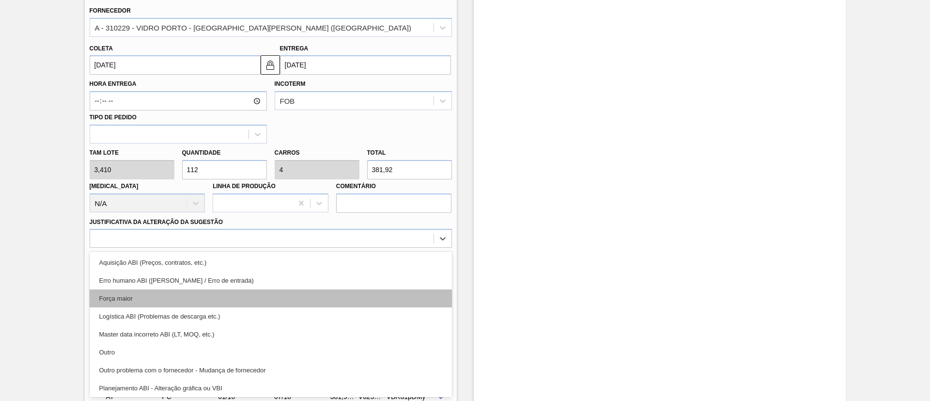
click at [165, 305] on div "Força maior" at bounding box center [271, 298] width 362 height 18
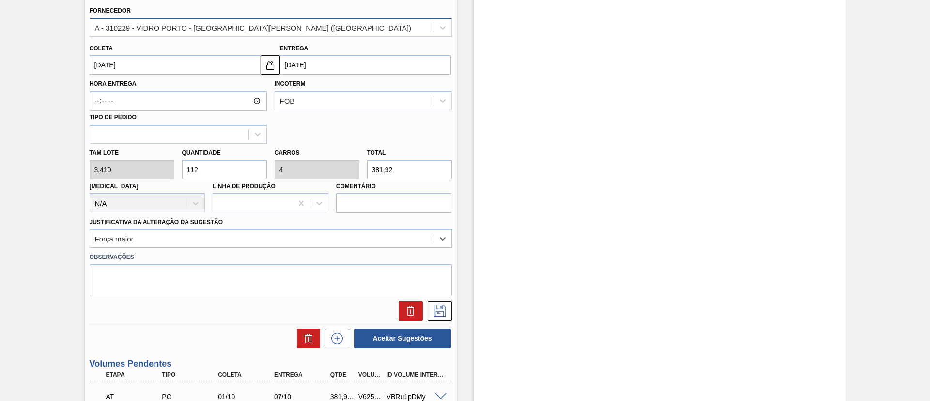
click at [251, 30] on div "A - 310229 - VIDRO PORTO - [GEOGRAPHIC_DATA][PERSON_NAME] ([GEOGRAPHIC_DATA])" at bounding box center [253, 27] width 316 height 8
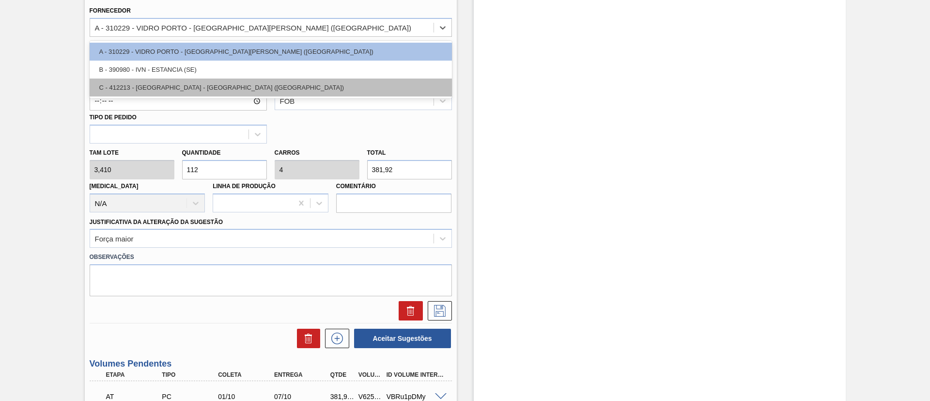
click at [199, 88] on div "C - 412213 - [GEOGRAPHIC_DATA] - [GEOGRAPHIC_DATA] ([GEOGRAPHIC_DATA])" at bounding box center [271, 88] width 362 height 18
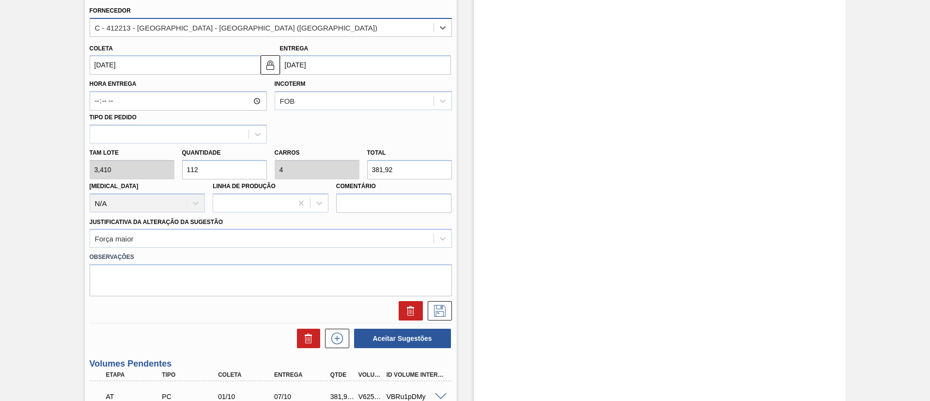
click at [237, 24] on div "C - 412213 - [GEOGRAPHIC_DATA] - [GEOGRAPHIC_DATA] ([GEOGRAPHIC_DATA])" at bounding box center [236, 27] width 283 height 8
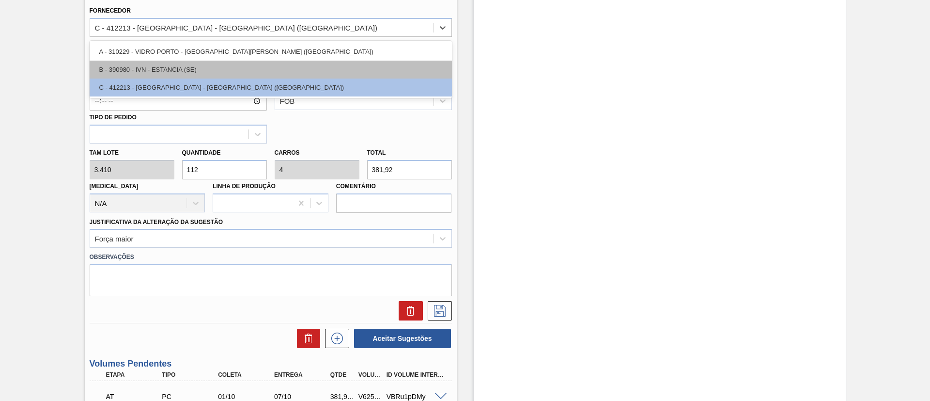
click at [178, 72] on div "B - 390980 - IVN - ESTANCIA (SE)" at bounding box center [271, 70] width 362 height 18
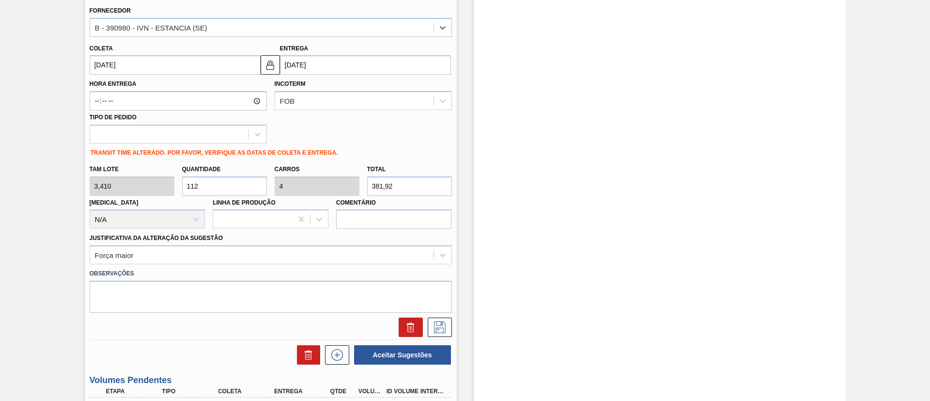
type input "[DATE]"
click at [440, 328] on icon at bounding box center [440, 327] width 12 height 12
checkbox input "true"
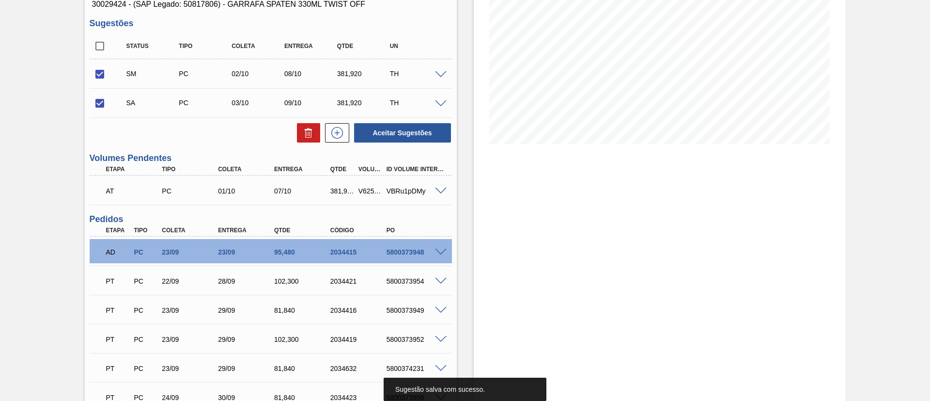
scroll to position [41, 0]
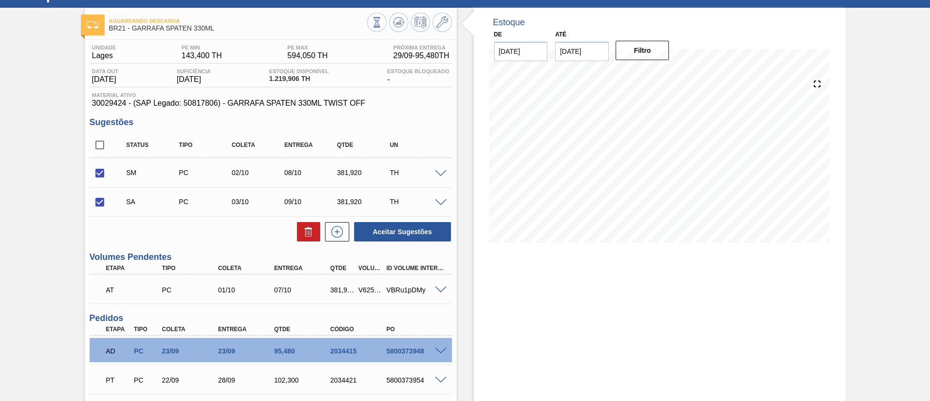
click at [443, 171] on span at bounding box center [441, 173] width 12 height 7
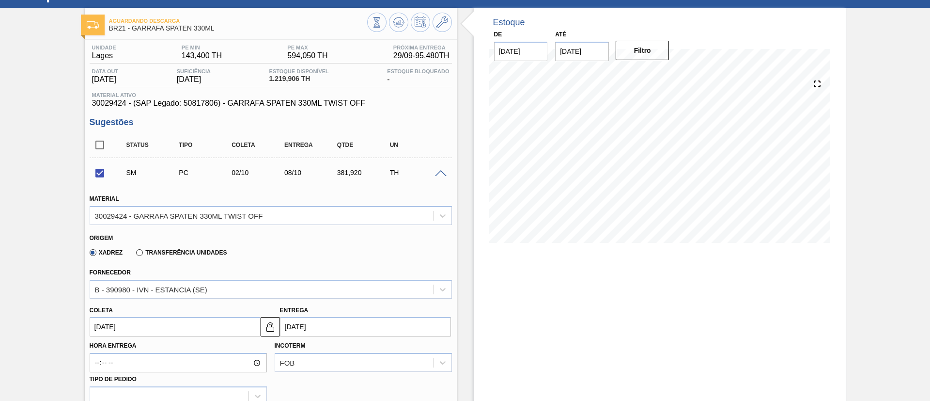
click at [443, 171] on span at bounding box center [441, 173] width 12 height 7
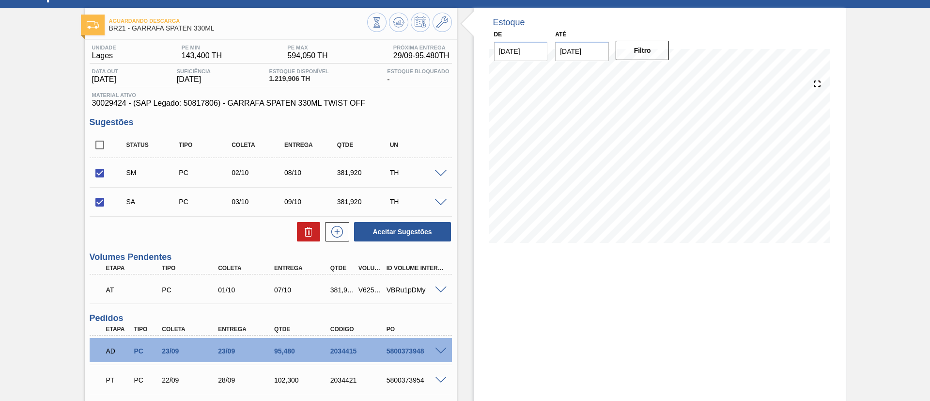
click at [440, 201] on span at bounding box center [441, 202] width 12 height 7
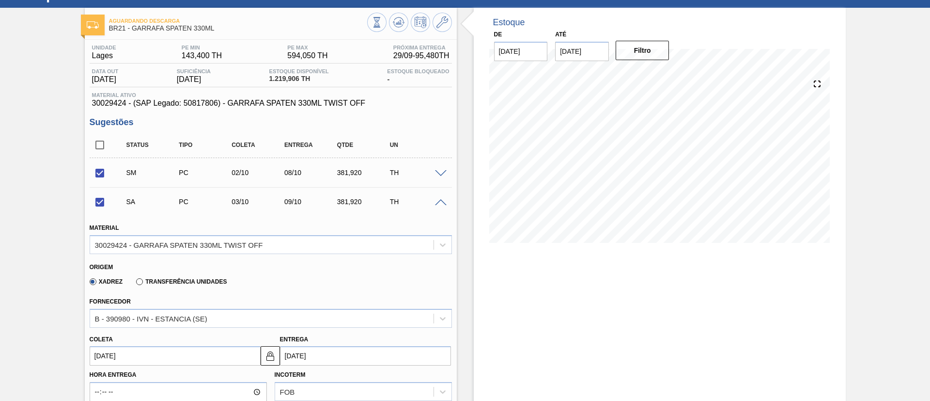
click at [440, 201] on span at bounding box center [441, 202] width 12 height 7
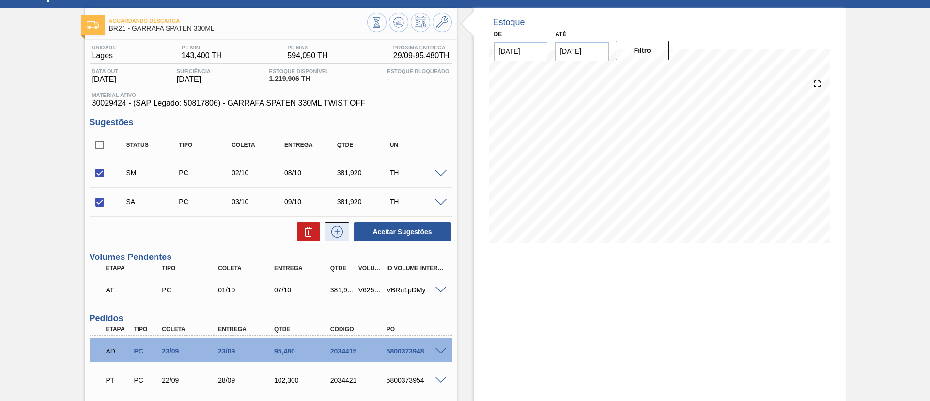
click at [339, 234] on icon at bounding box center [338, 232] width 16 height 12
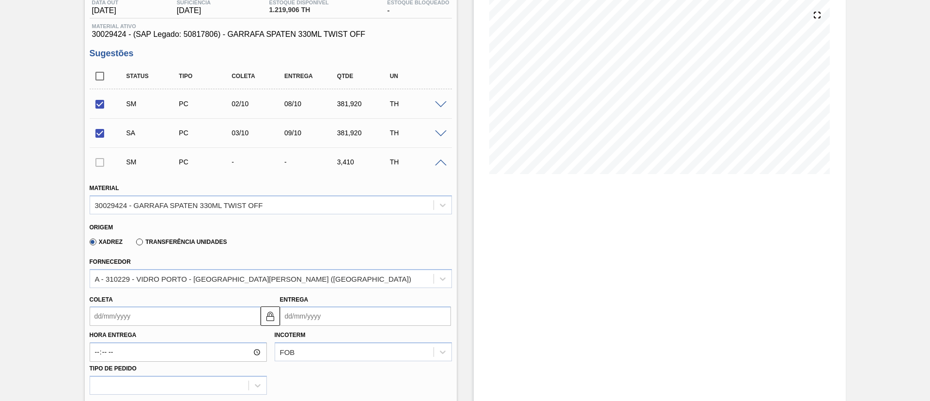
scroll to position [186, 0]
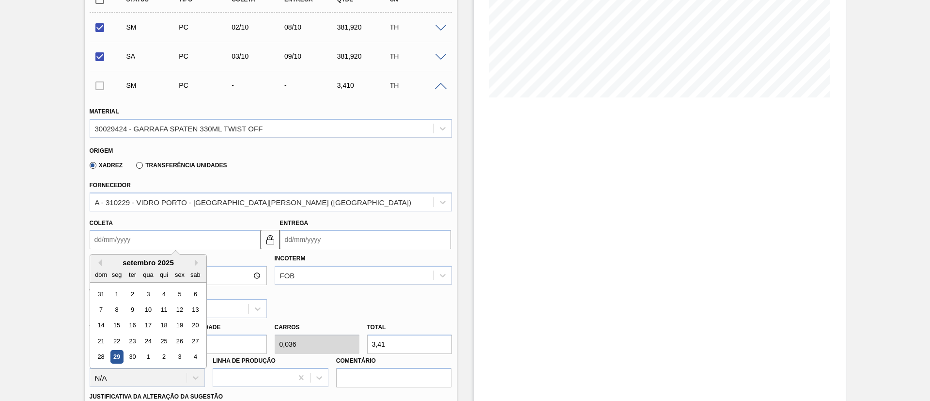
click at [151, 236] on input "Coleta" at bounding box center [175, 239] width 171 height 19
click at [126, 210] on div "A - 310229 - VIDRO PORTO - [GEOGRAPHIC_DATA][PERSON_NAME] ([GEOGRAPHIC_DATA])" at bounding box center [271, 201] width 362 height 19
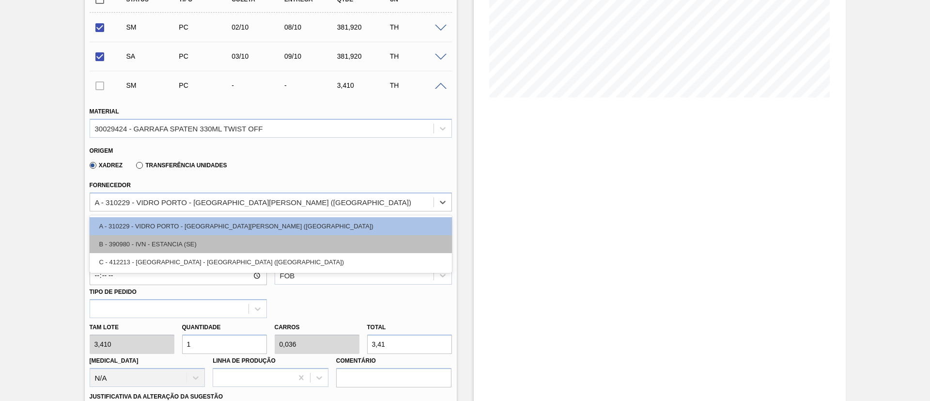
click at [162, 245] on div "B - 390980 - IVN - ESTANCIA (SE)" at bounding box center [271, 244] width 362 height 18
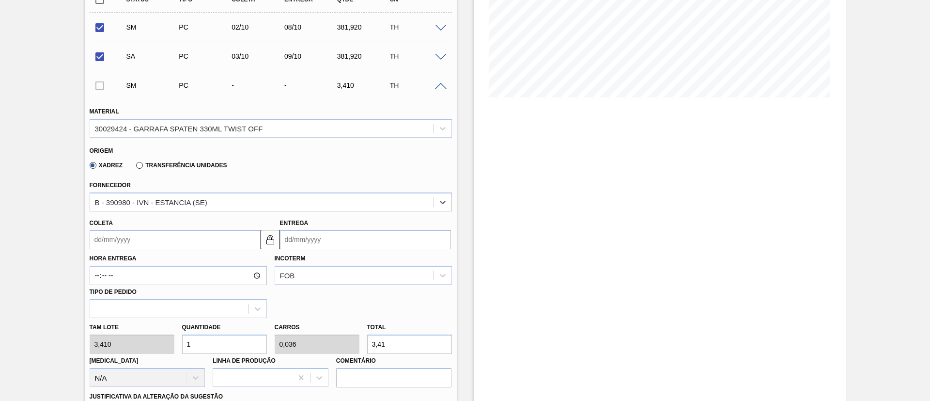
click at [152, 246] on input "Coleta" at bounding box center [175, 239] width 171 height 19
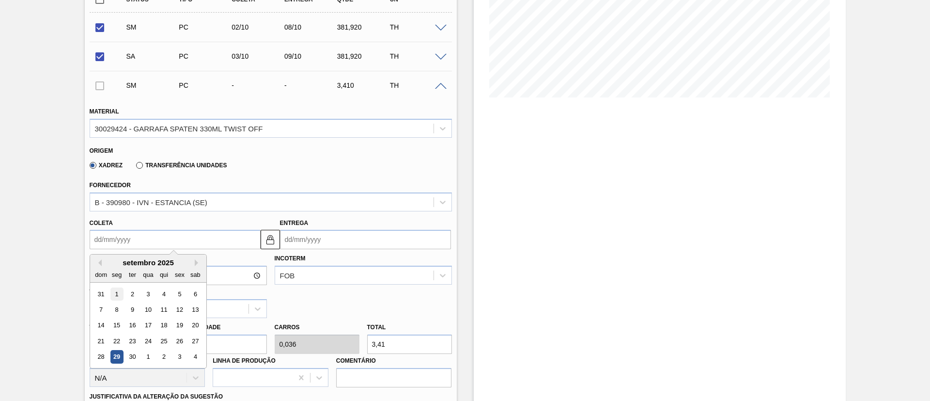
click at [117, 294] on div "1" at bounding box center [116, 293] width 13 height 13
type input "[DATE]"
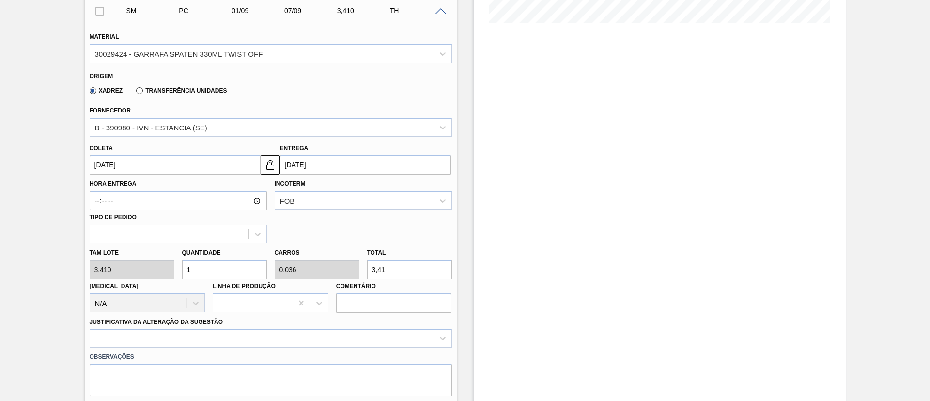
scroll to position [331, 0]
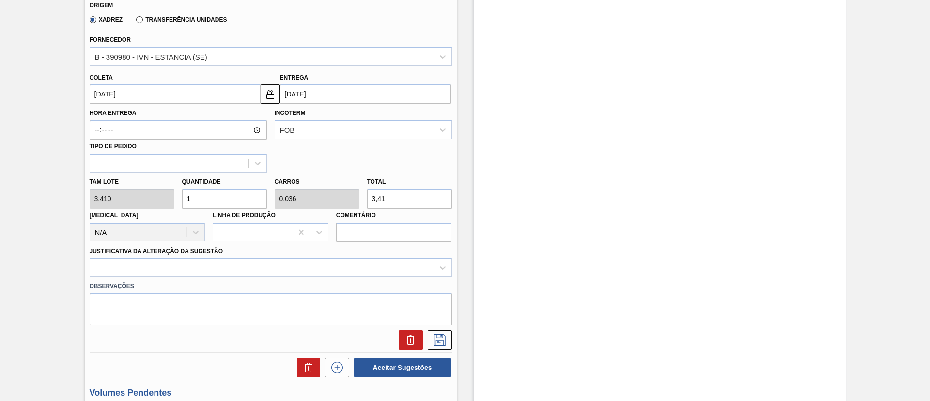
drag, startPoint x: 221, startPoint y: 204, endPoint x: 100, endPoint y: 187, distance: 121.9
click at [101, 188] on div "[PERSON_NAME] 3,410 Quantidade 1 Carros 0,036 Total 3,41 [MEDICAL_DATA] N/A Lin…" at bounding box center [271, 207] width 370 height 69
type input "11"
type input "0,393"
type input "37,51"
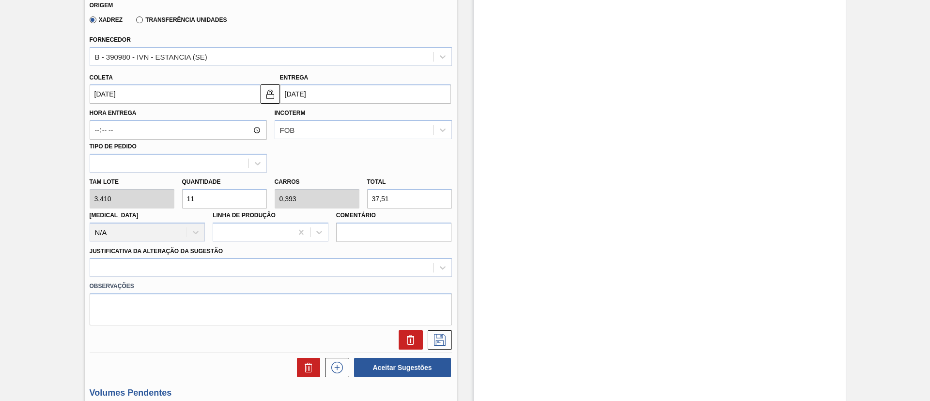
type input "112"
type input "4"
type input "381,92"
type input "112"
click at [224, 272] on div at bounding box center [271, 267] width 362 height 19
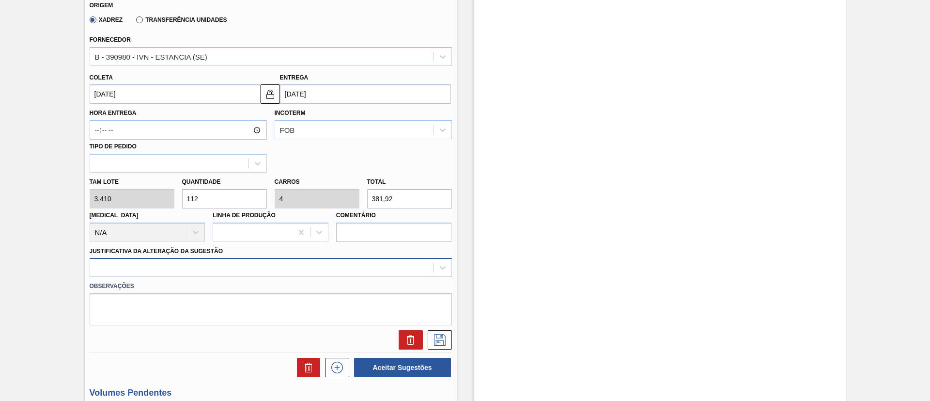
scroll to position [361, 0]
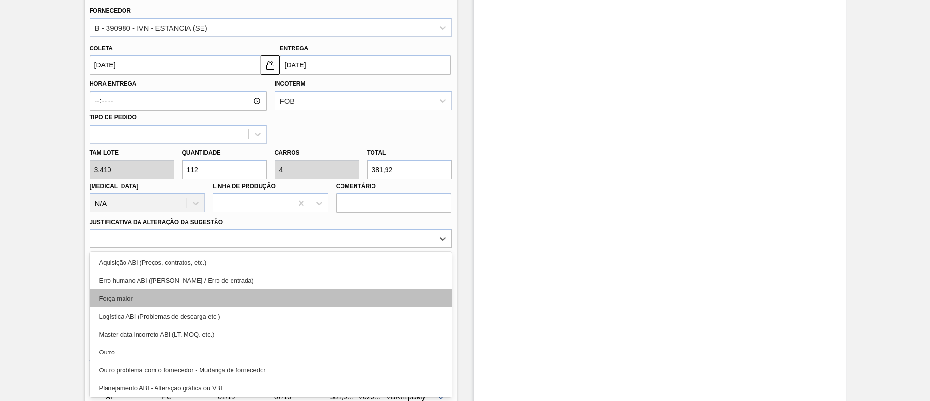
click at [180, 303] on div "Força maior" at bounding box center [271, 298] width 362 height 18
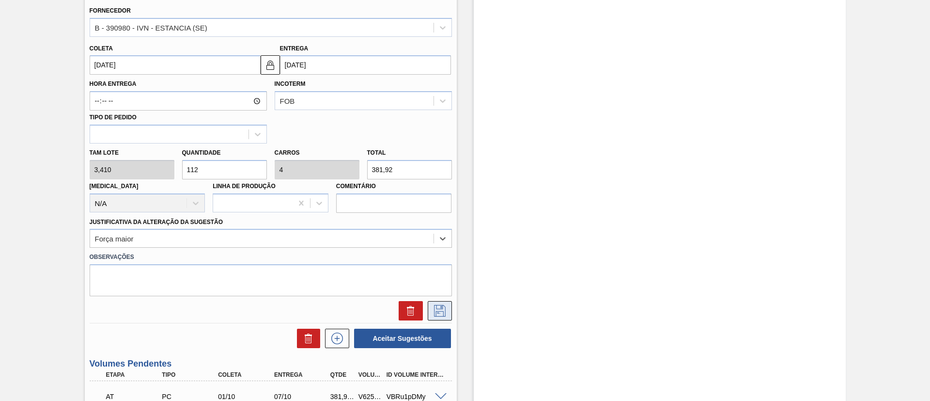
click at [432, 311] on icon at bounding box center [440, 311] width 16 height 12
click at [227, 67] on input "[DATE]" at bounding box center [175, 64] width 171 height 19
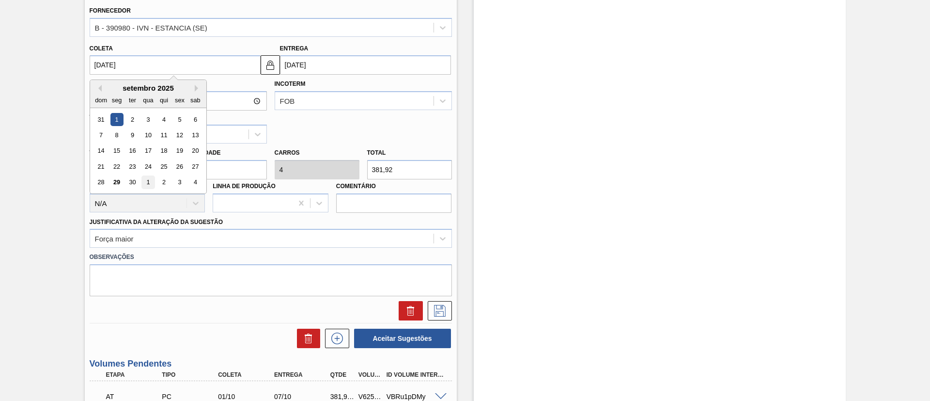
click at [146, 184] on div "1" at bounding box center [147, 182] width 13 height 13
type input "[DATE]"
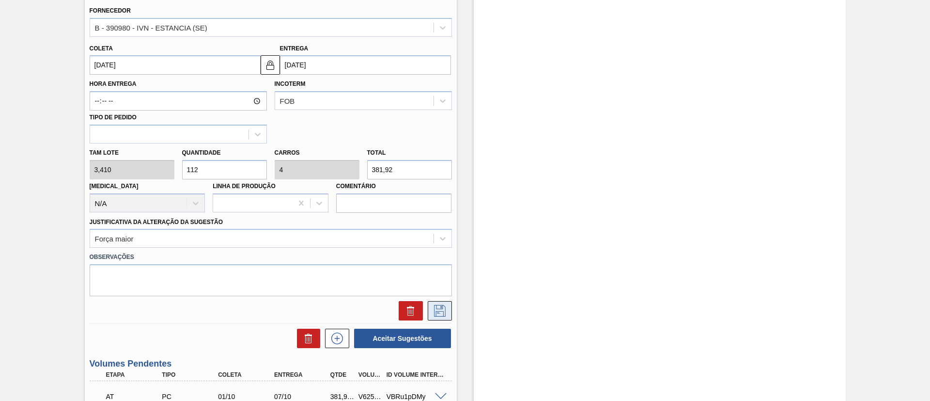
click at [438, 309] on icon at bounding box center [440, 311] width 16 height 12
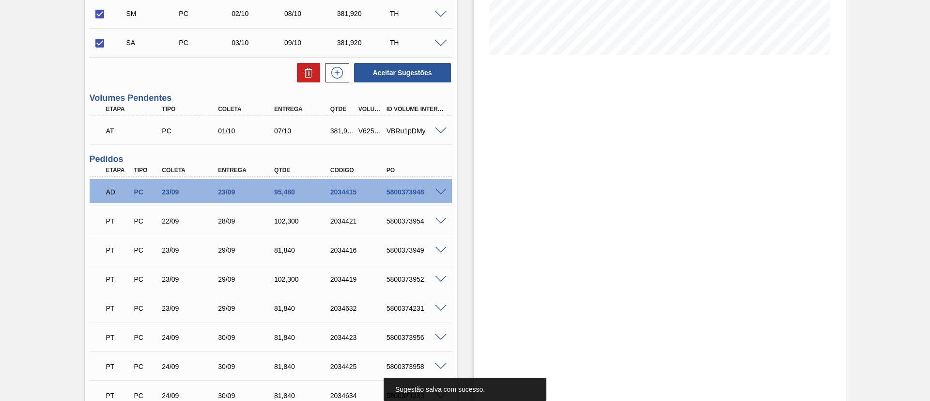
scroll to position [157, 0]
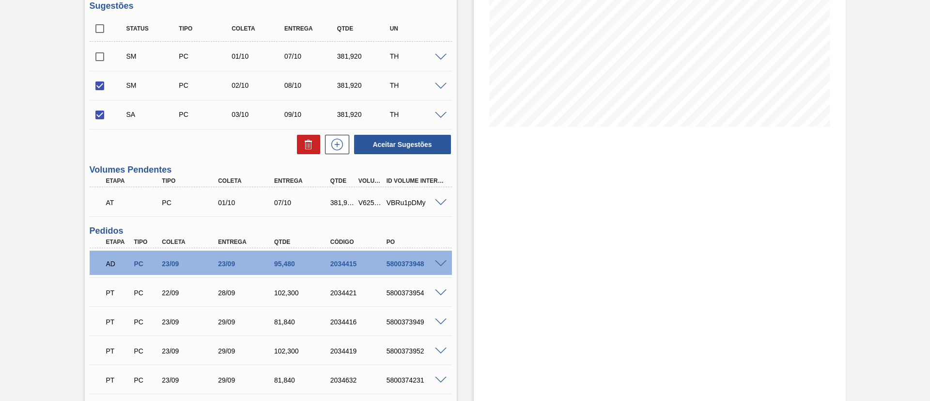
click at [97, 58] on input "checkbox" at bounding box center [100, 57] width 20 height 20
click at [438, 58] on span at bounding box center [441, 57] width 12 height 7
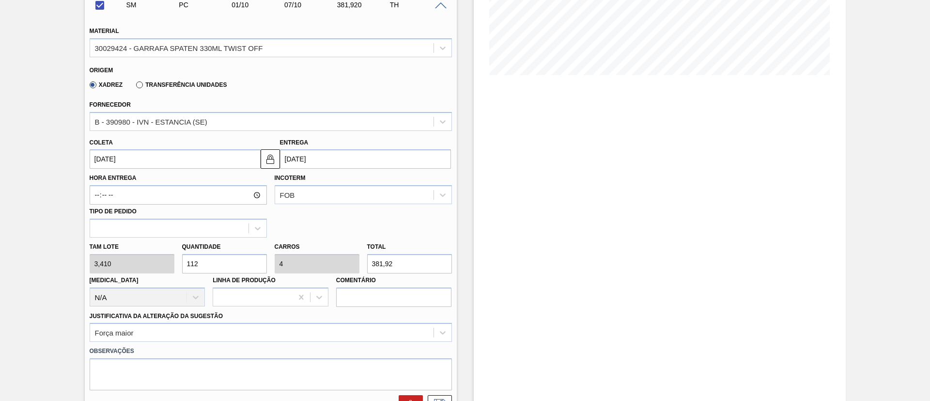
scroll to position [230, 0]
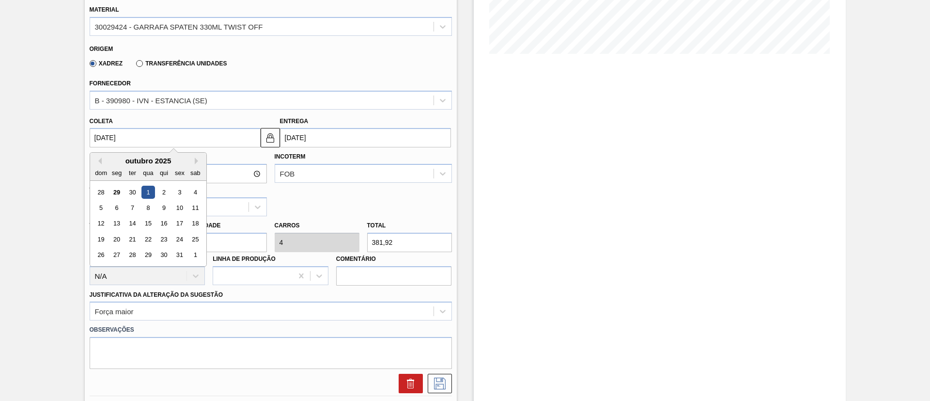
click at [150, 139] on input "[DATE]" at bounding box center [175, 137] width 171 height 19
click at [111, 210] on div "6" at bounding box center [116, 207] width 13 height 13
checkbox input "false"
type input "[DATE]"
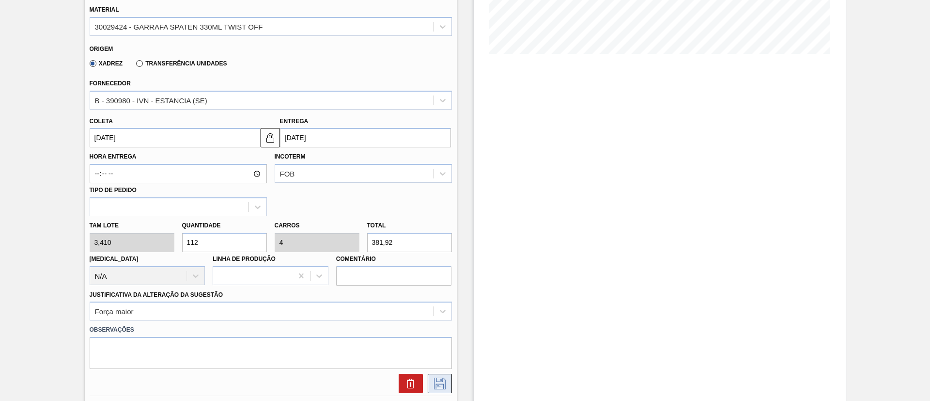
click at [441, 382] on icon at bounding box center [440, 383] width 16 height 12
checkbox input "true"
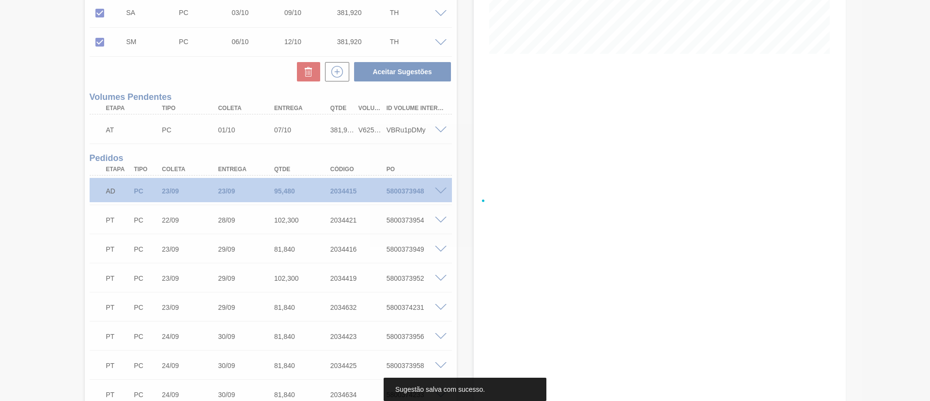
scroll to position [0, 0]
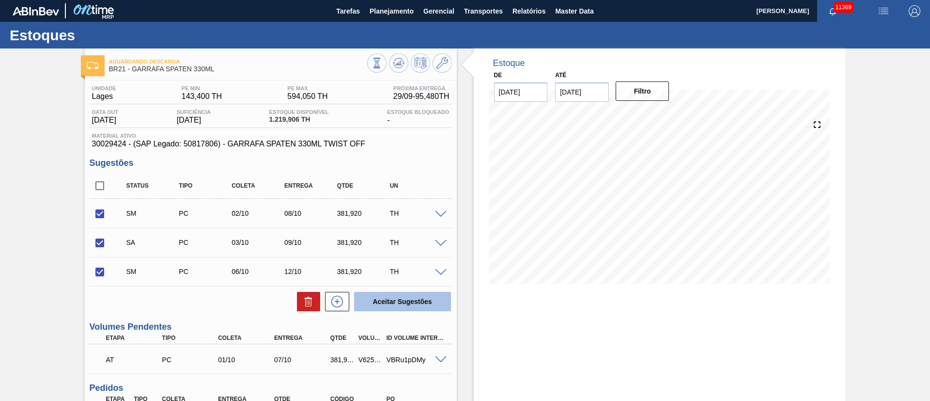
click at [412, 298] on button "Aceitar Sugestões" at bounding box center [402, 301] width 97 height 19
checkbox input "false"
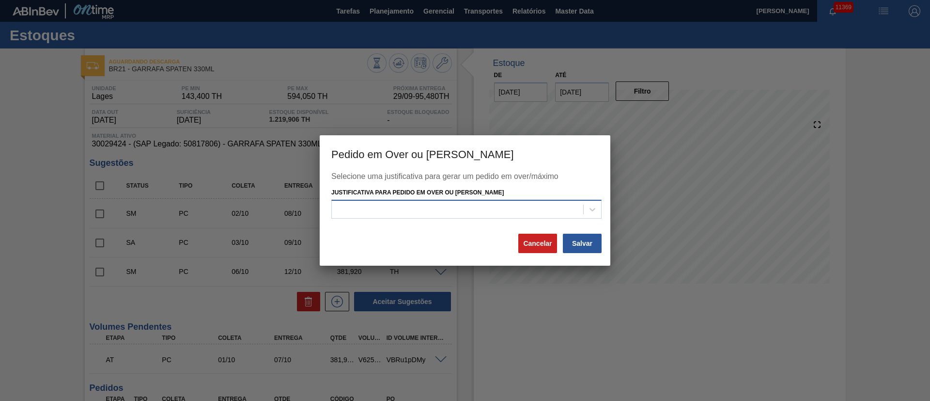
click at [399, 210] on div at bounding box center [457, 209] width 251 height 14
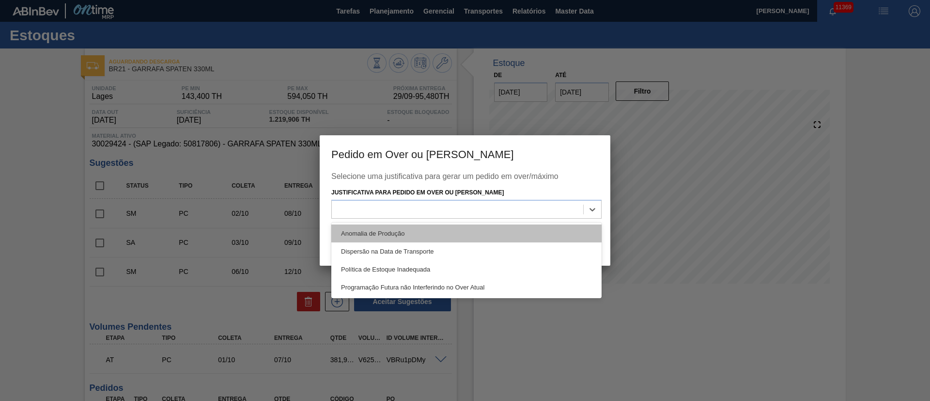
click at [380, 240] on div "Anomalia de Produção" at bounding box center [466, 233] width 270 height 18
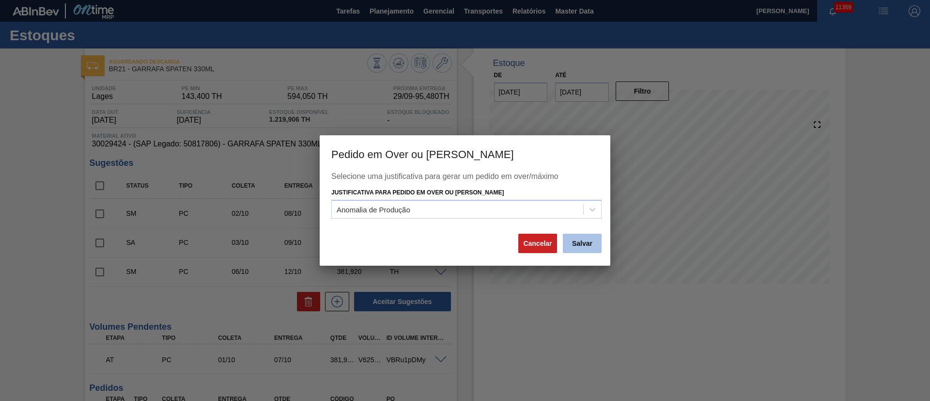
click at [589, 243] on button "Salvar" at bounding box center [582, 243] width 39 height 19
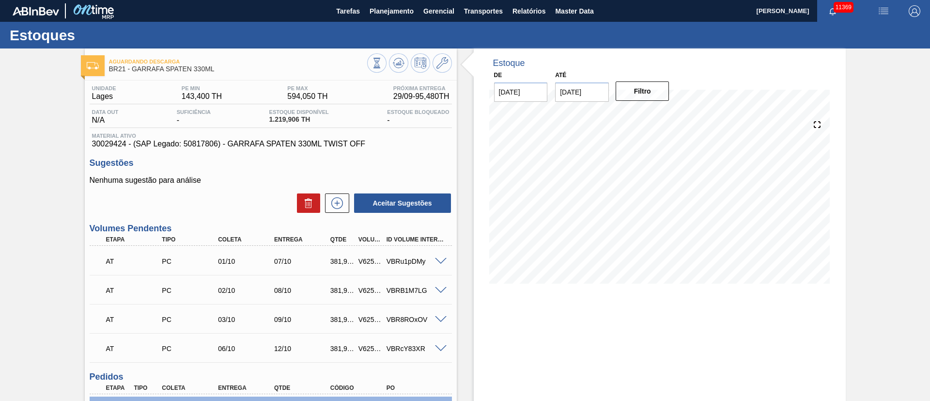
click at [440, 258] on span at bounding box center [441, 261] width 12 height 7
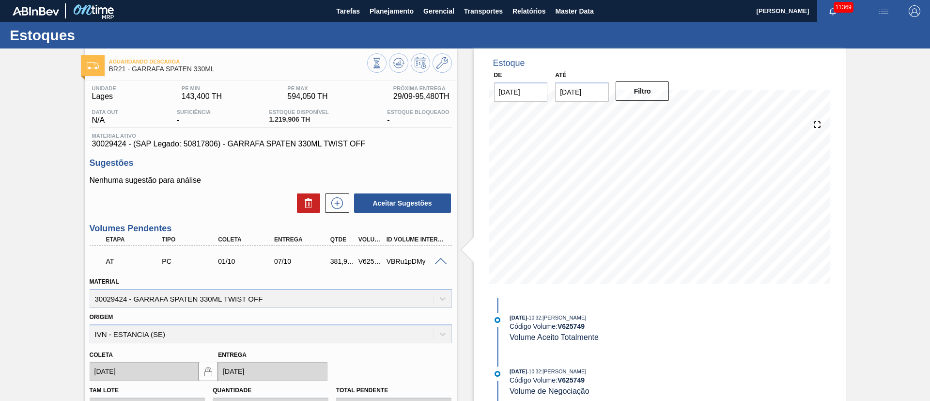
click at [440, 258] on span at bounding box center [441, 261] width 12 height 7
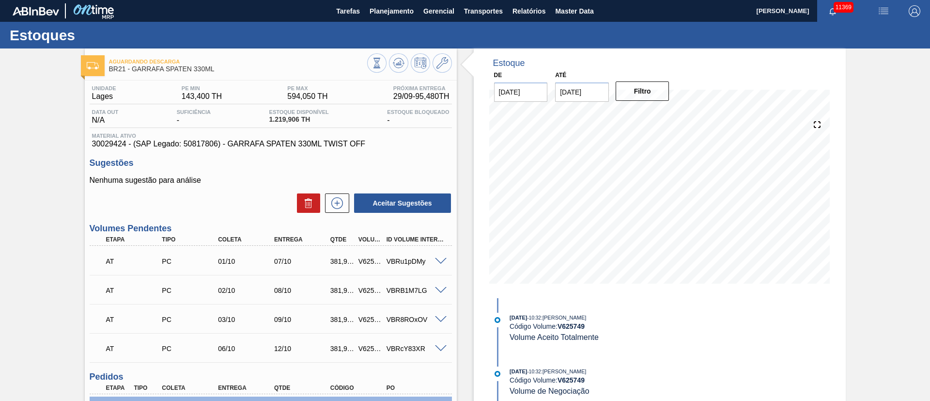
click at [437, 291] on span at bounding box center [441, 290] width 12 height 7
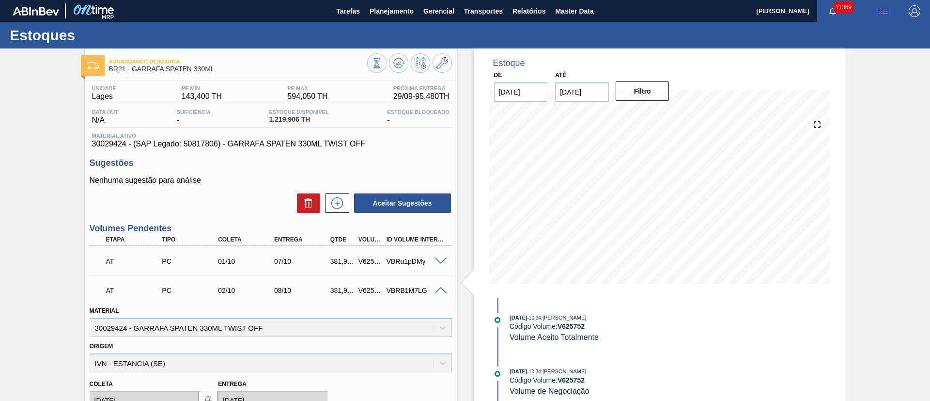
click at [437, 291] on span at bounding box center [441, 290] width 12 height 7
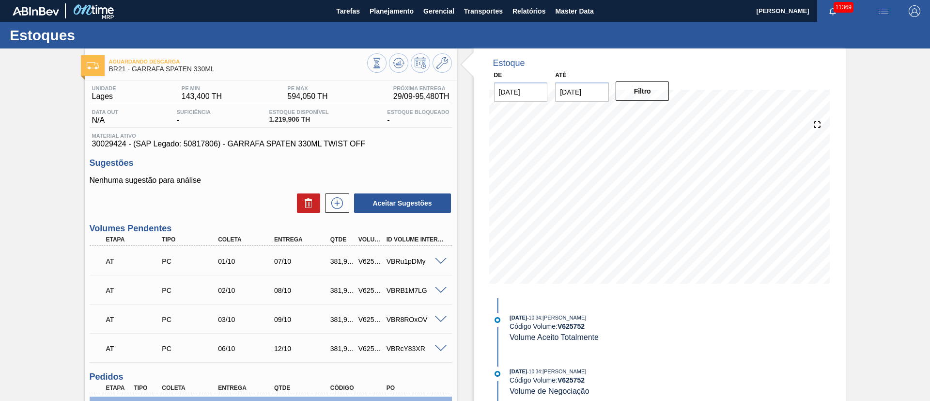
click at [437, 320] on span at bounding box center [441, 319] width 12 height 7
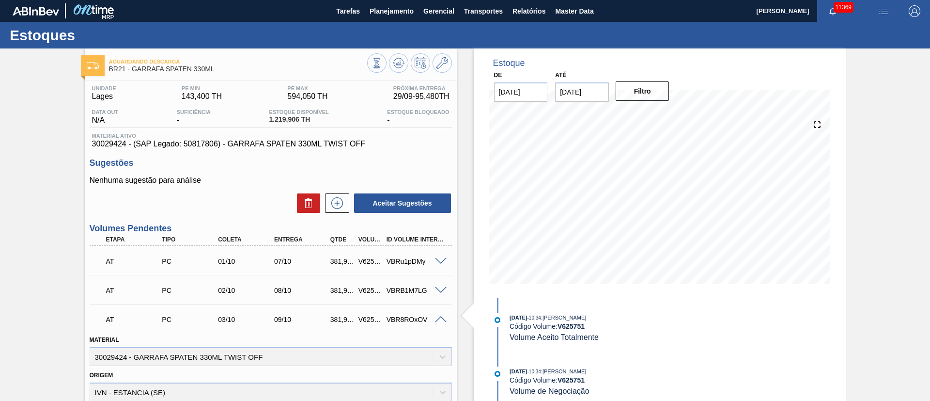
click at [437, 320] on span at bounding box center [441, 319] width 12 height 7
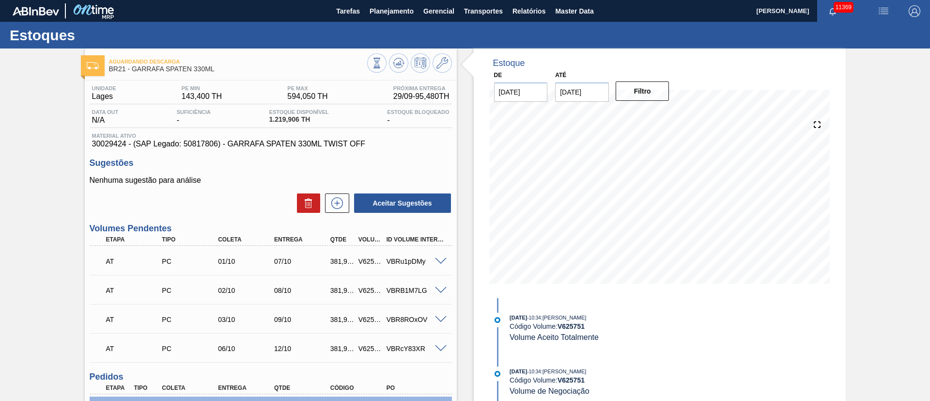
click at [438, 347] on span at bounding box center [441, 348] width 12 height 7
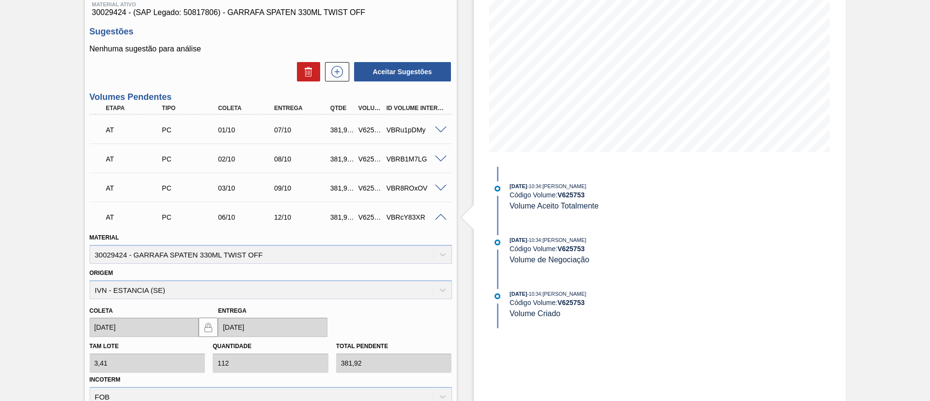
scroll to position [145, 0]
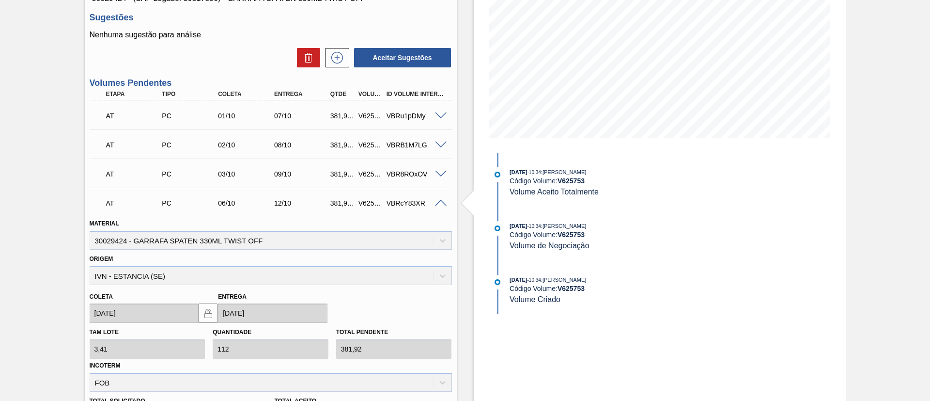
click at [442, 200] on span at bounding box center [441, 203] width 12 height 7
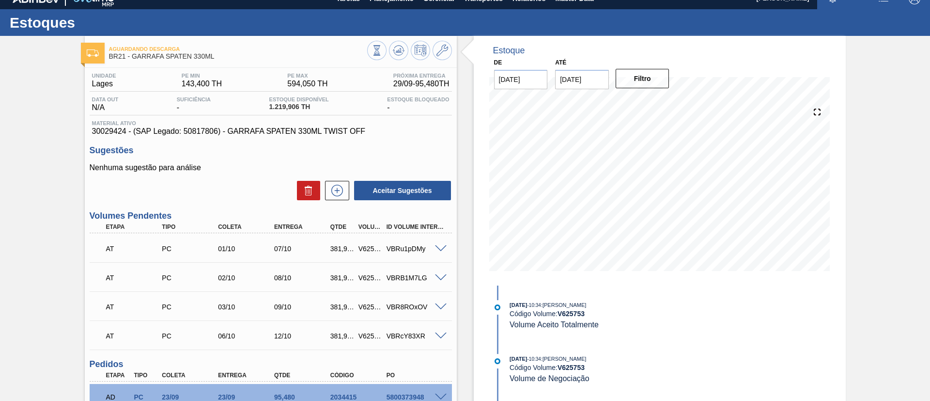
scroll to position [0, 0]
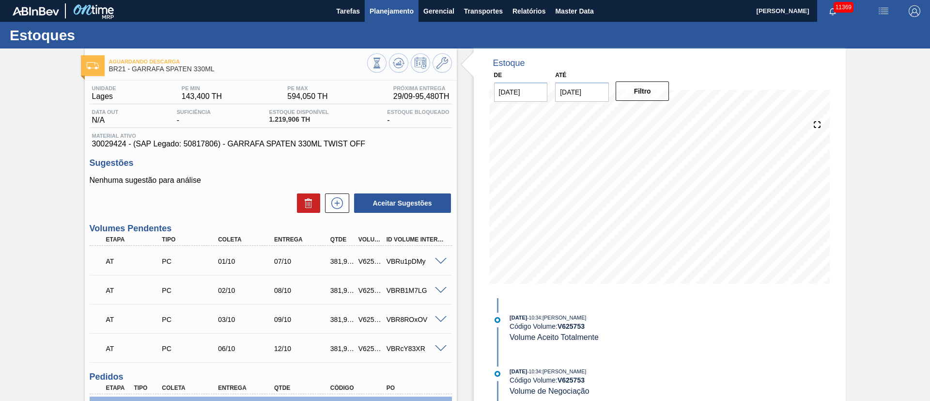
click at [390, 12] on span "Planejamento" at bounding box center [392, 11] width 44 height 12
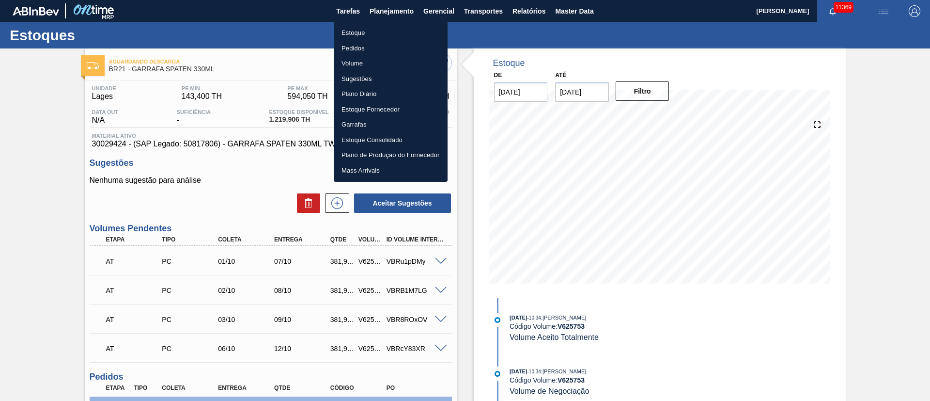
click at [357, 37] on li "Estoque" at bounding box center [391, 33] width 114 height 16
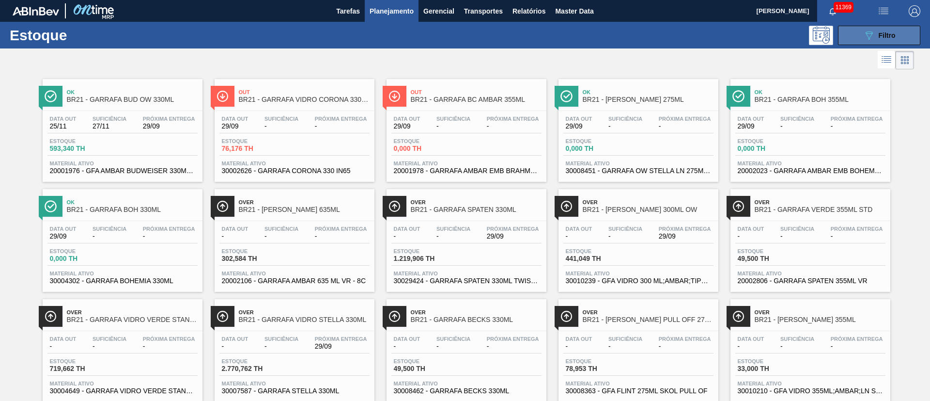
click at [873, 37] on icon "089F7B8B-B2A5-4AFE-B5C0-19BA573D28AC" at bounding box center [870, 36] width 12 height 12
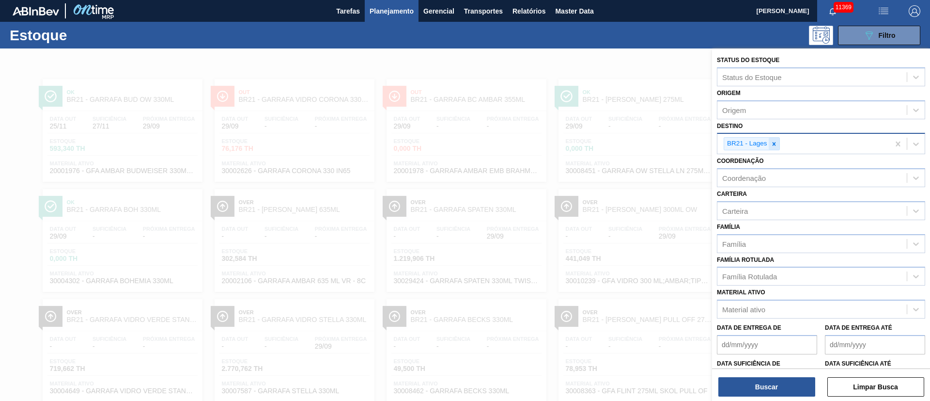
click at [776, 141] on icon at bounding box center [774, 144] width 7 height 7
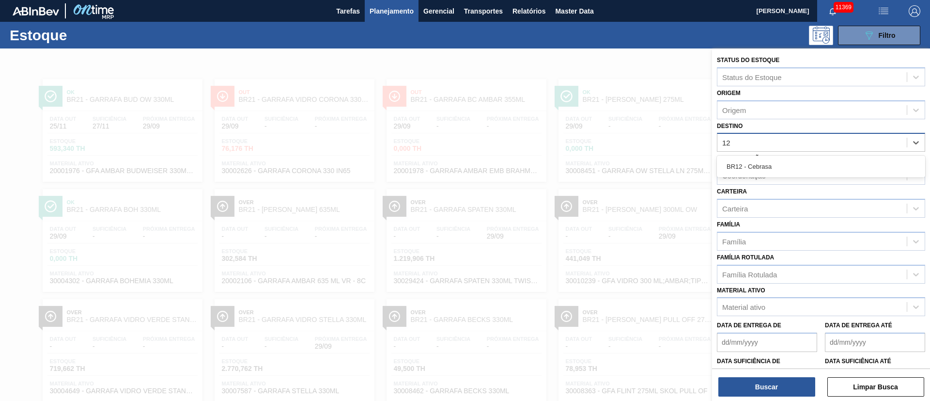
type input "1"
type input "2"
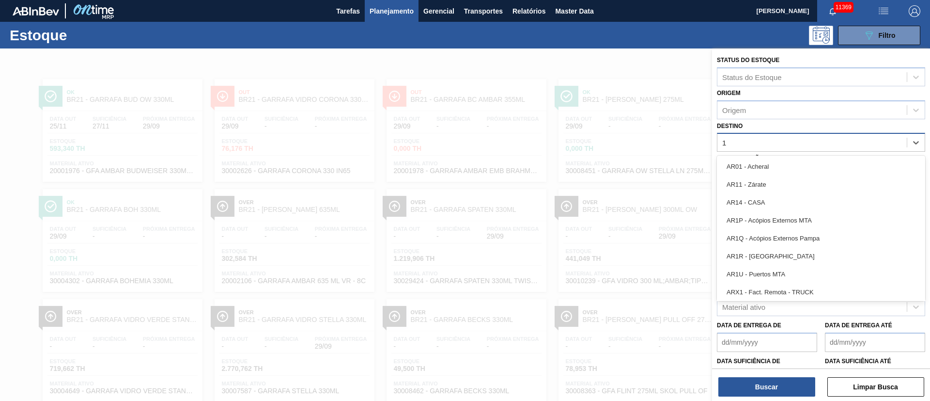
type input "16"
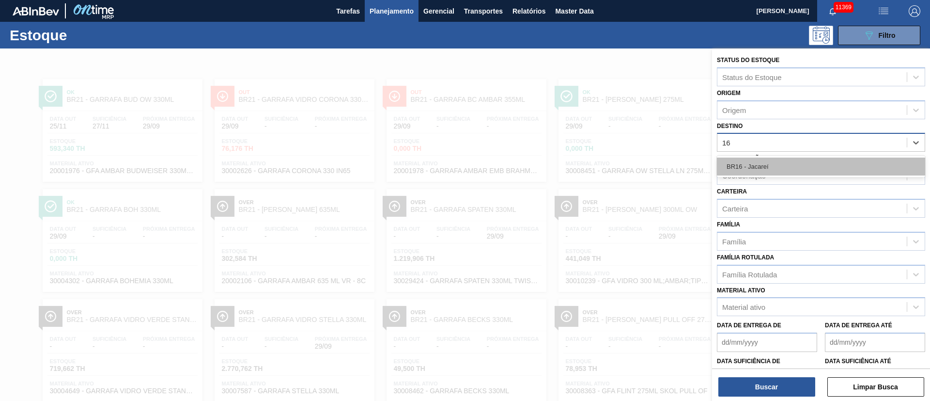
click at [772, 159] on div "BR16 - Jacareí" at bounding box center [821, 166] width 208 height 18
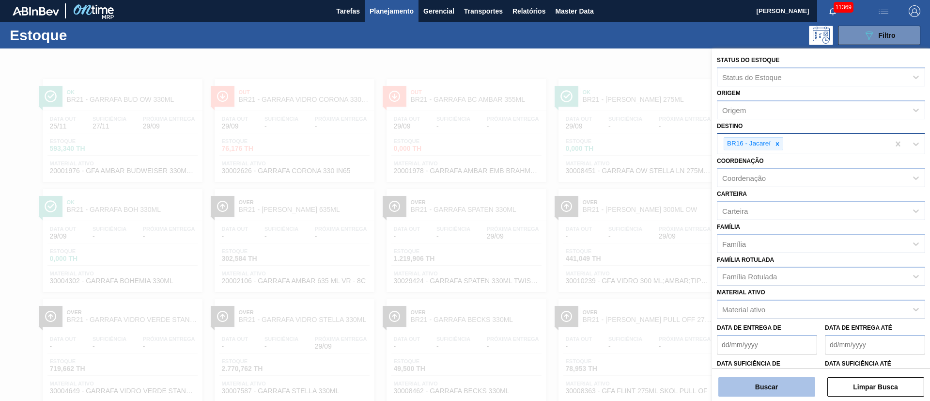
click at [764, 385] on button "Buscar" at bounding box center [767, 386] width 97 height 19
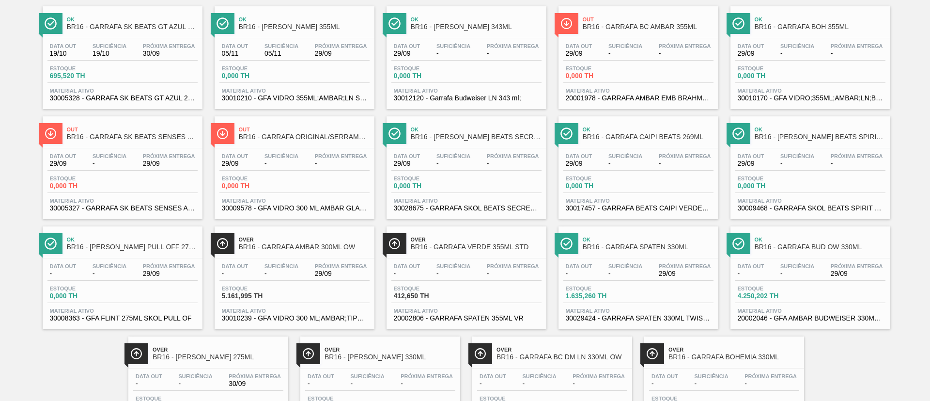
scroll to position [135, 0]
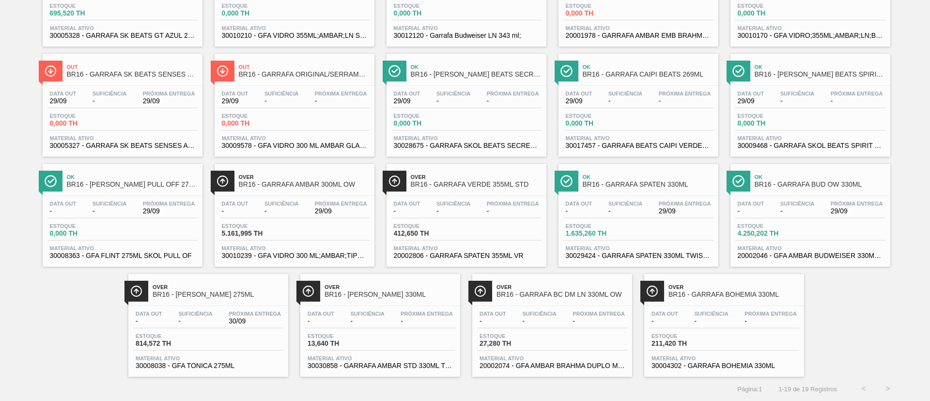
click at [664, 240] on div "Estoque 1.635,260 TH" at bounding box center [639, 231] width 150 height 17
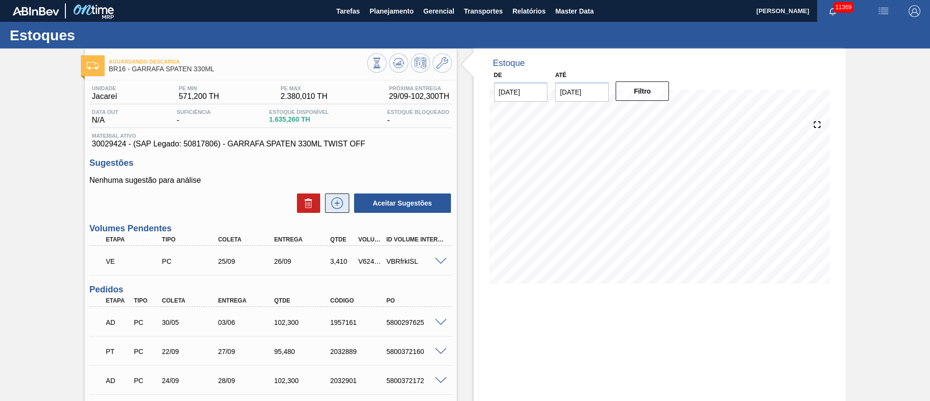
click at [339, 202] on icon at bounding box center [338, 203] width 16 height 12
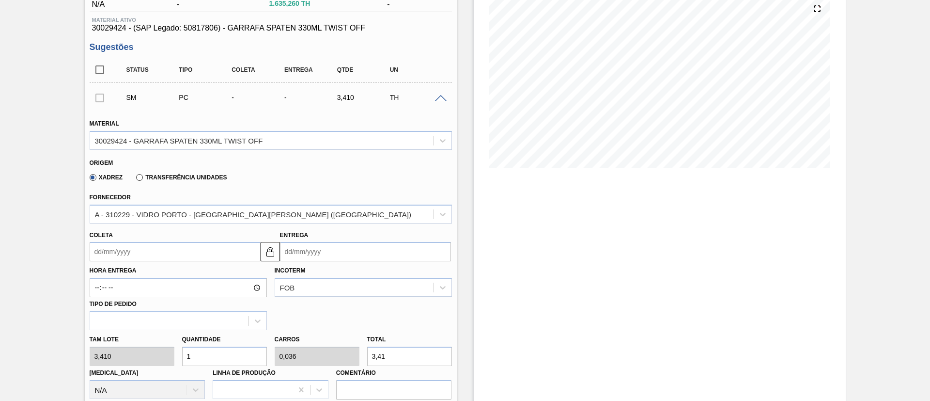
scroll to position [145, 0]
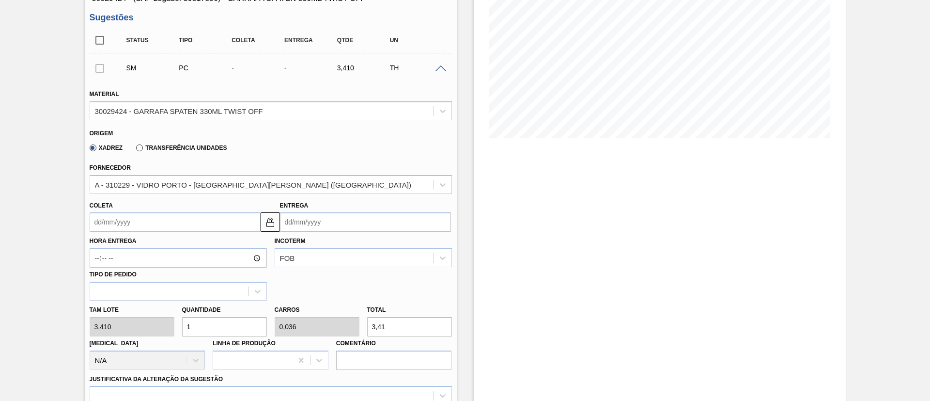
click at [153, 222] on input "Coleta" at bounding box center [175, 221] width 171 height 19
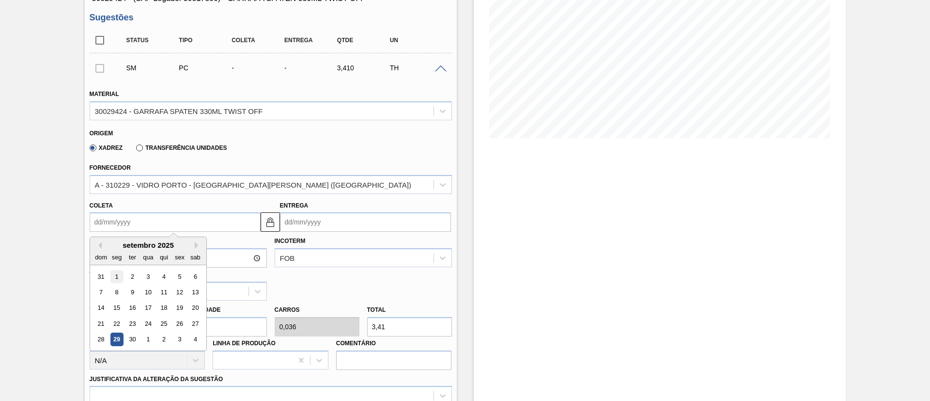
click at [118, 280] on div "1" at bounding box center [116, 276] width 13 height 13
type input "[DATE]"
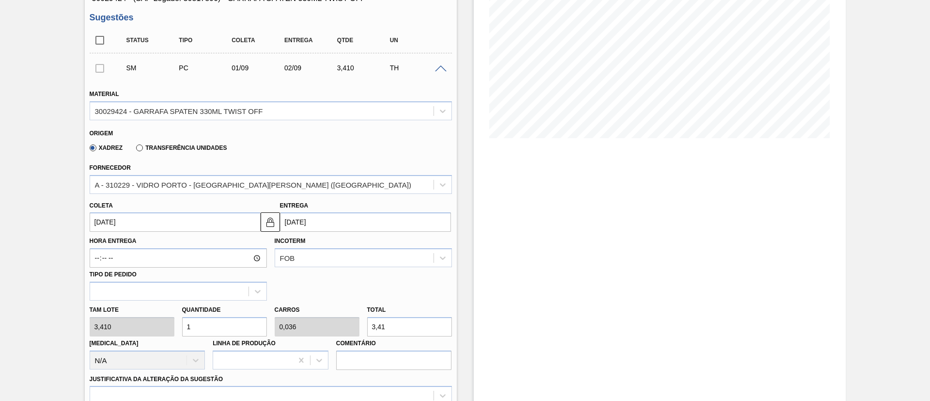
click at [205, 324] on input "1" at bounding box center [224, 326] width 85 height 19
type input "11"
type input "0,393"
type input "37,51"
type input "112"
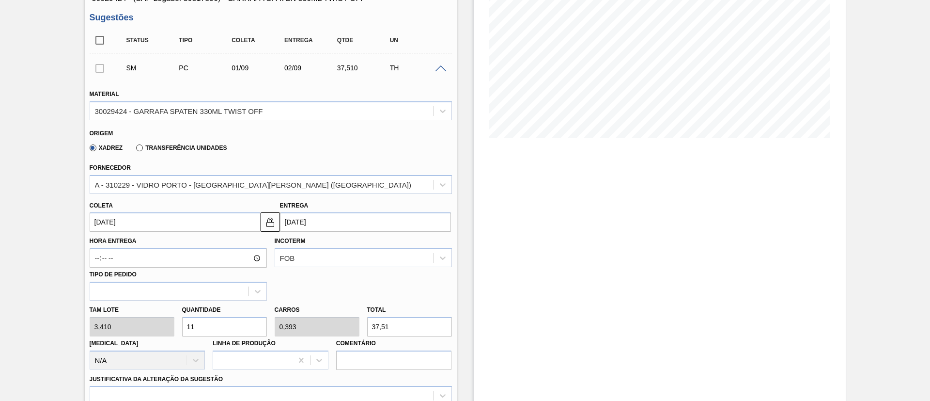
type input "4"
type input "381,92"
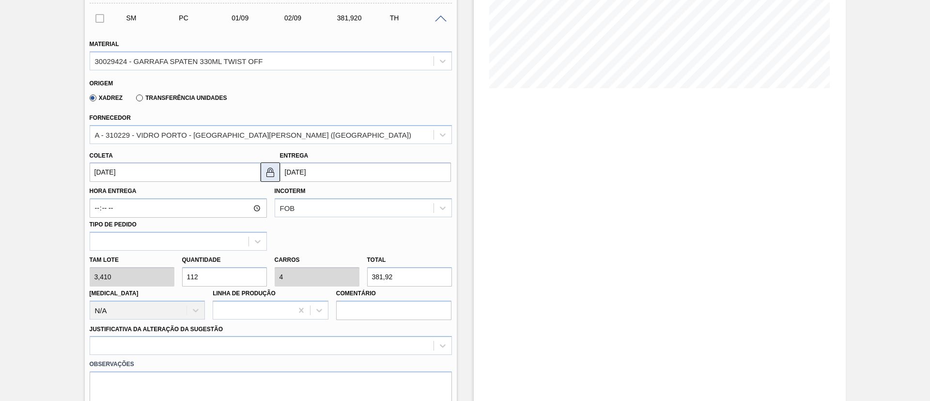
scroll to position [218, 0]
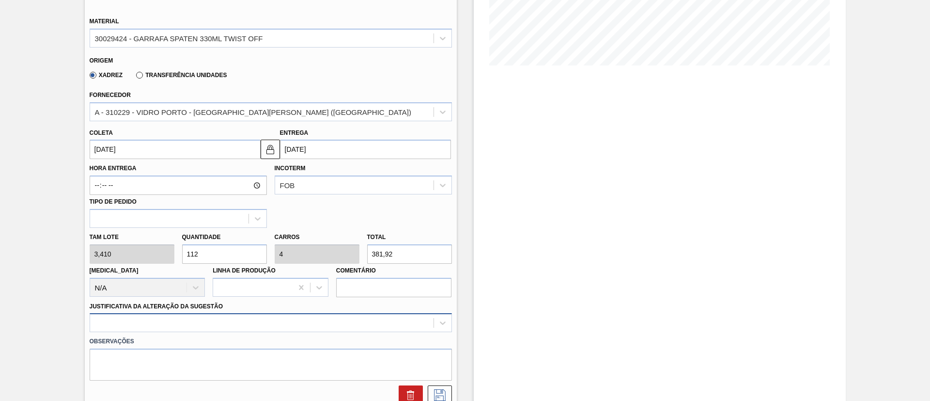
type input "112"
click at [146, 322] on div "option Logística ABI (Problemas de descarga etc.) focused, 4 of 18. 18 results …" at bounding box center [271, 322] width 362 height 19
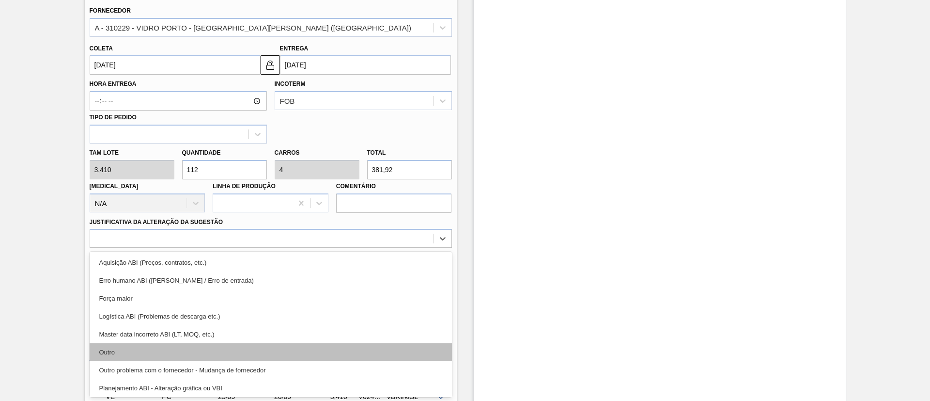
click at [123, 353] on div "Outro" at bounding box center [271, 352] width 362 height 18
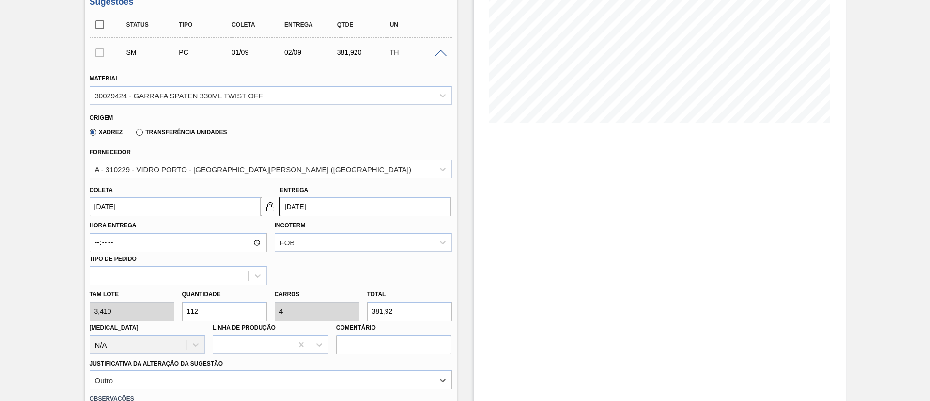
scroll to position [157, 0]
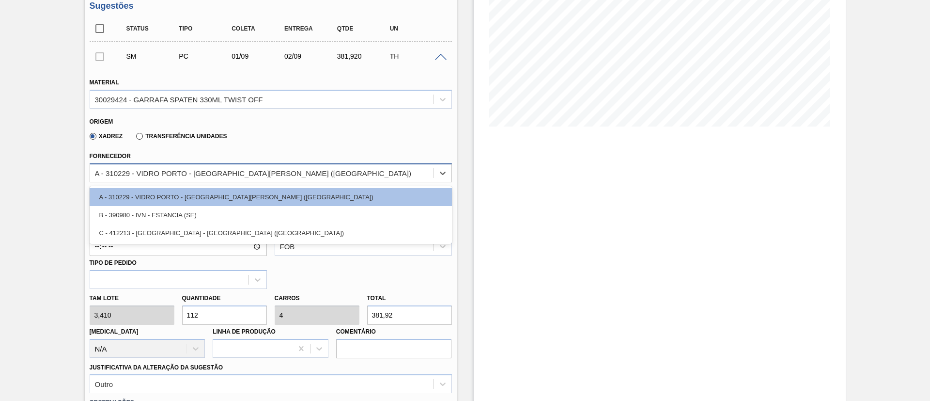
click at [158, 173] on div "A - 310229 - VIDRO PORTO - [GEOGRAPHIC_DATA][PERSON_NAME] ([GEOGRAPHIC_DATA])" at bounding box center [253, 173] width 316 height 8
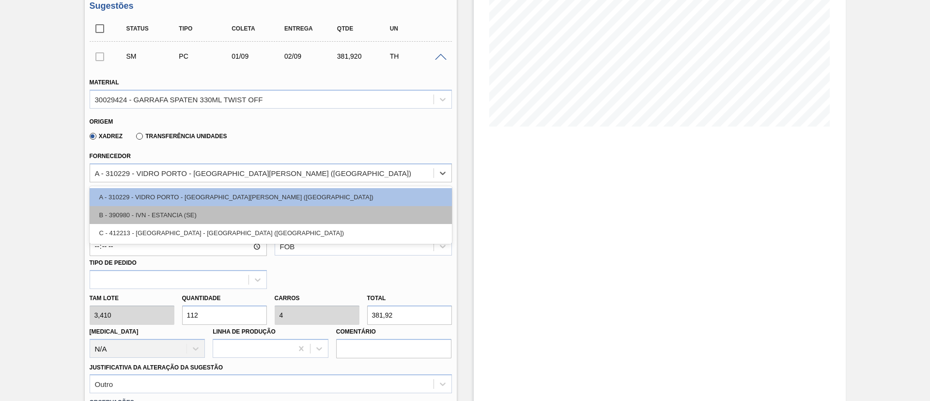
click at [157, 217] on div "B - 390980 - IVN - ESTANCIA (SE)" at bounding box center [271, 215] width 362 height 18
type input "[DATE]"
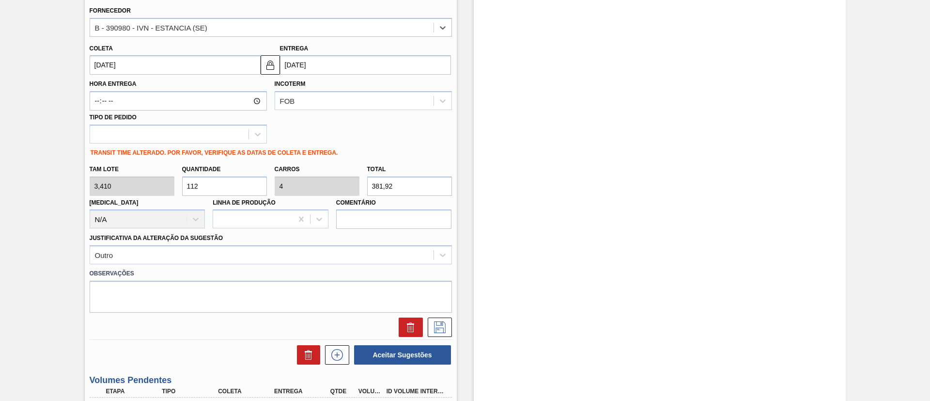
scroll to position [375, 0]
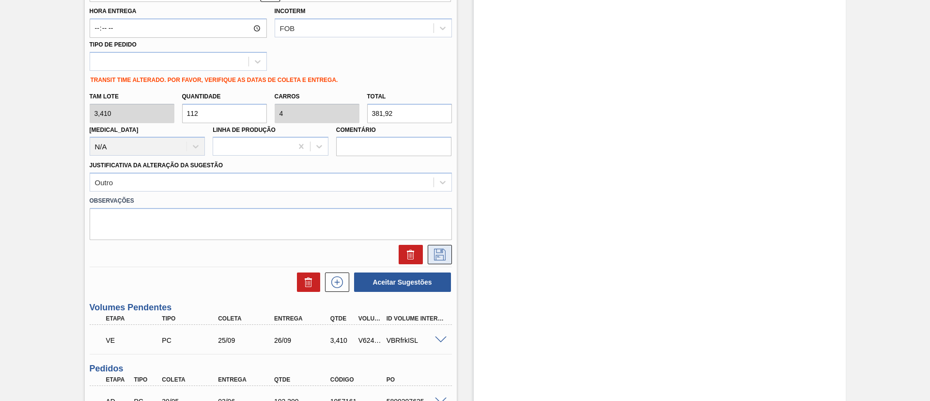
click at [441, 252] on icon at bounding box center [440, 255] width 16 height 12
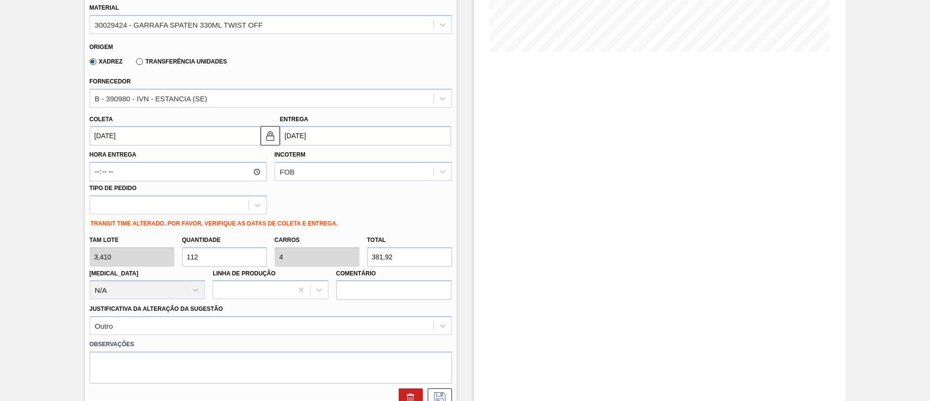
scroll to position [230, 0]
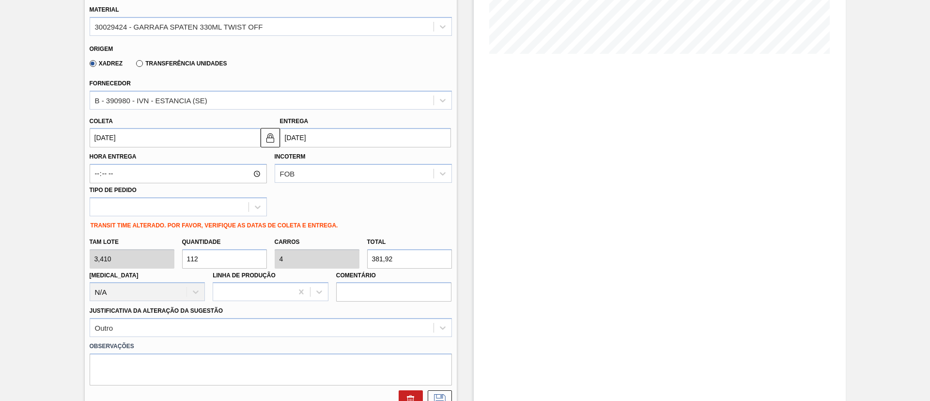
click at [148, 121] on div "[PERSON_NAME] [DATE]" at bounding box center [175, 130] width 171 height 33
click at [137, 143] on input "[DATE]" at bounding box center [175, 137] width 171 height 19
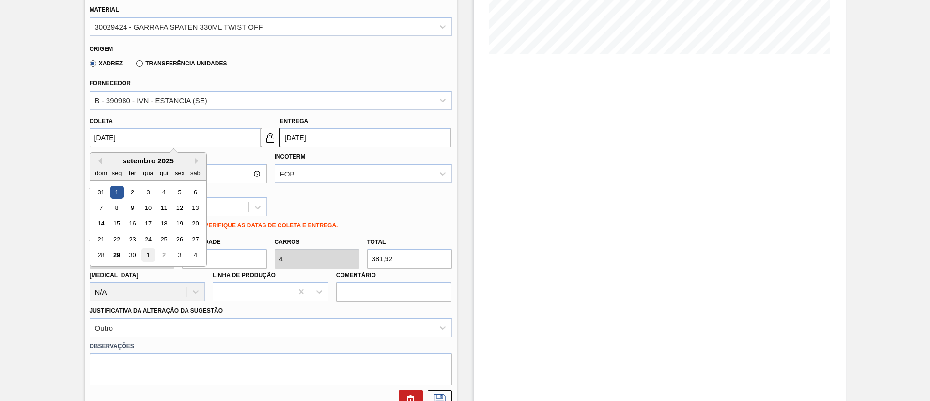
click at [145, 256] on div "1" at bounding box center [147, 255] width 13 height 13
type input "[DATE]"
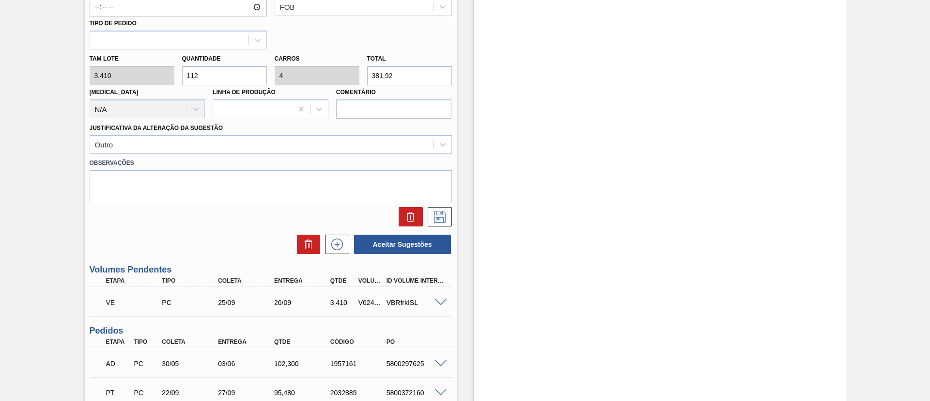
scroll to position [448, 0]
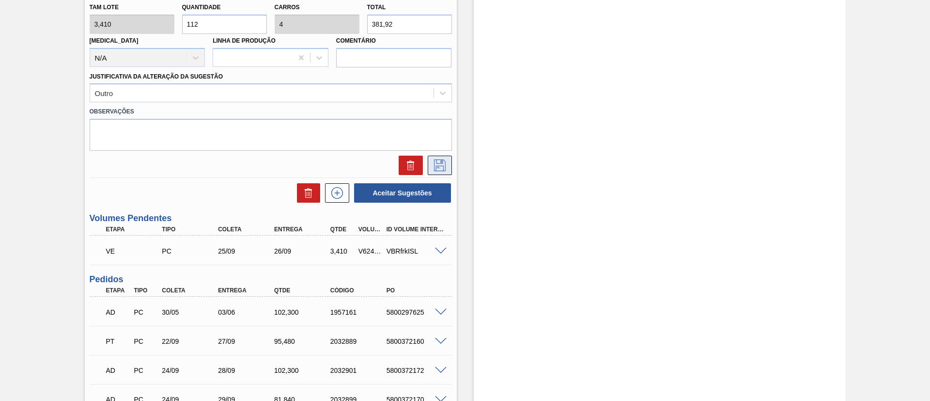
click at [443, 166] on icon at bounding box center [440, 165] width 16 height 12
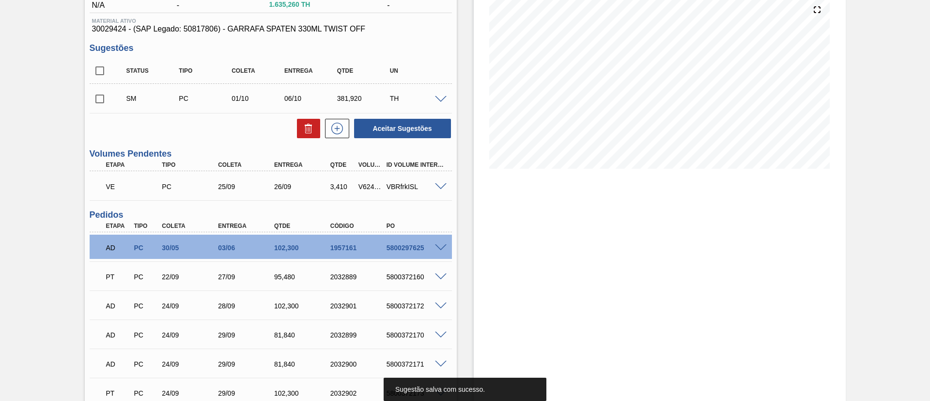
scroll to position [84, 0]
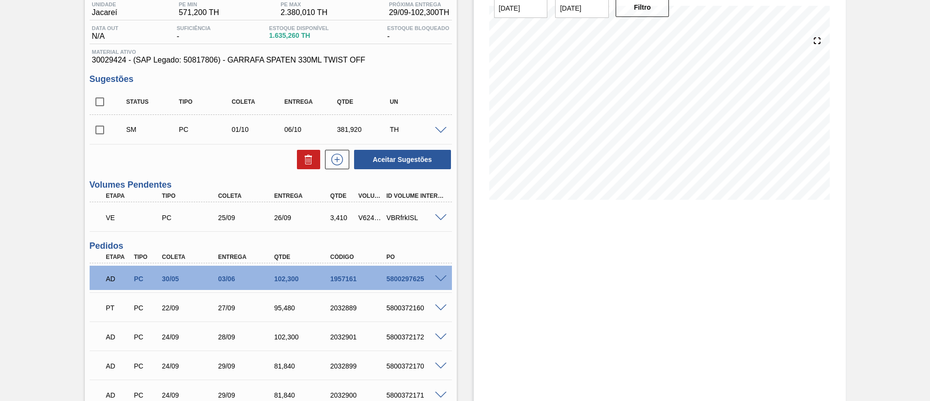
click at [101, 131] on input "checkbox" at bounding box center [100, 130] width 20 height 20
click at [386, 166] on button "Aceitar Sugestões" at bounding box center [402, 159] width 97 height 19
checkbox input "false"
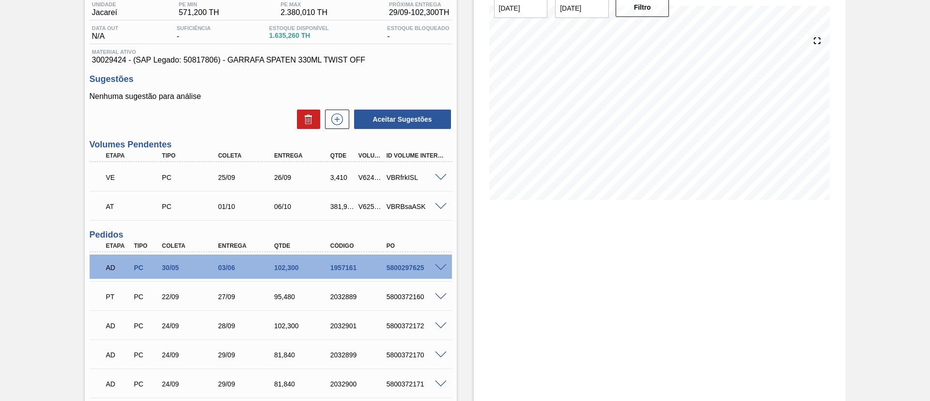
click at [443, 178] on span at bounding box center [441, 177] width 12 height 7
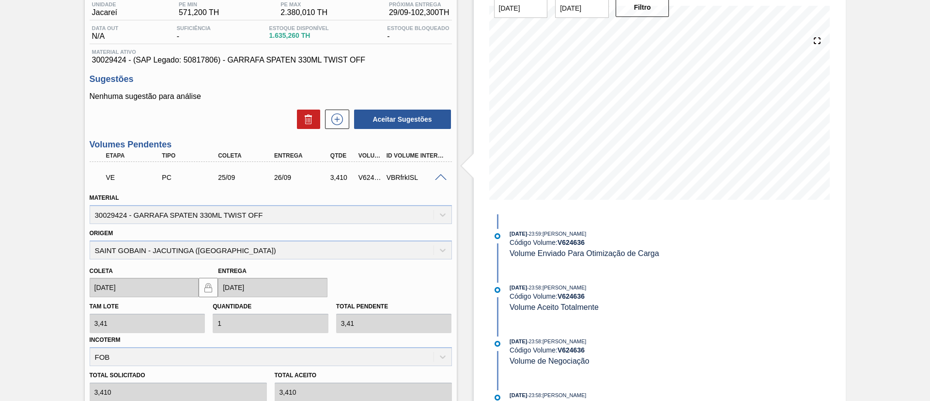
scroll to position [447, 0]
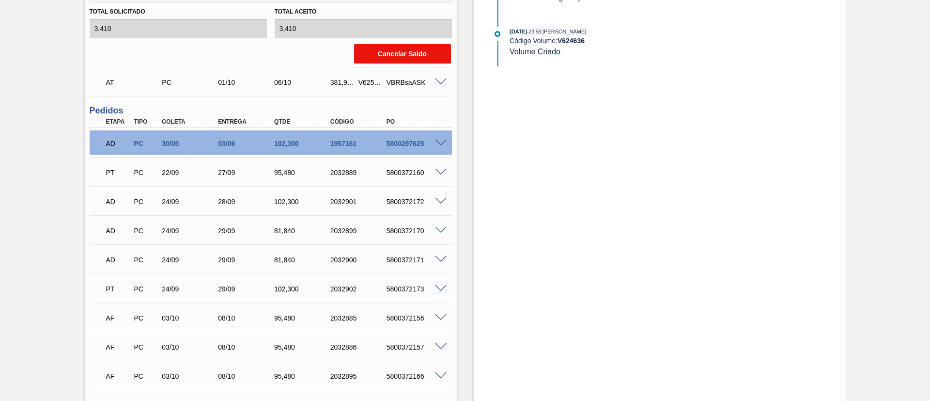
click at [395, 57] on button "Cancelar Saldo" at bounding box center [402, 53] width 97 height 19
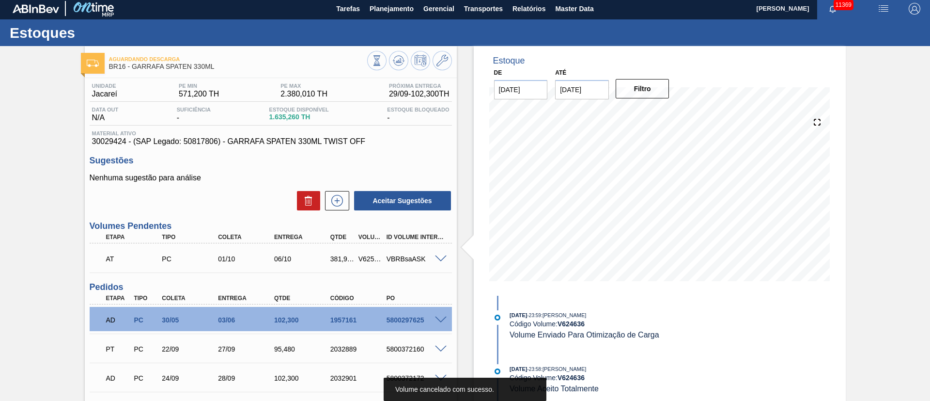
scroll to position [0, 0]
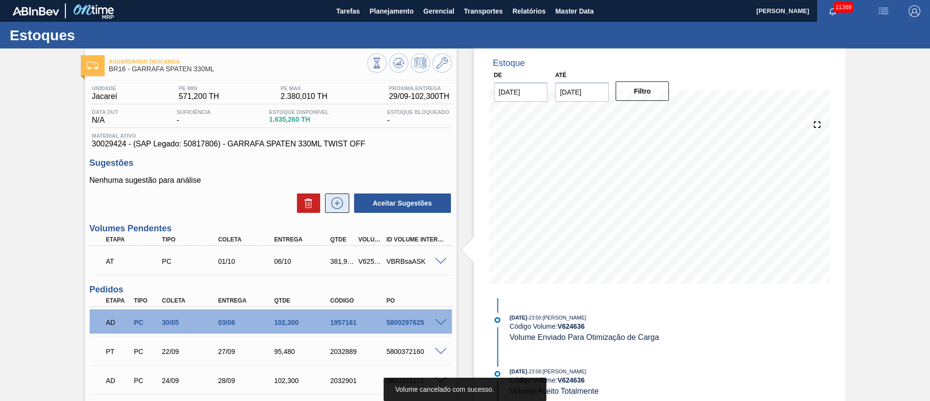
click at [338, 194] on button at bounding box center [337, 202] width 24 height 19
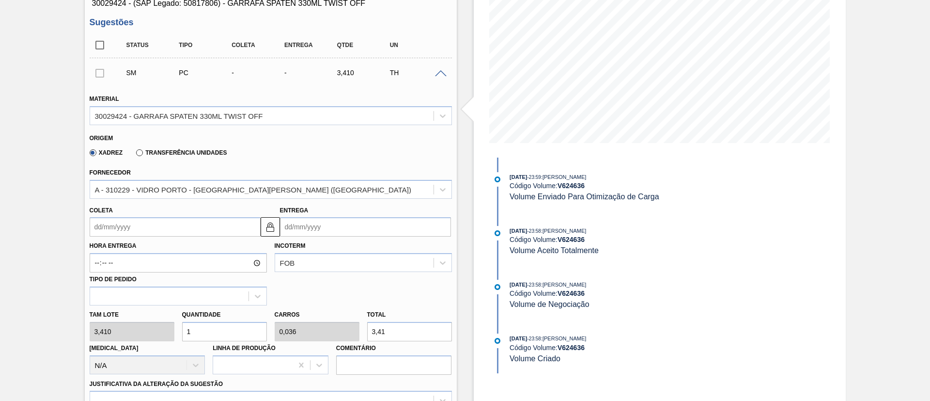
scroll to position [145, 0]
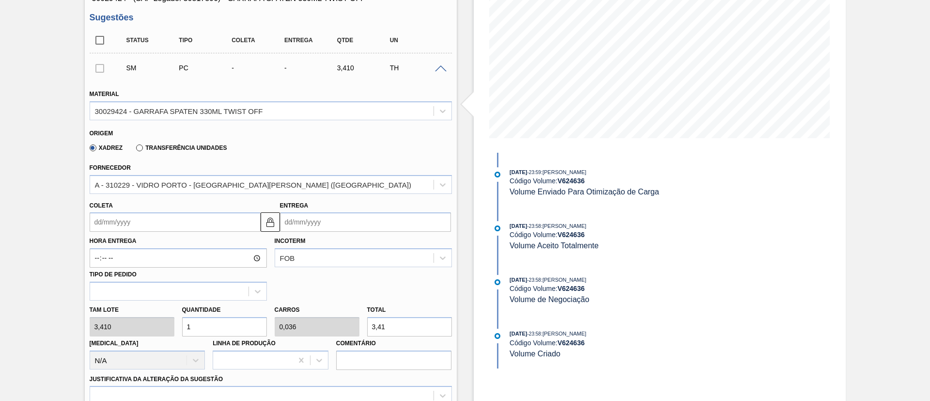
click at [124, 223] on input "Coleta" at bounding box center [175, 221] width 171 height 19
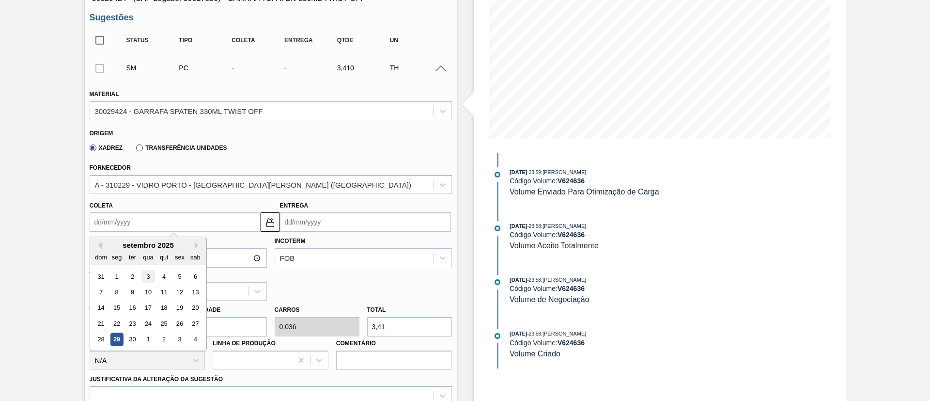
click at [150, 280] on div "3" at bounding box center [147, 276] width 13 height 13
type input "[DATE]"
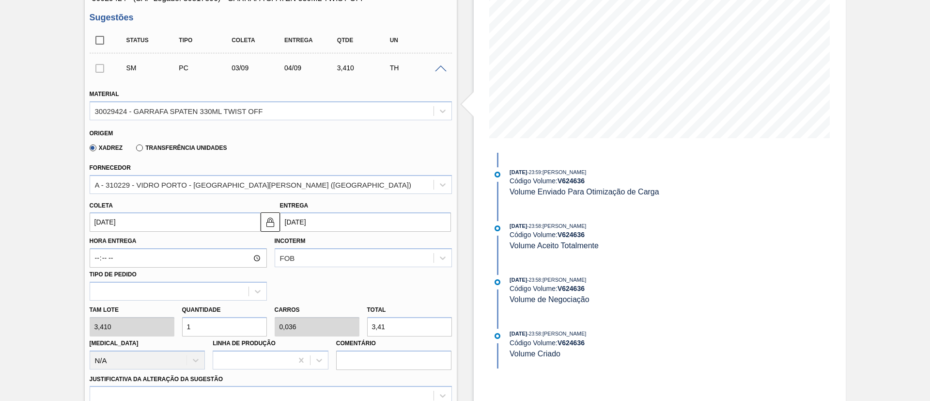
drag, startPoint x: 233, startPoint y: 328, endPoint x: 72, endPoint y: 327, distance: 160.9
type input "12"
type input "0,429"
type input "40,92"
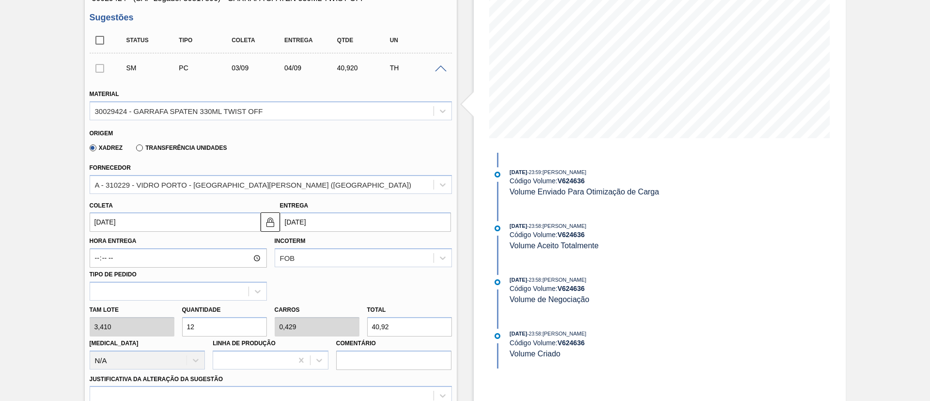
type input "1"
type input "0,036"
type input "3,41"
type input "11"
type input "0,393"
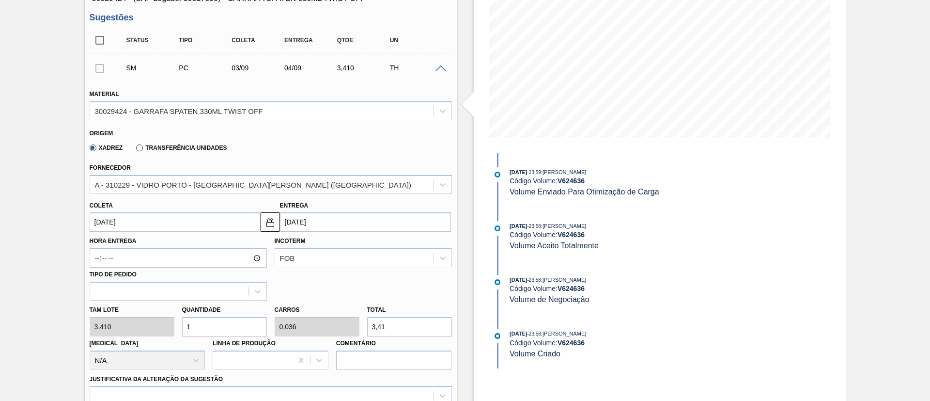
type input "37,51"
type input "111"
type input "3,964"
type input "378,51"
type input "1.112"
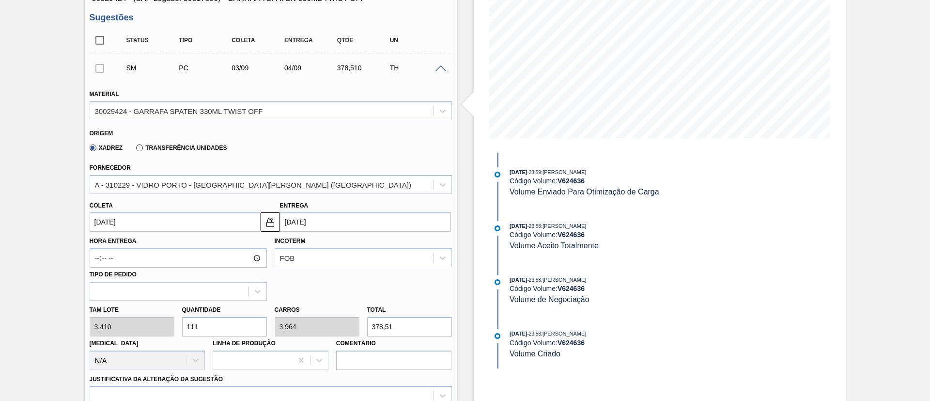
type input "39,714"
type input "3.791,92"
type input "111"
type input "3,964"
type input "378,51"
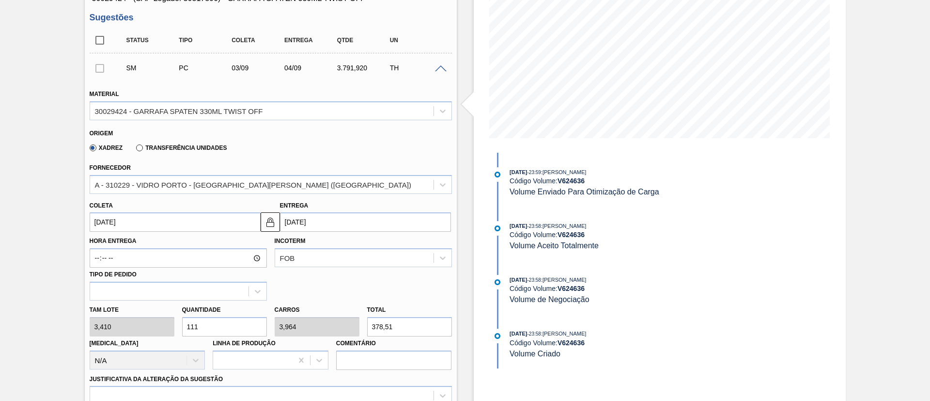
type input "11"
type input "0,393"
type input "37,51"
type input "112"
type input "4"
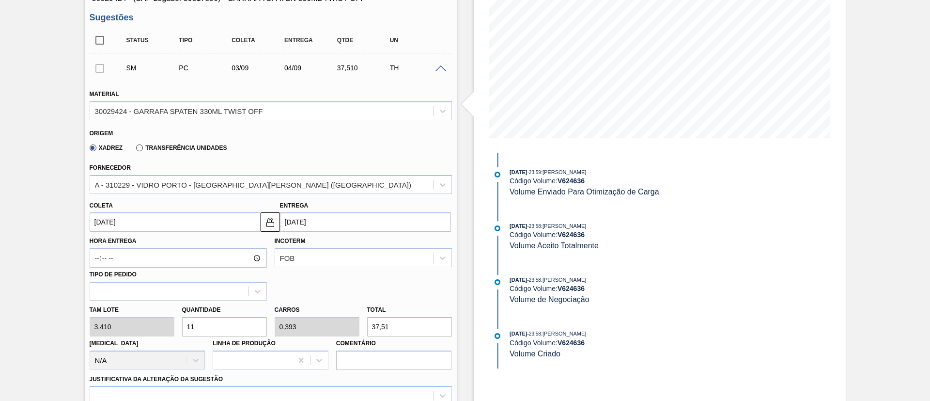
type input "381,92"
type input "112"
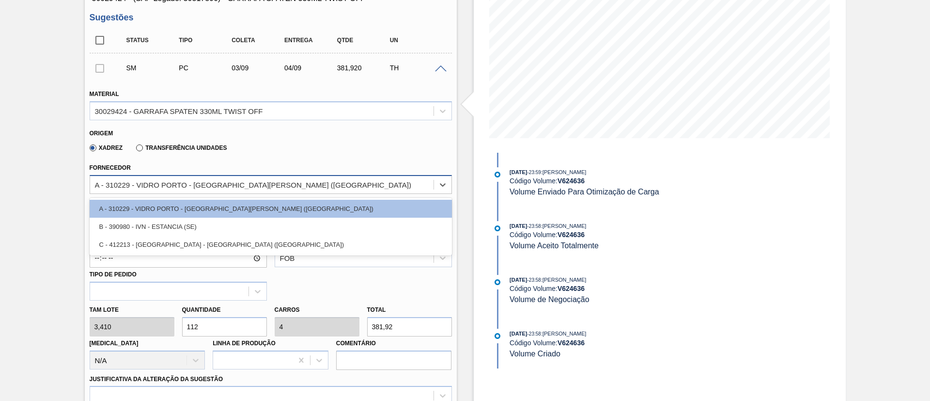
click at [192, 184] on div "A - 310229 - VIDRO PORTO - [GEOGRAPHIC_DATA][PERSON_NAME] ([GEOGRAPHIC_DATA])" at bounding box center [253, 184] width 316 height 8
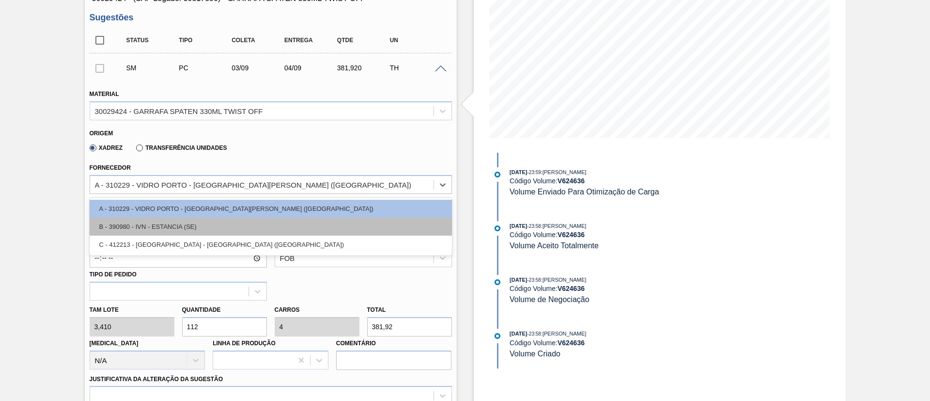
click at [148, 227] on div "B - 390980 - IVN - ESTANCIA (SE)" at bounding box center [271, 227] width 362 height 18
type input "[DATE]"
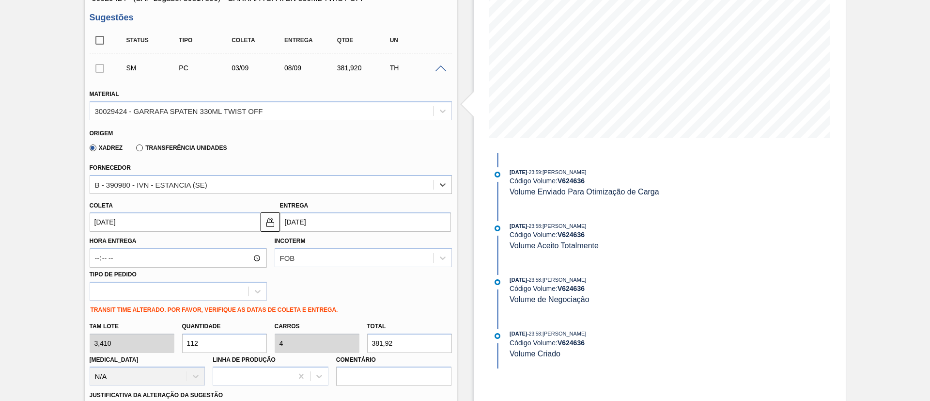
click at [144, 220] on input "[DATE]" at bounding box center [175, 221] width 171 height 19
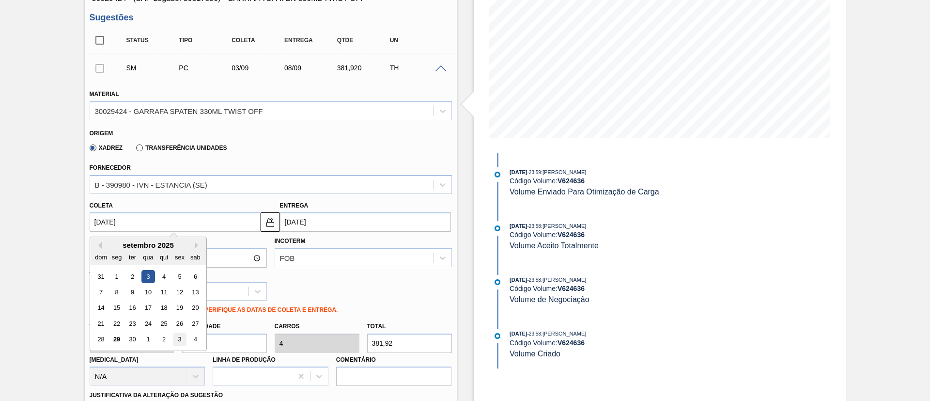
click at [180, 343] on div "3" at bounding box center [179, 339] width 13 height 13
type input "[DATE]"
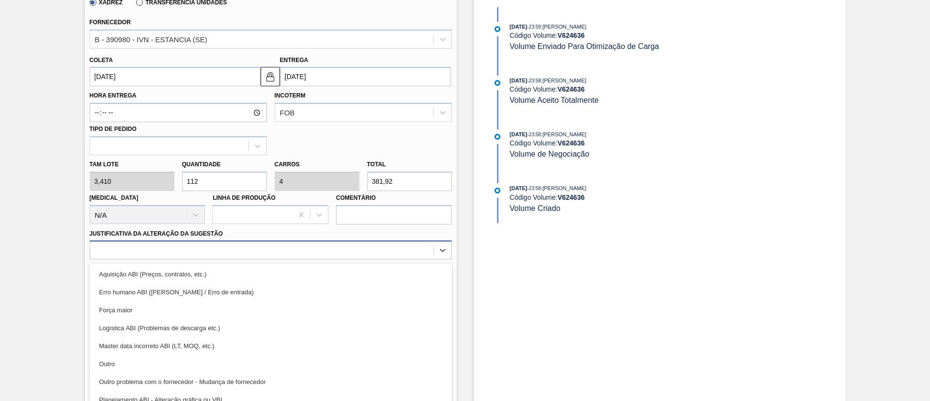
click at [217, 254] on div "option Aquisição ABI (Preços, contratos, etc.) focused, 1 of 18. 18 results ava…" at bounding box center [271, 249] width 362 height 19
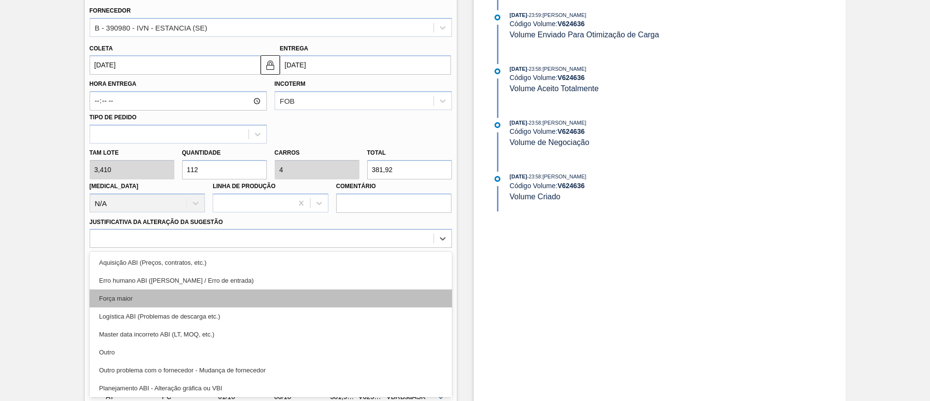
click at [141, 299] on div "Força maior" at bounding box center [271, 298] width 362 height 18
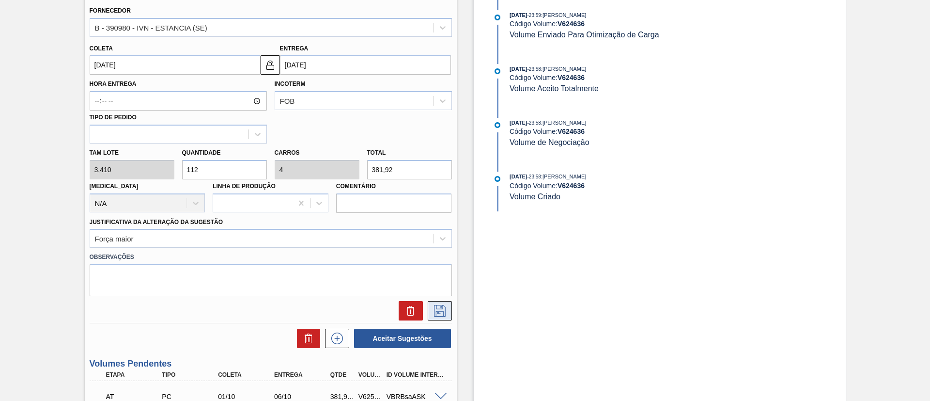
click at [444, 314] on icon at bounding box center [440, 311] width 16 height 12
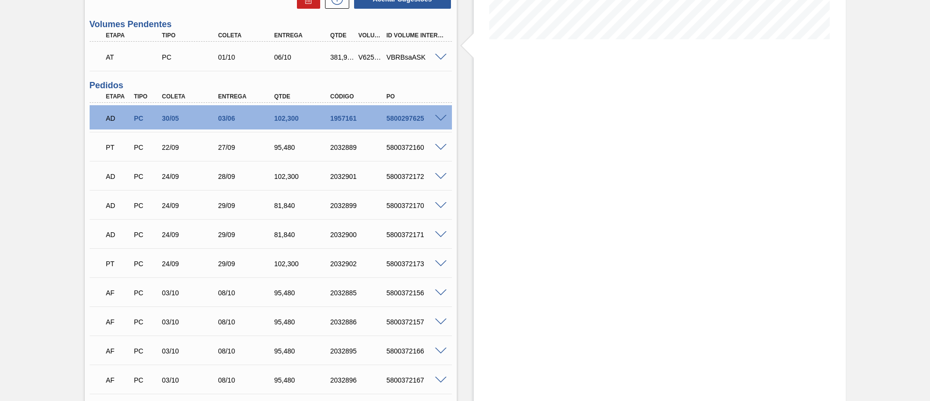
scroll to position [84, 0]
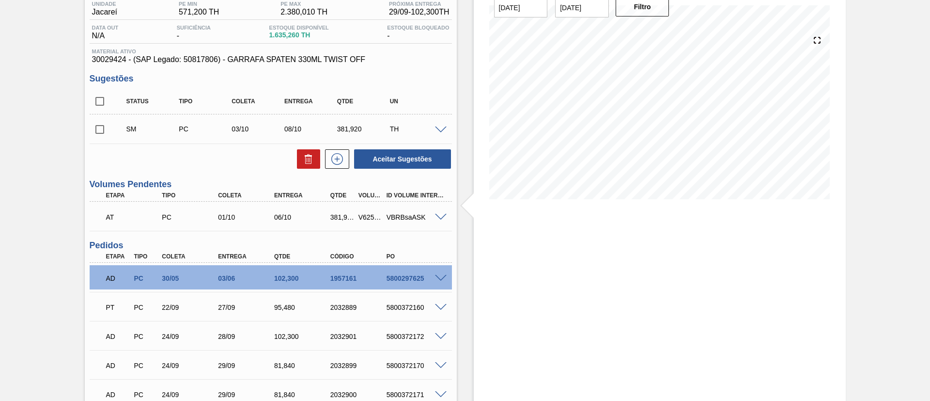
click at [95, 129] on input "checkbox" at bounding box center [100, 129] width 20 height 20
click at [412, 156] on button "Aceitar Sugestões" at bounding box center [402, 158] width 97 height 19
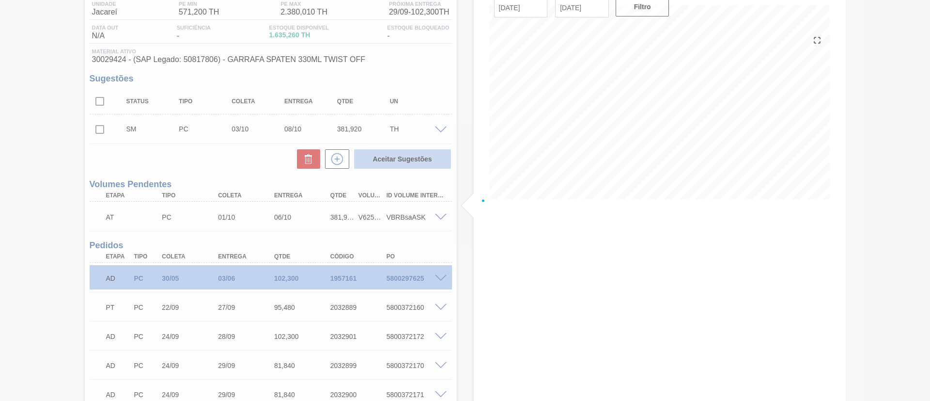
checkbox input "false"
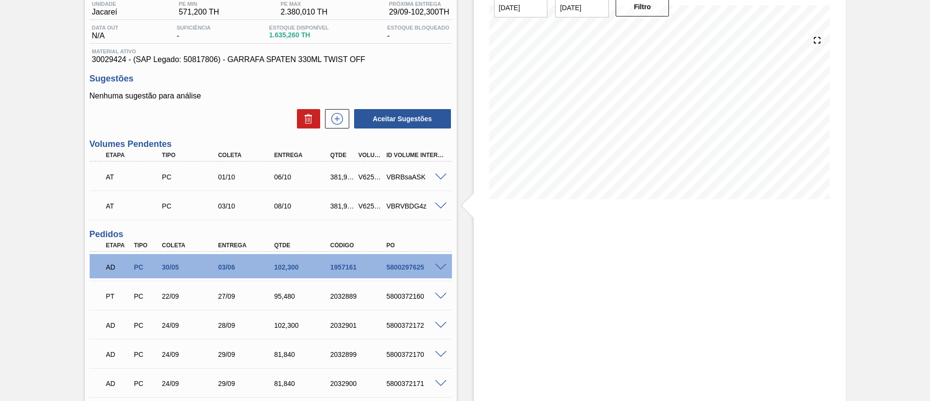
click at [443, 204] on span at bounding box center [441, 206] width 12 height 7
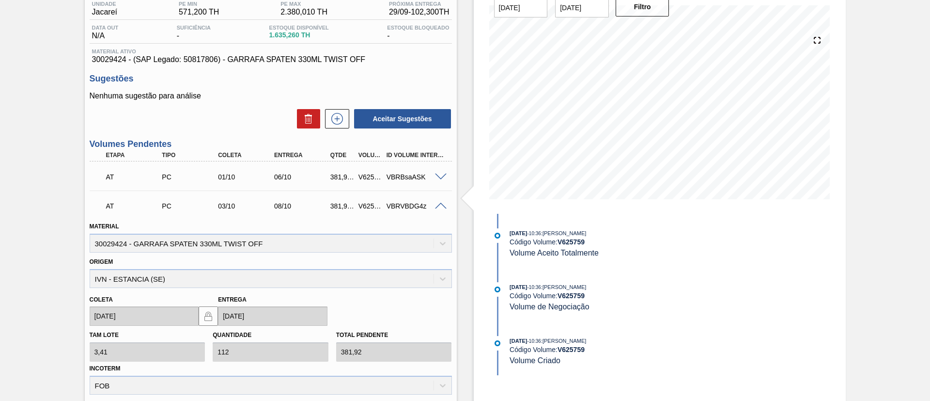
click at [439, 175] on span at bounding box center [441, 176] width 12 height 7
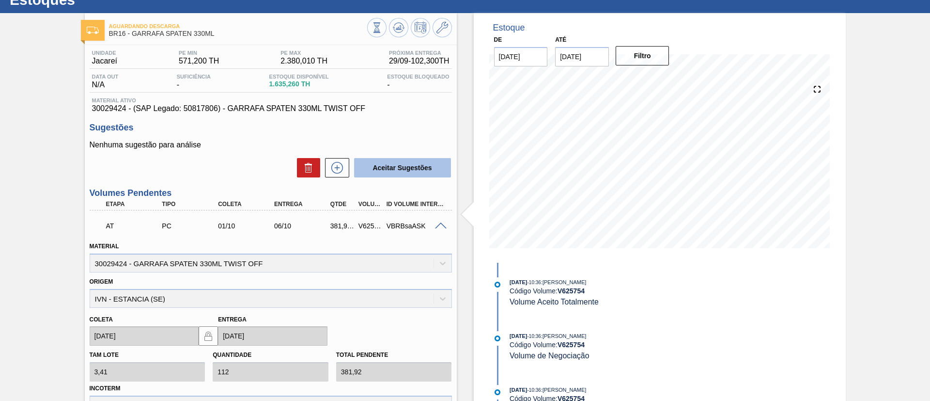
scroll to position [0, 0]
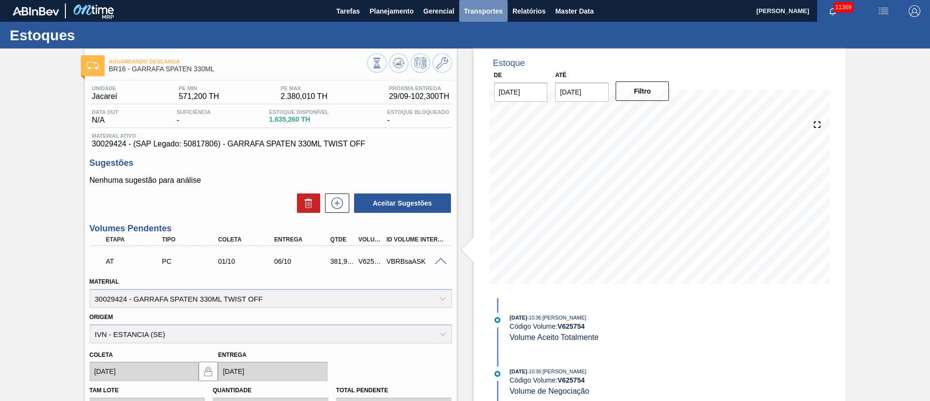
click at [481, 16] on span "Transportes" at bounding box center [483, 11] width 39 height 12
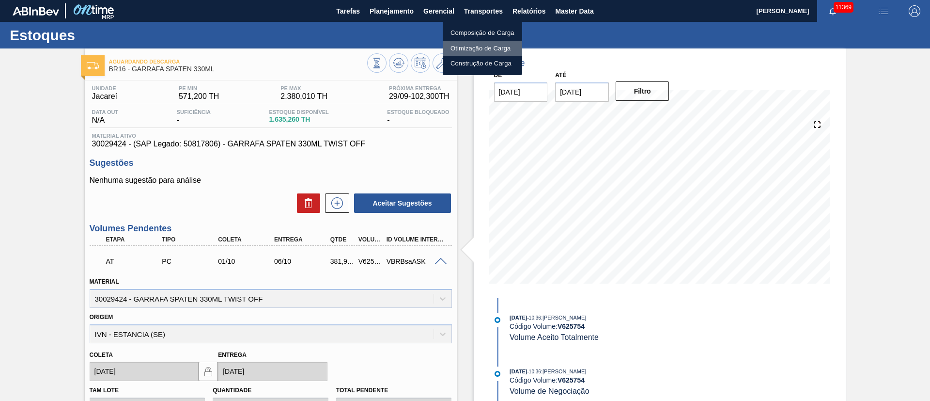
click at [464, 49] on li "Otimização de Carga" at bounding box center [482, 49] width 79 height 16
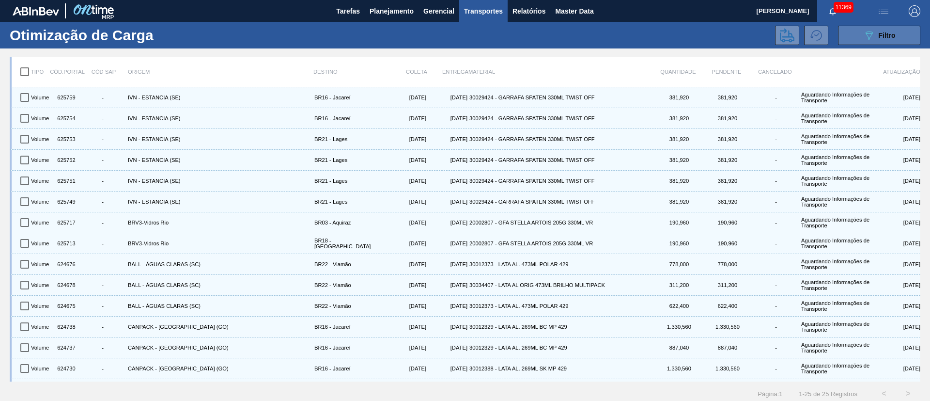
click at [872, 38] on icon "089F7B8B-B2A5-4AFE-B5C0-19BA573D28AC" at bounding box center [870, 36] width 12 height 12
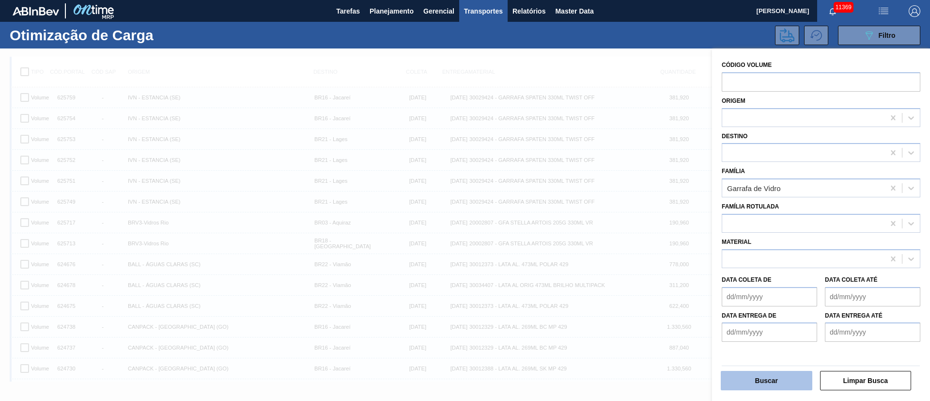
click at [751, 379] on button "Buscar" at bounding box center [767, 380] width 92 height 19
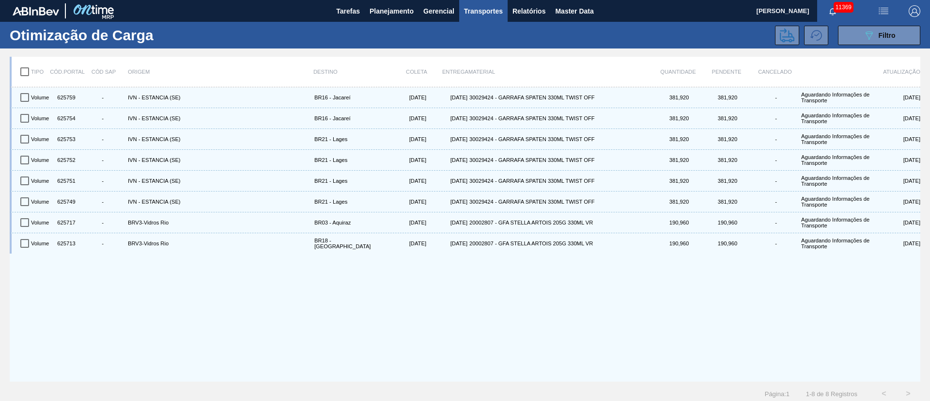
click at [24, 71] on input "checkbox" at bounding box center [25, 72] width 20 height 20
checkbox input "true"
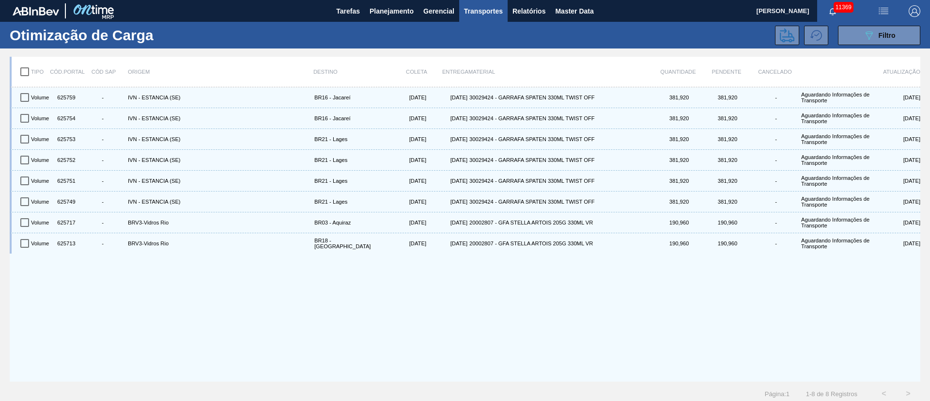
checkbox input "true"
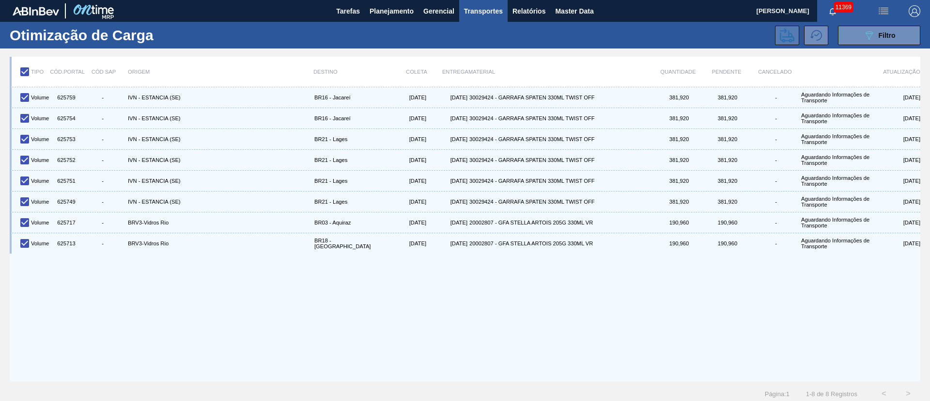
click at [783, 36] on icon at bounding box center [787, 35] width 15 height 15
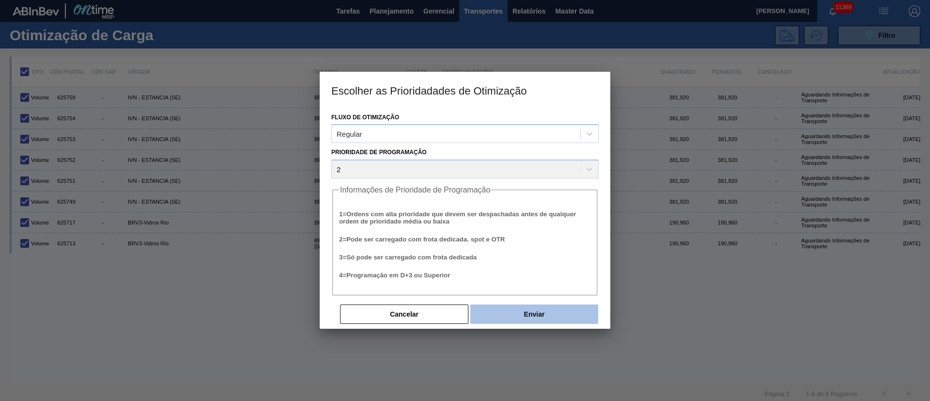
click at [538, 315] on button "Enviar" at bounding box center [535, 313] width 128 height 19
